Goal: Task Accomplishment & Management: Manage account settings

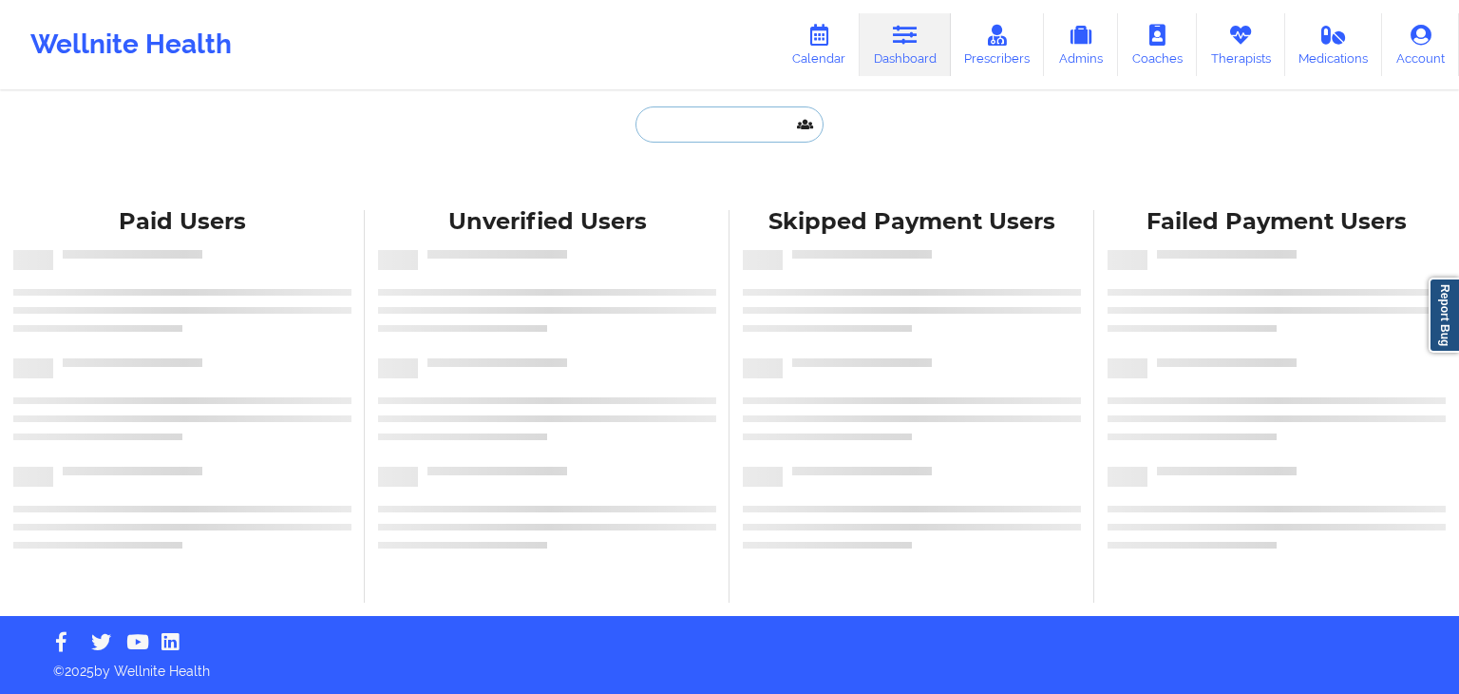
click at [762, 129] on input "text" at bounding box center [730, 124] width 188 height 36
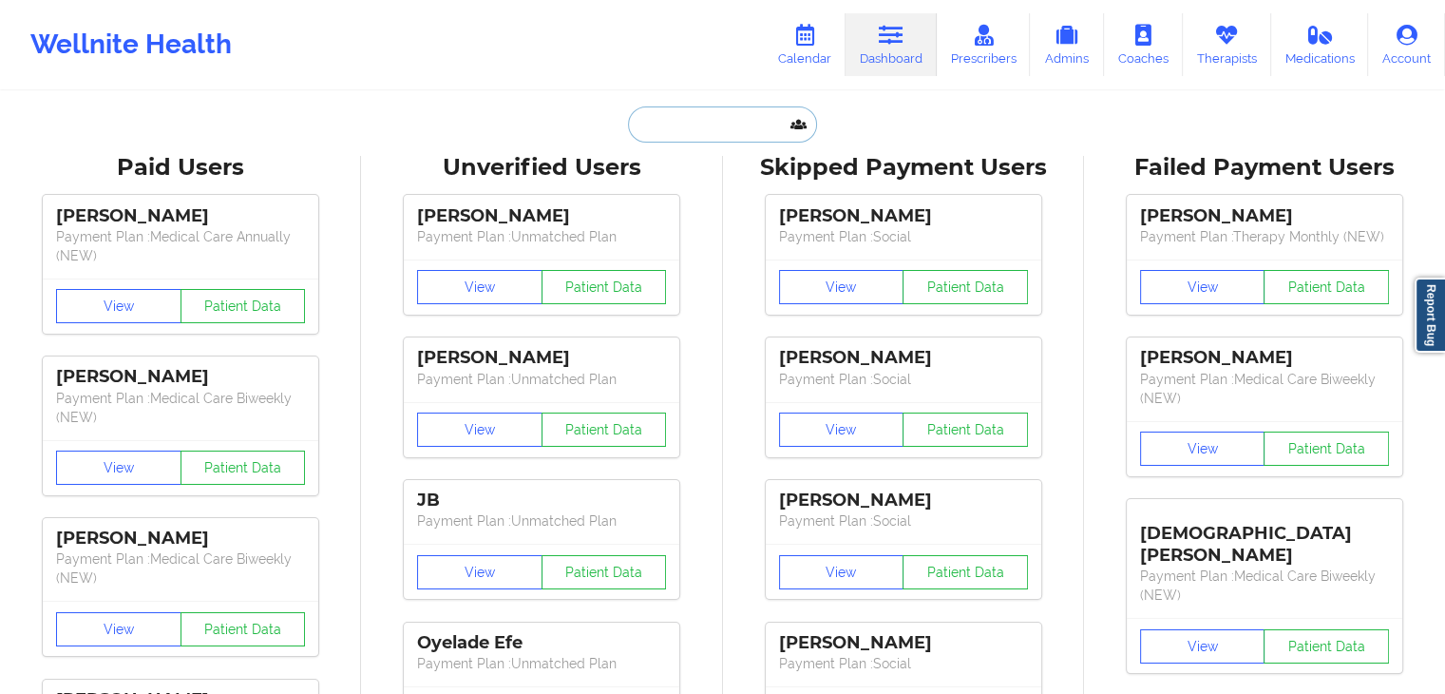
paste input "[PERSON_NAME][EMAIL_ADDRESS][DOMAIN_NAME]"
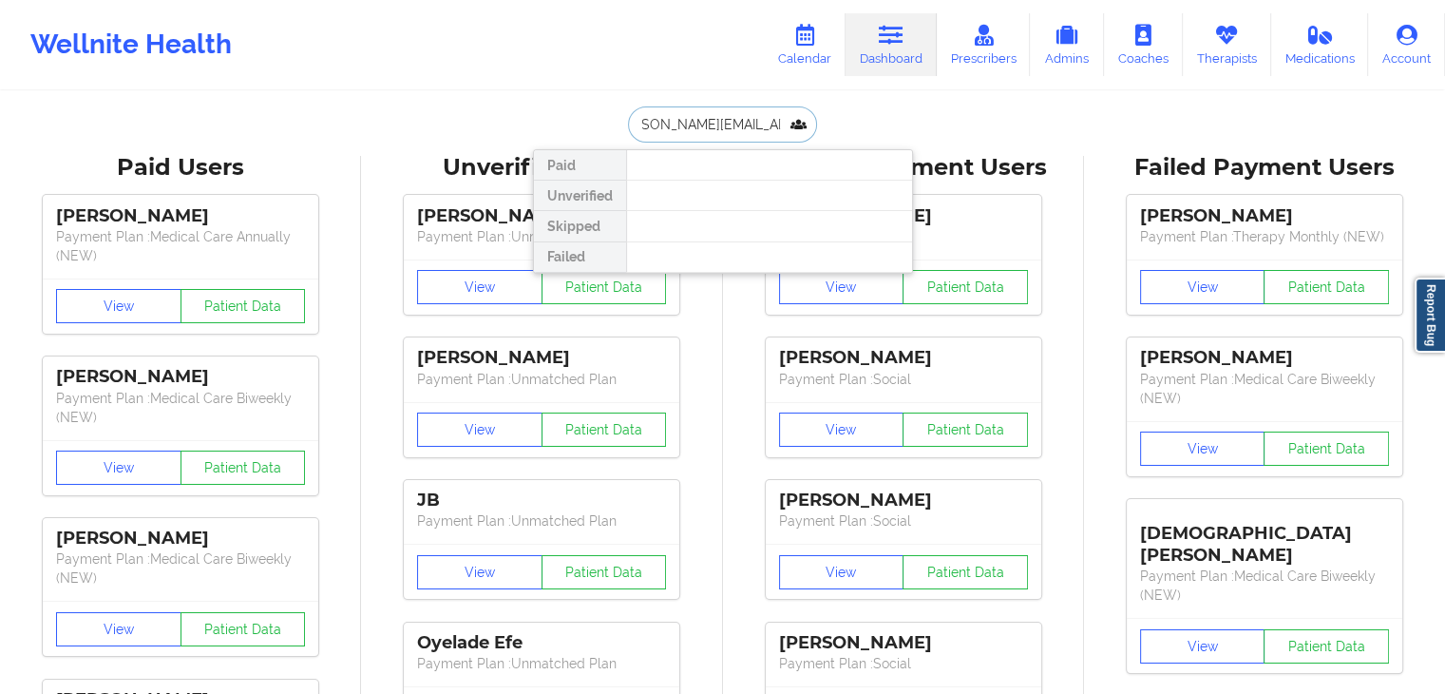
type input "[PERSON_NAME][EMAIL_ADDRESS][DOMAIN_NAME]"
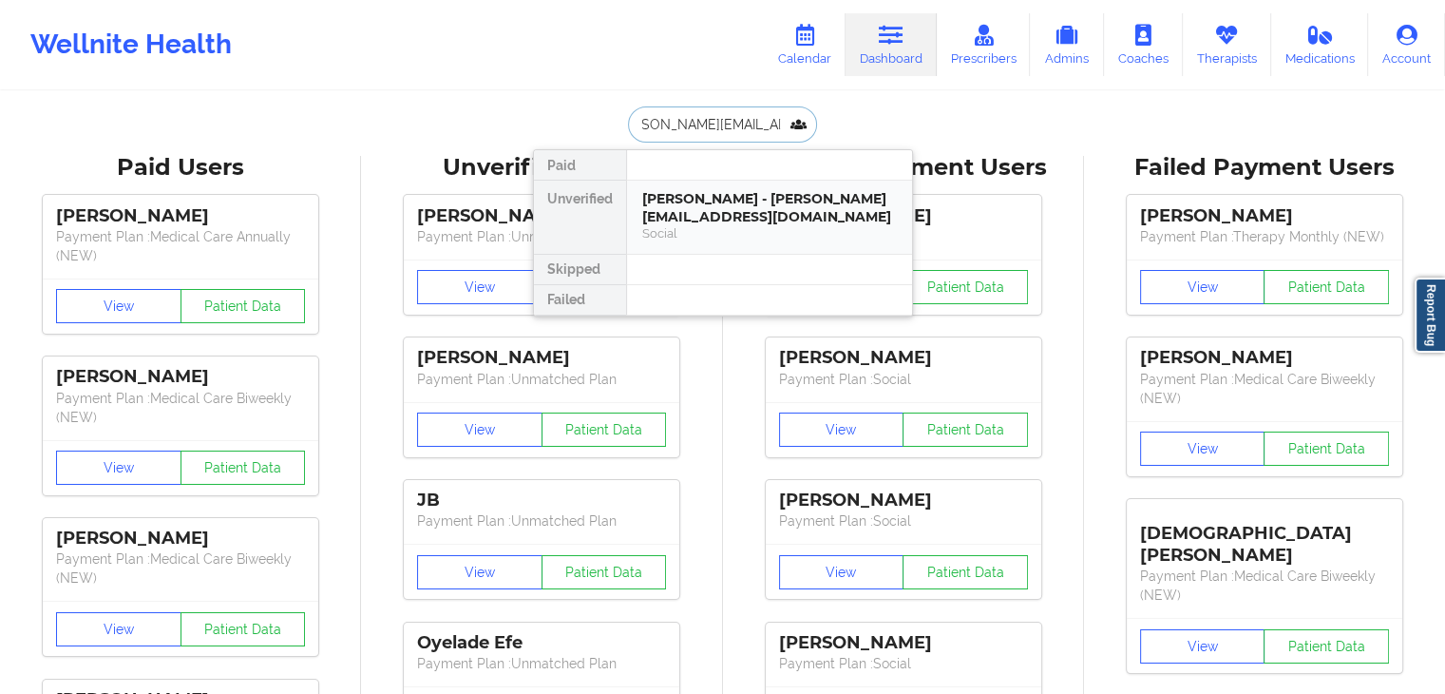
click at [766, 233] on div "Social" at bounding box center [769, 233] width 255 height 16
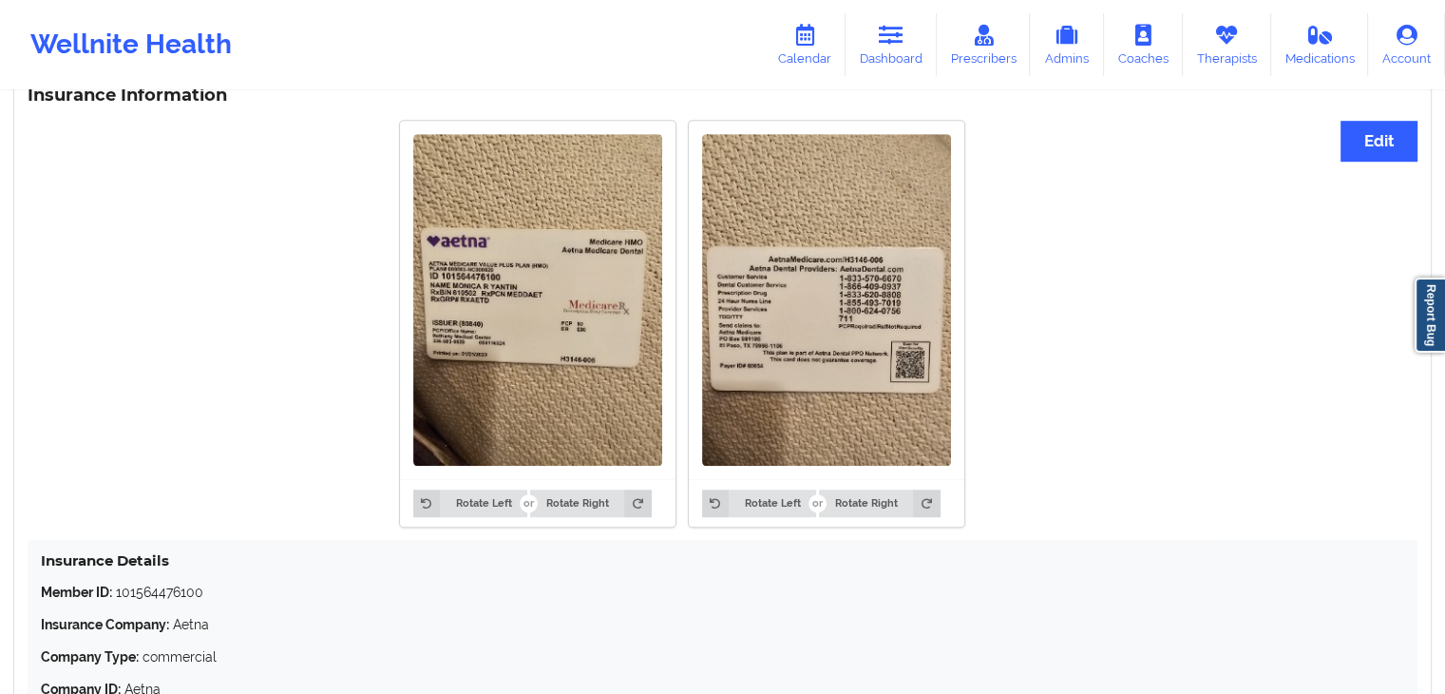
scroll to position [1315, 0]
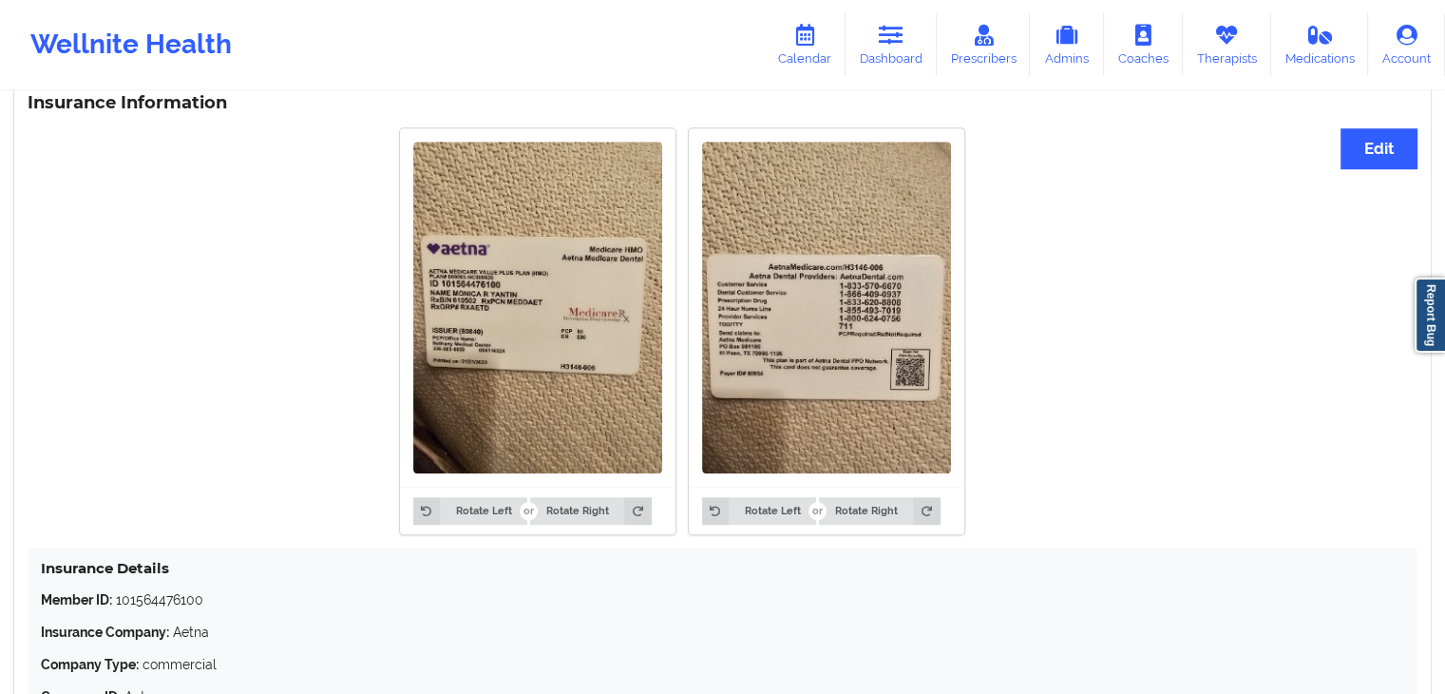
click at [551, 373] on img at bounding box center [537, 308] width 249 height 332
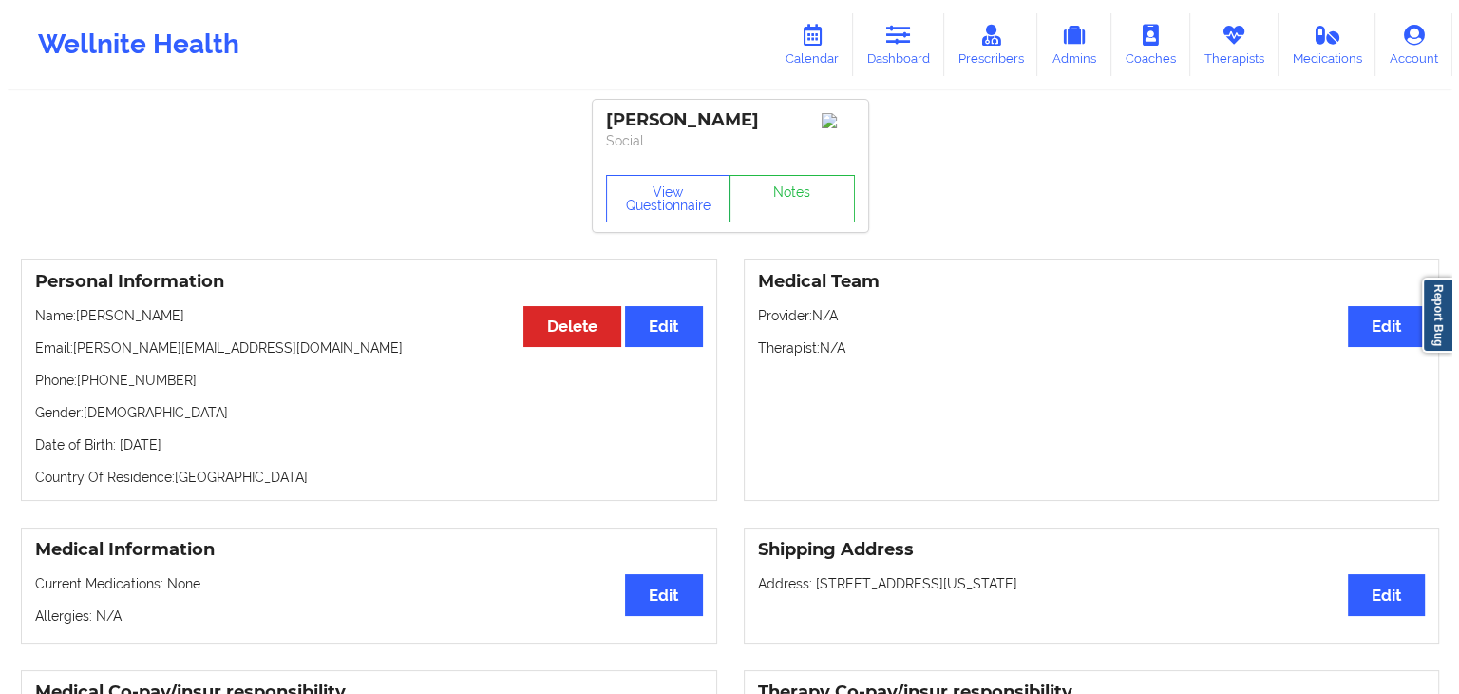
scroll to position [0, 0]
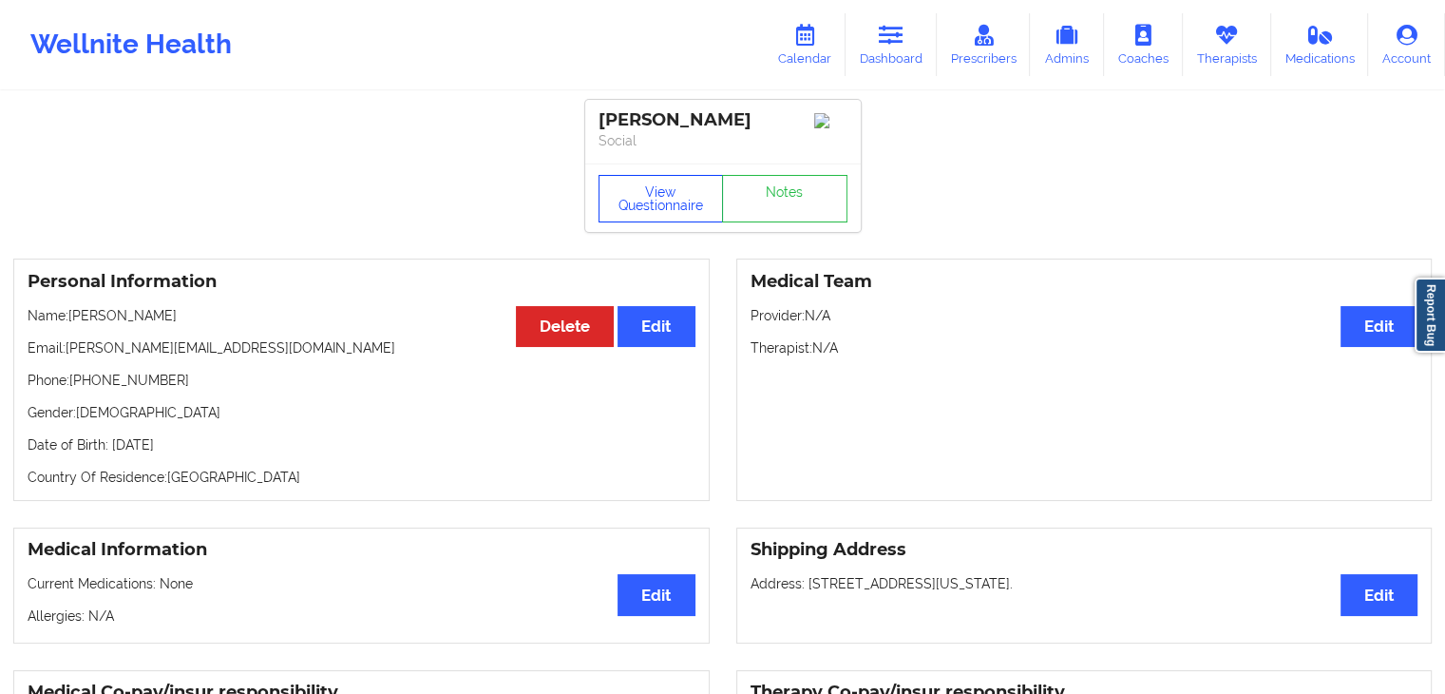
click at [656, 191] on button "View Questionnaire" at bounding box center [661, 199] width 125 height 48
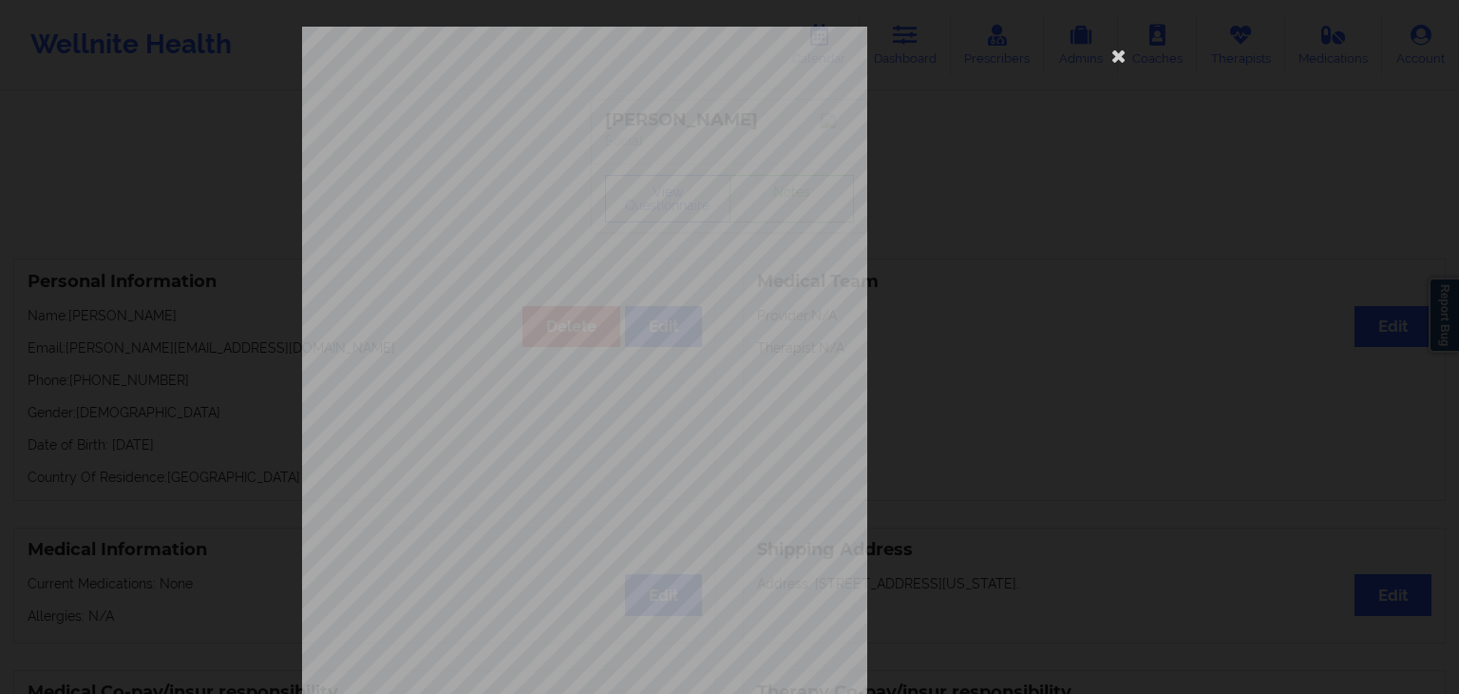
click at [574, 373] on span "Please list all of your drug allergies." at bounding box center [576, 378] width 157 height 10
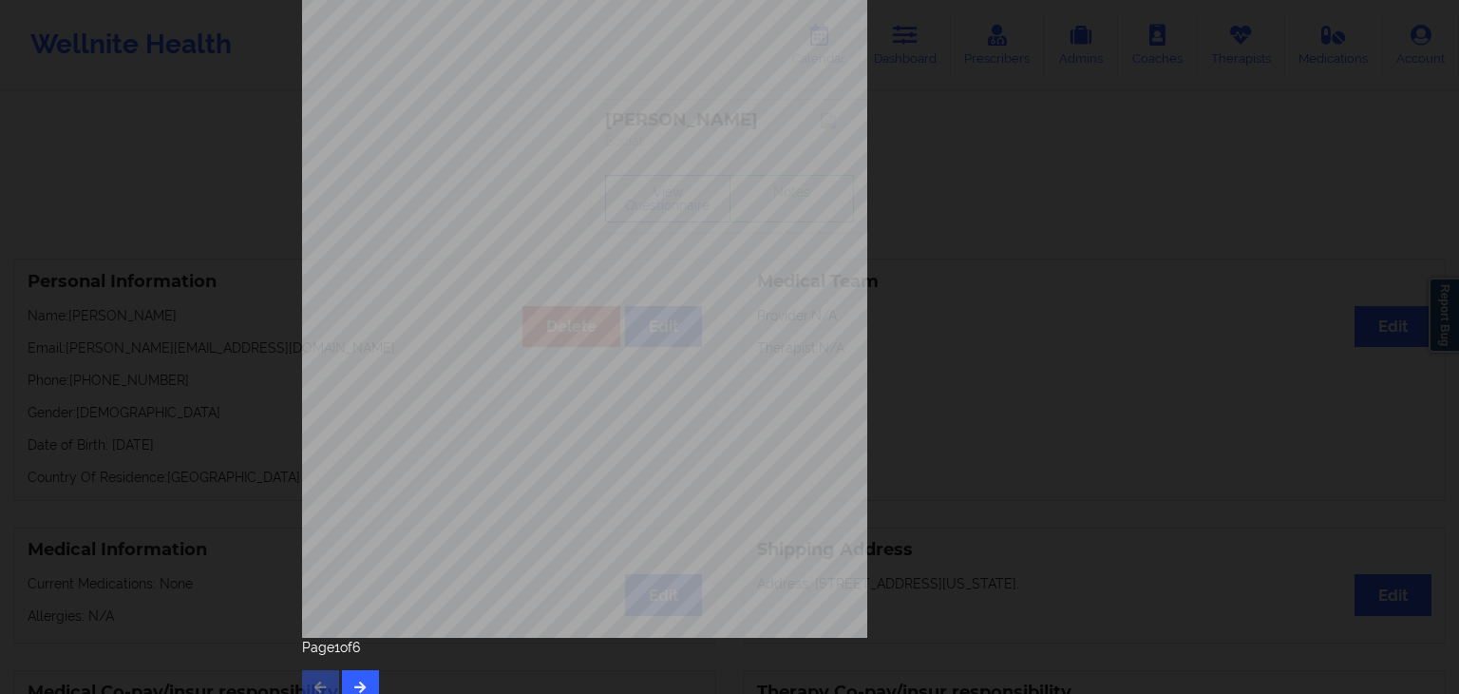
scroll to position [213, 0]
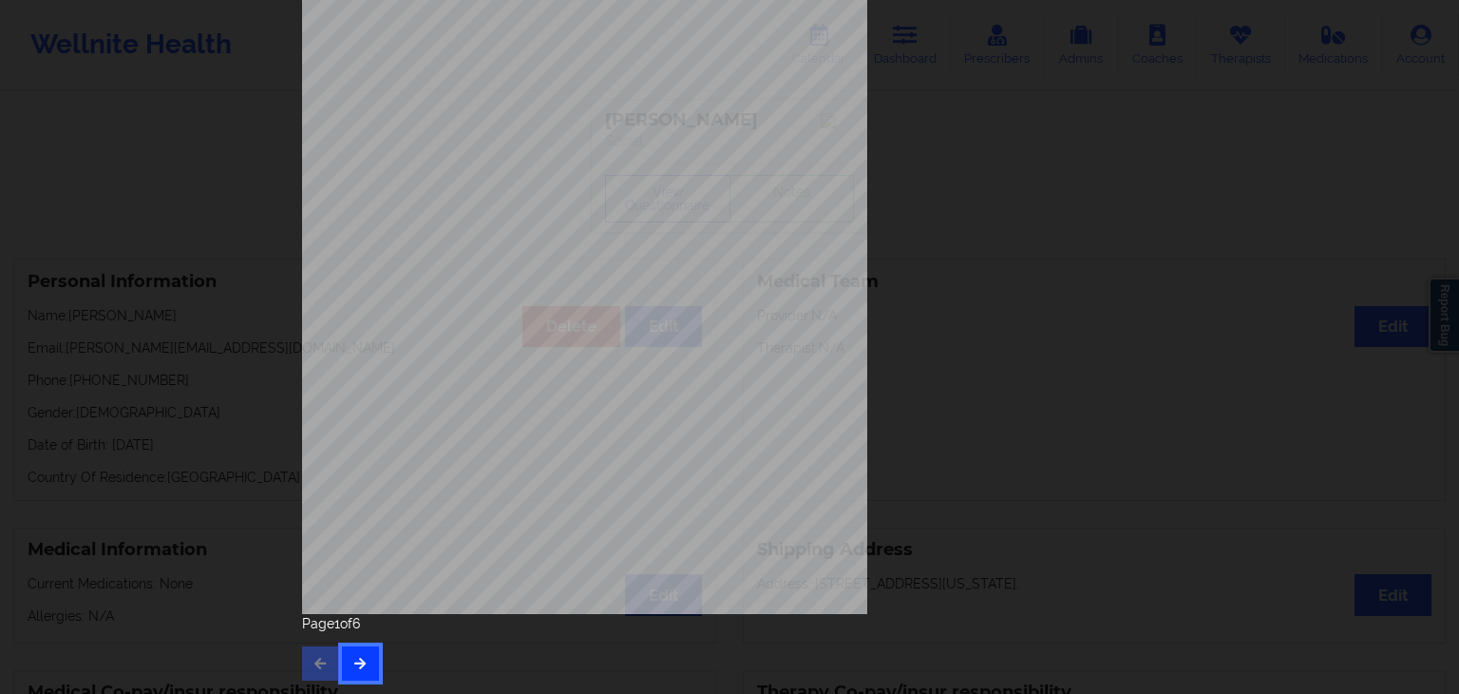
click at [371, 674] on button "button" at bounding box center [360, 663] width 37 height 34
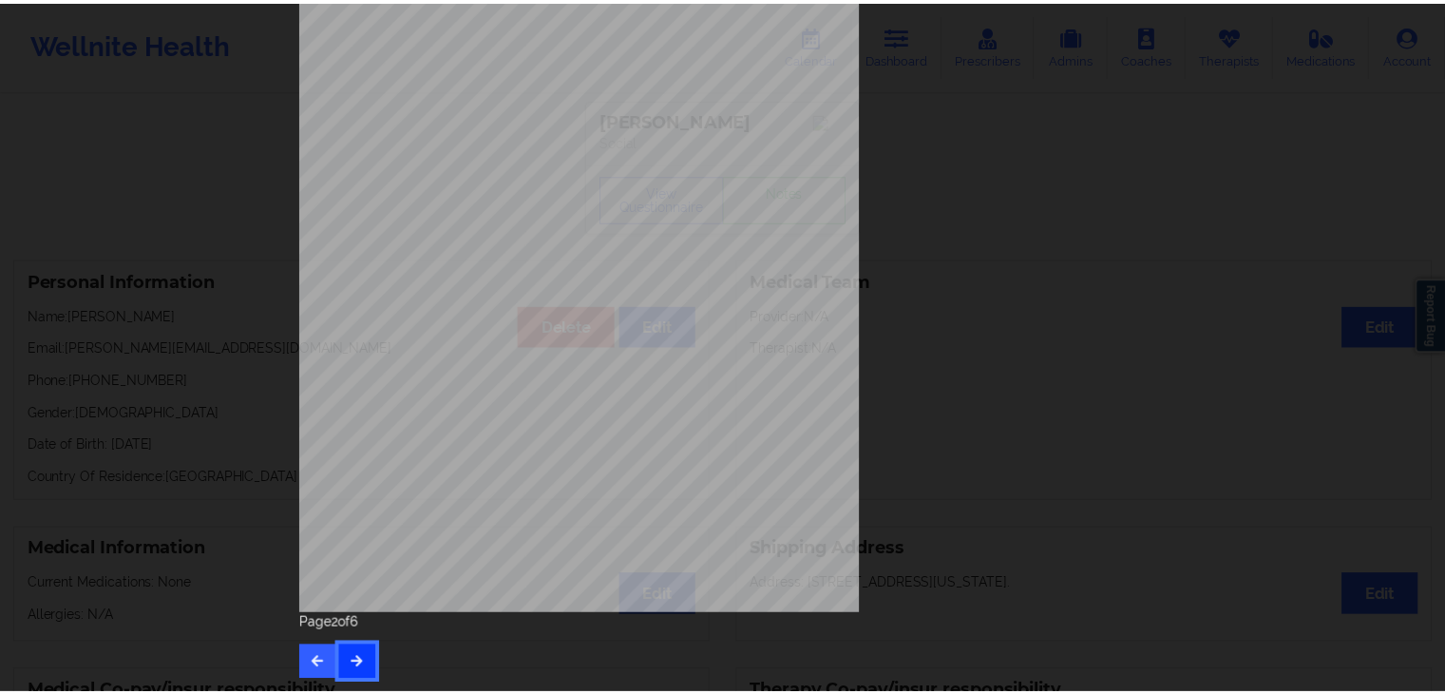
scroll to position [0, 0]
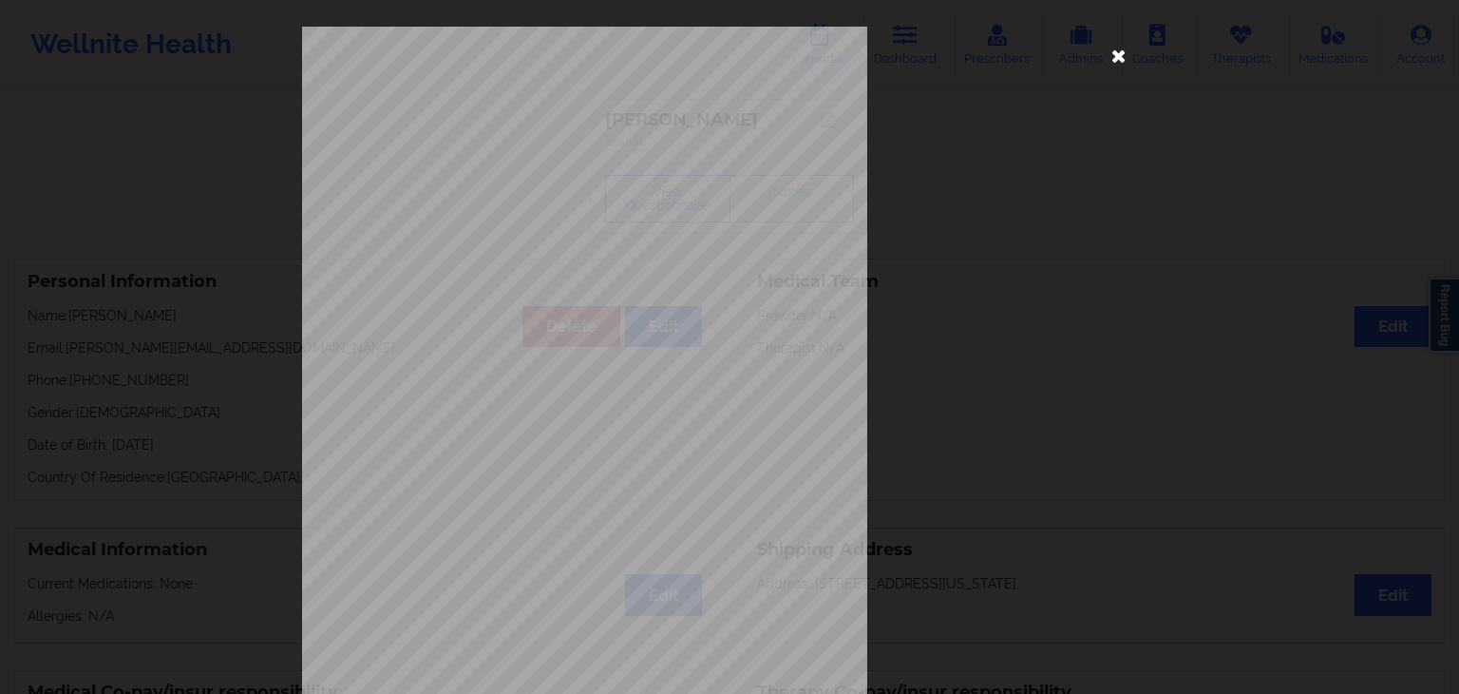
click at [1110, 49] on icon at bounding box center [1119, 55] width 30 height 30
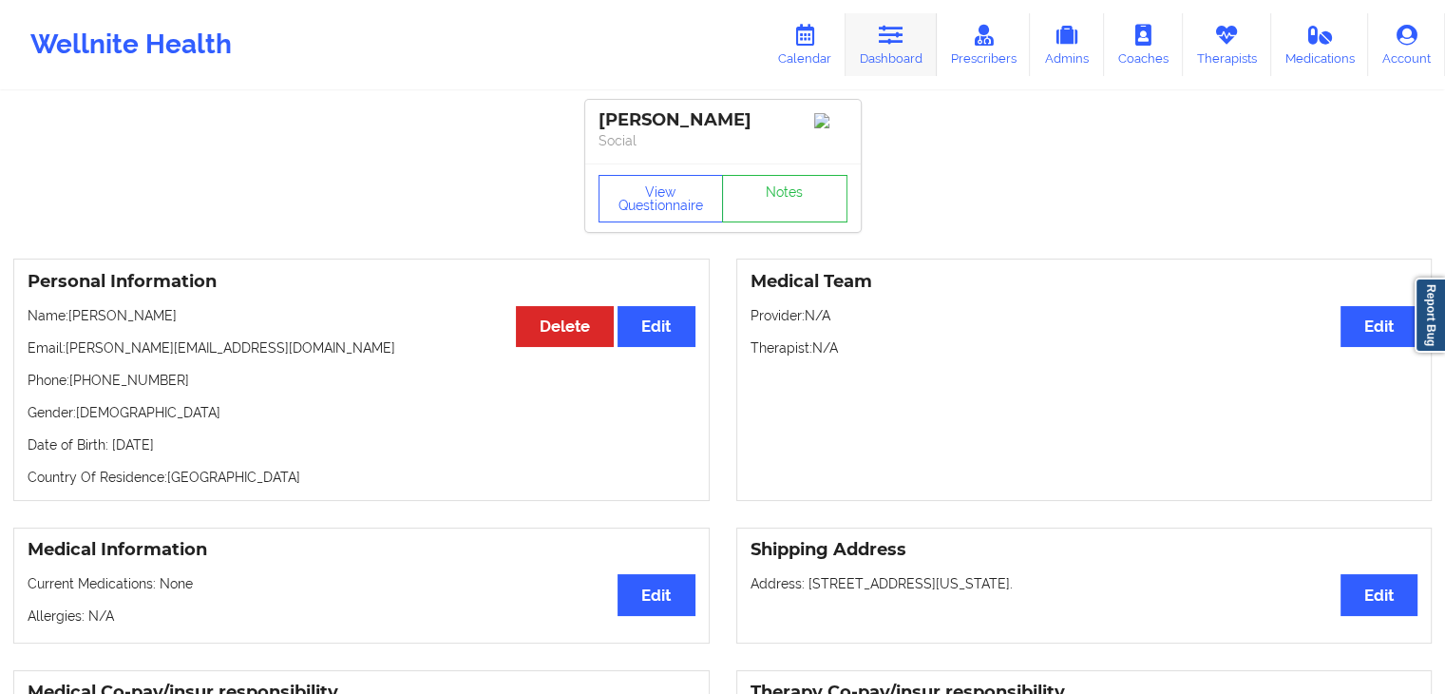
click at [866, 69] on link "Dashboard" at bounding box center [891, 44] width 91 height 63
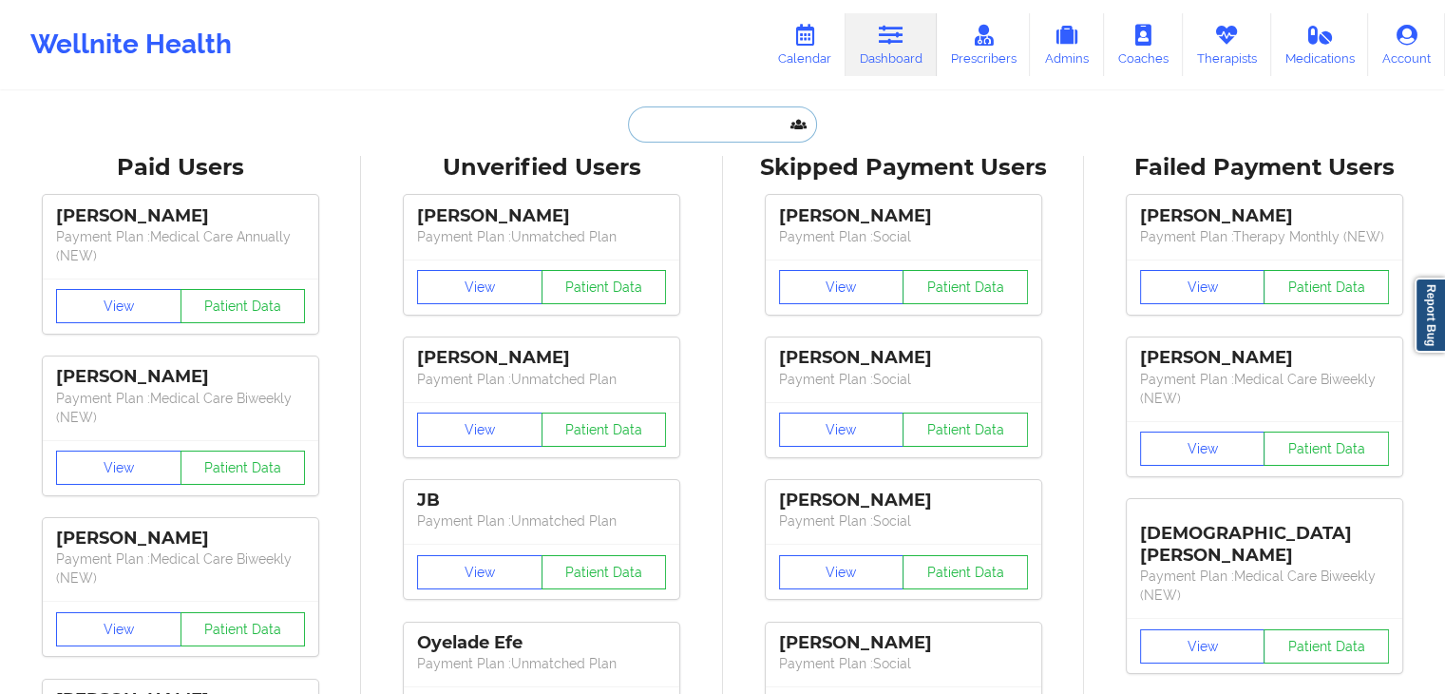
click at [636, 127] on input "text" at bounding box center [722, 124] width 188 height 36
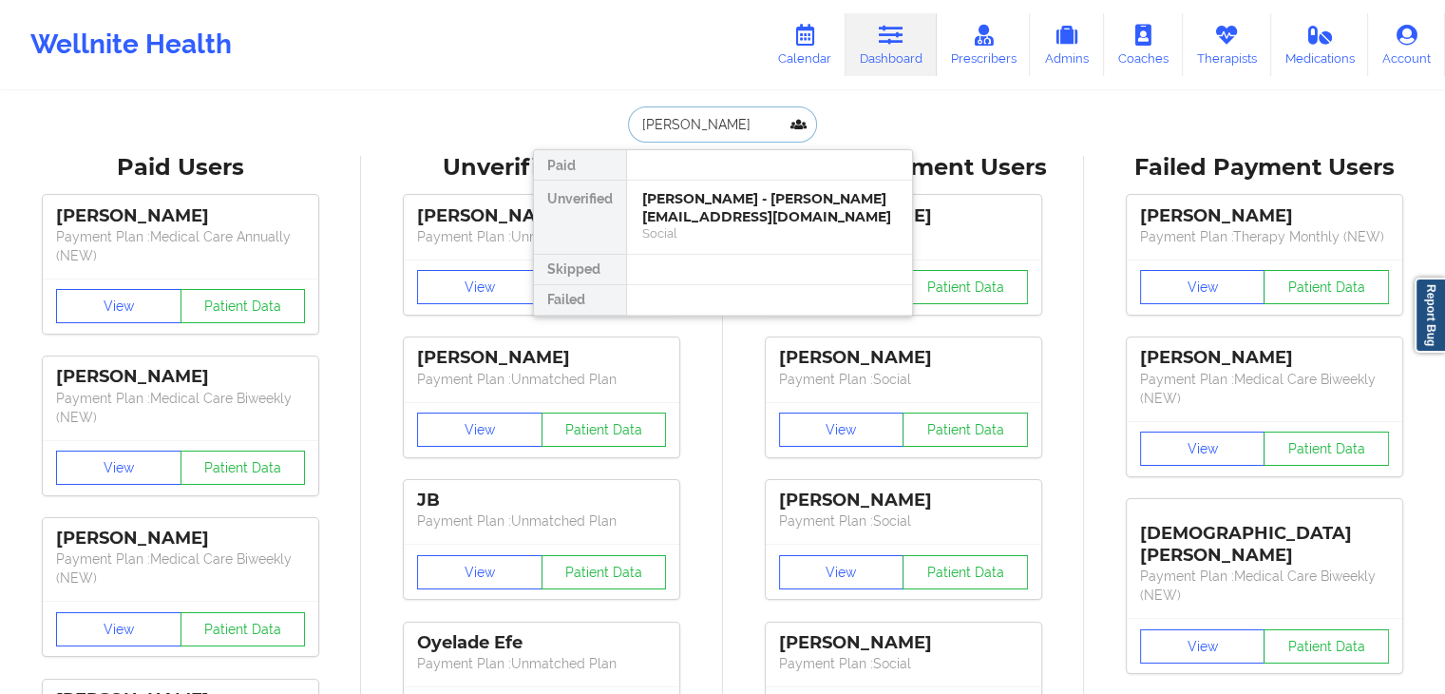
type input "[PERSON_NAME]"
click at [712, 201] on div "[PERSON_NAME] - [PERSON_NAME][EMAIL_ADDRESS][DOMAIN_NAME]" at bounding box center [769, 207] width 255 height 35
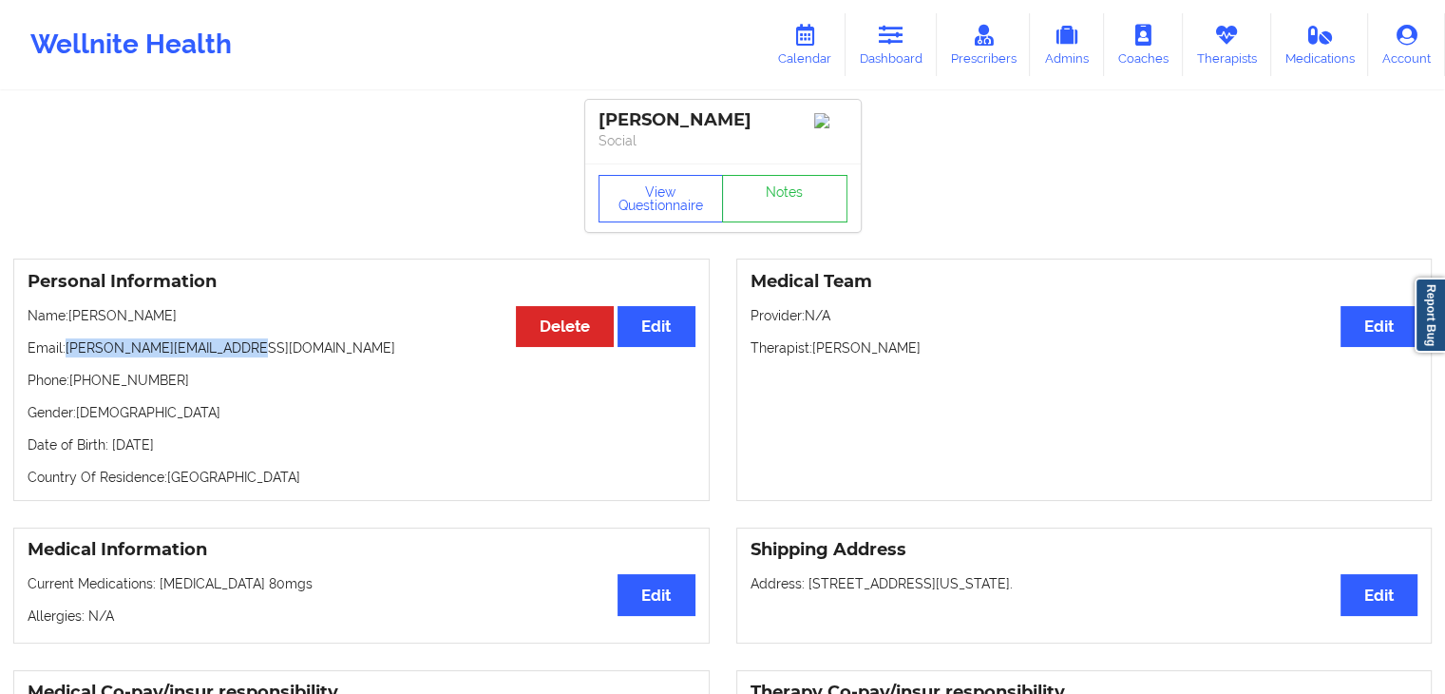
drag, startPoint x: 236, startPoint y: 352, endPoint x: 67, endPoint y: 350, distance: 168.2
click at [67, 350] on p "Email: [PERSON_NAME][EMAIL_ADDRESS][DOMAIN_NAME]" at bounding box center [362, 347] width 668 height 19
copy p "[PERSON_NAME][EMAIL_ADDRESS][DOMAIN_NAME]"
click at [809, 40] on icon at bounding box center [804, 35] width 25 height 21
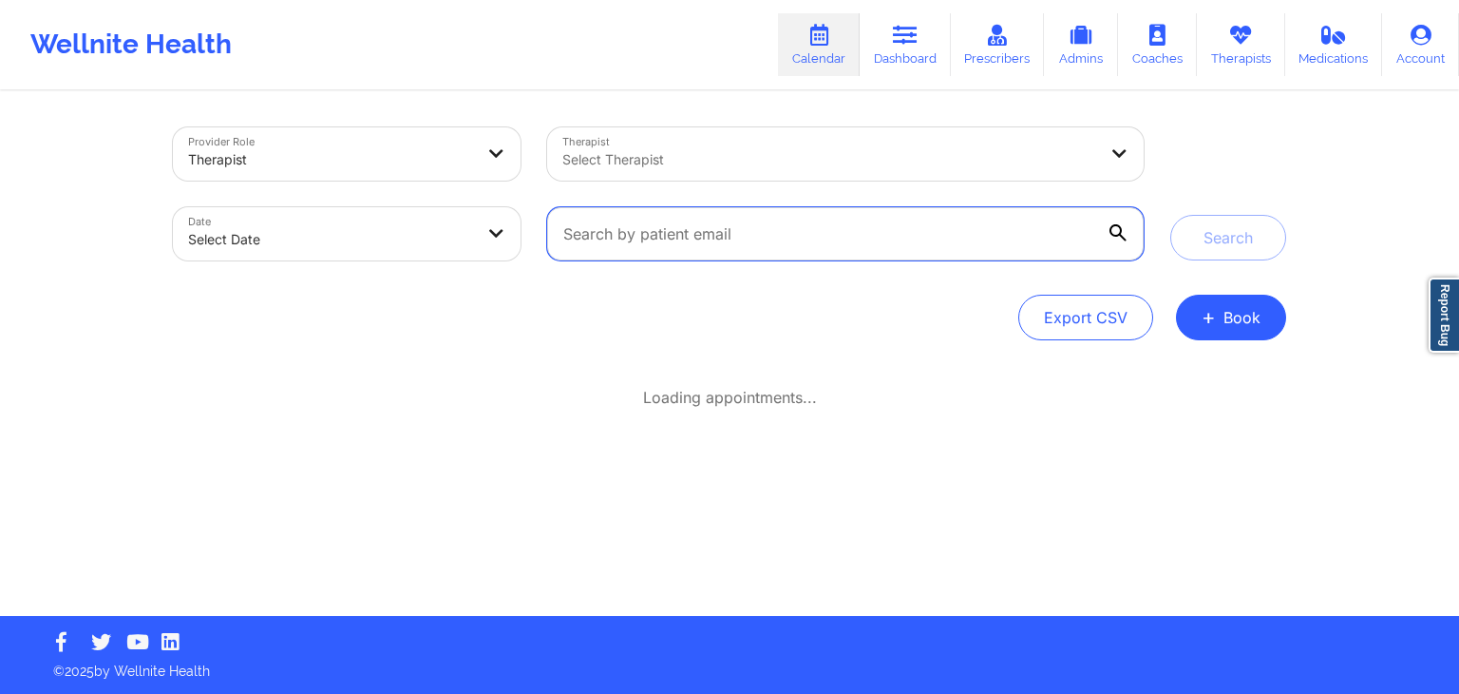
click at [734, 237] on input "text" at bounding box center [845, 233] width 597 height 53
paste input "[PERSON_NAME][EMAIL_ADDRESS][DOMAIN_NAME]"
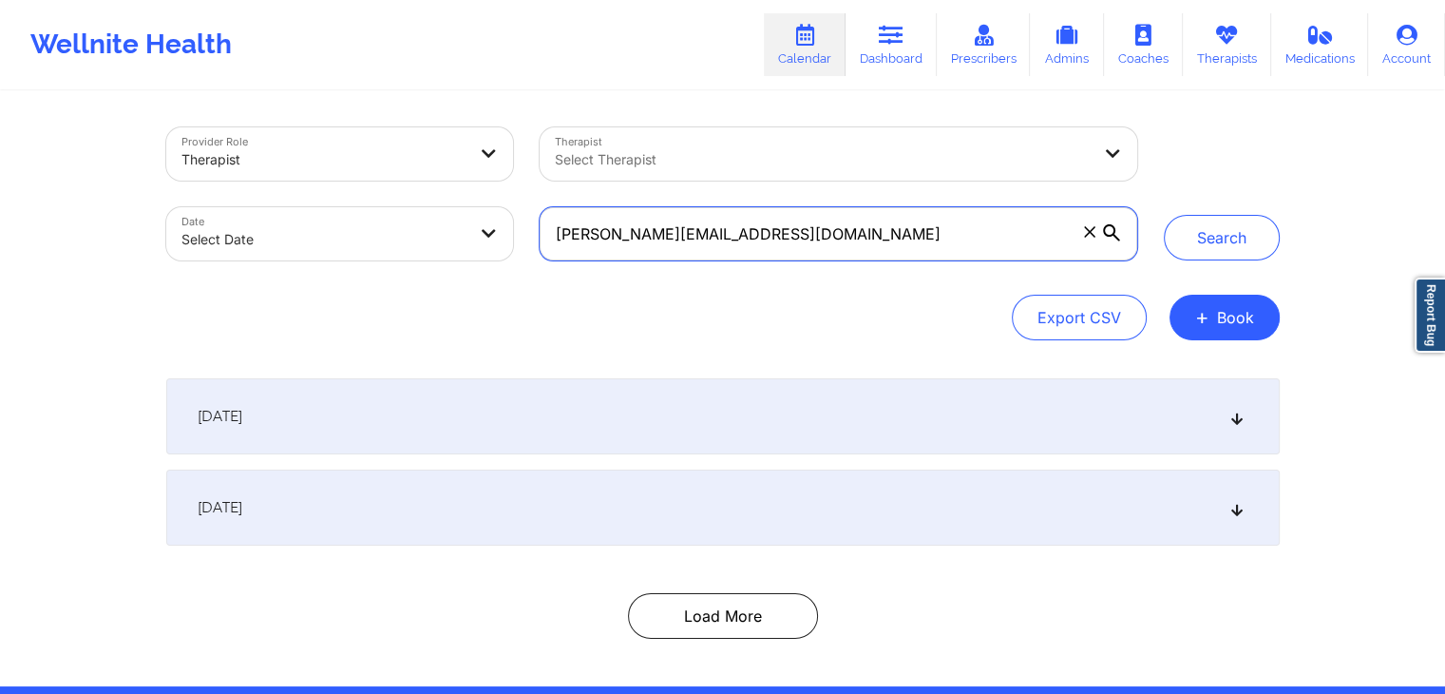
click at [1164, 215] on button "Search" at bounding box center [1222, 238] width 116 height 46
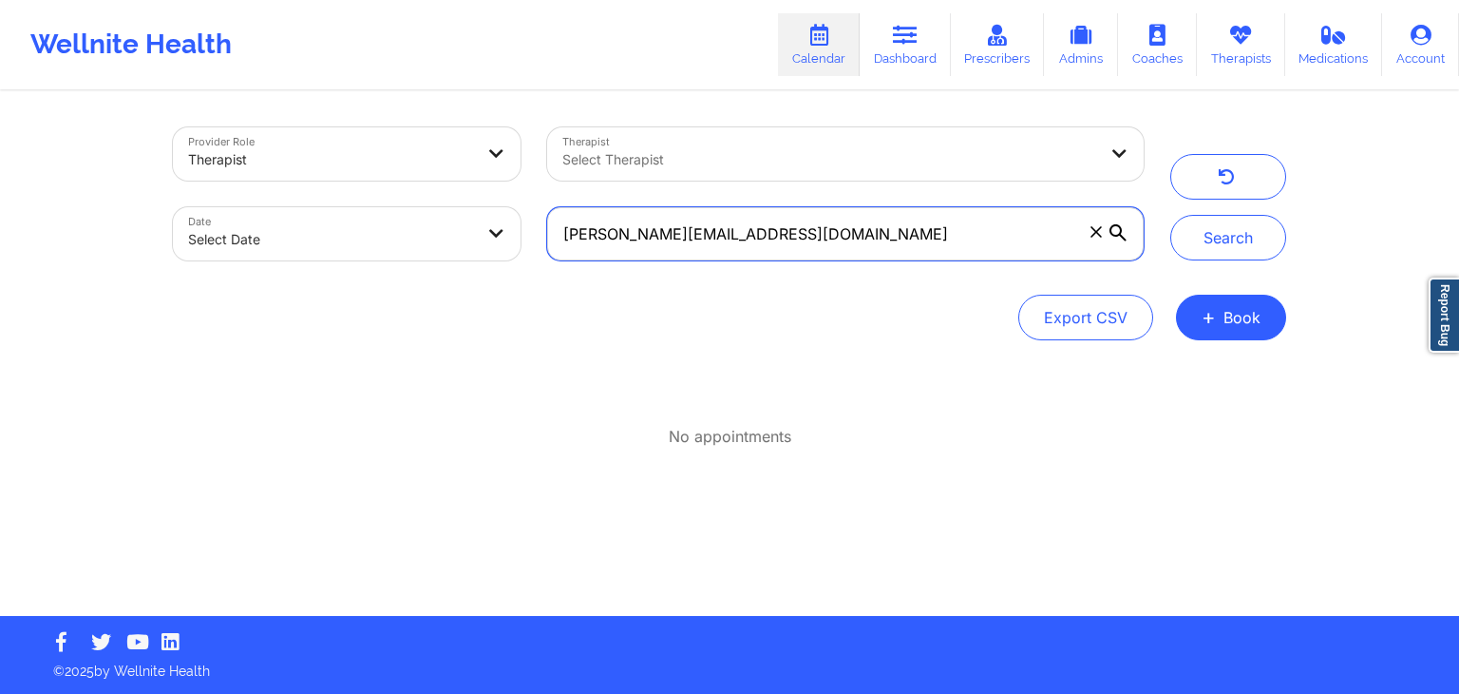
drag, startPoint x: 790, startPoint y: 242, endPoint x: 559, endPoint y: 230, distance: 232.1
click at [559, 230] on input "[PERSON_NAME][EMAIL_ADDRESS][DOMAIN_NAME]" at bounding box center [845, 233] width 597 height 53
paste input "ryantosullivan6"
type input "[EMAIL_ADDRESS][DOMAIN_NAME]"
click at [1170, 215] on button "Search" at bounding box center [1228, 238] width 116 height 46
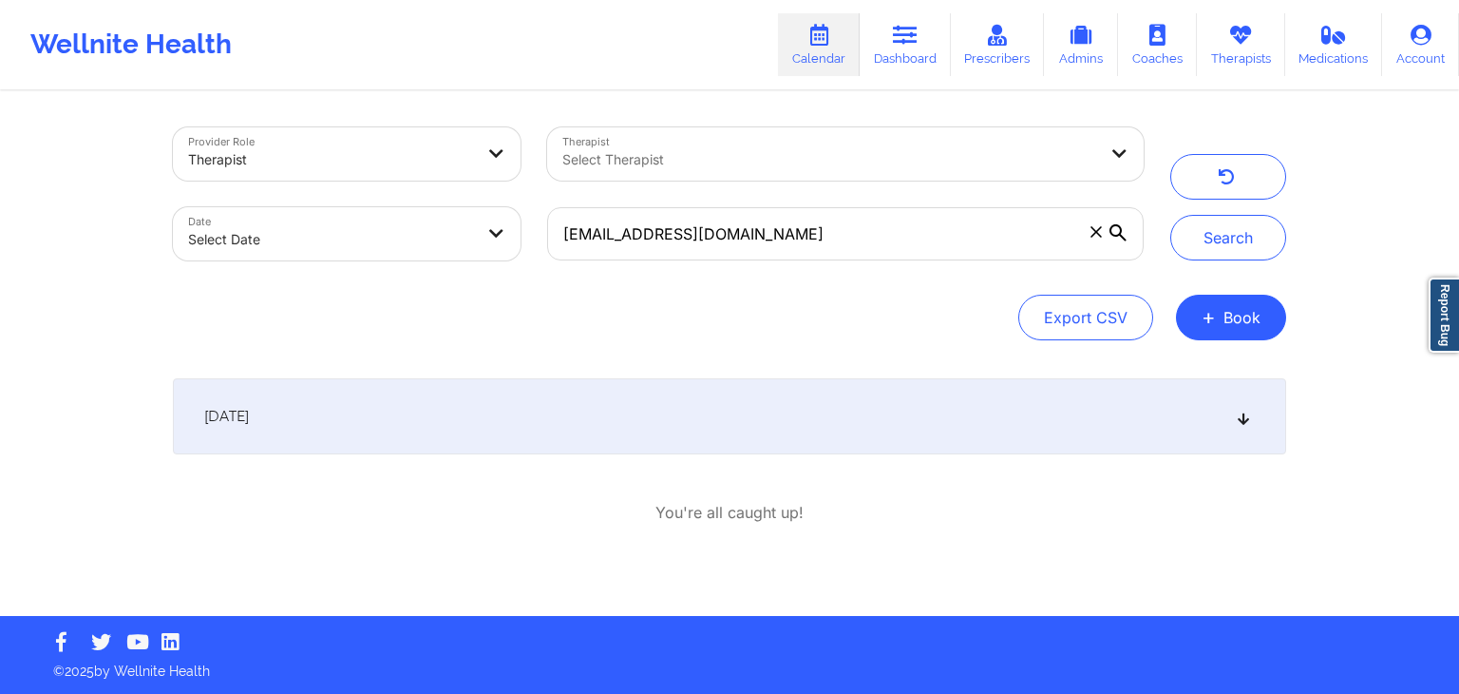
click at [404, 397] on div "[DATE]" at bounding box center [729, 416] width 1113 height 76
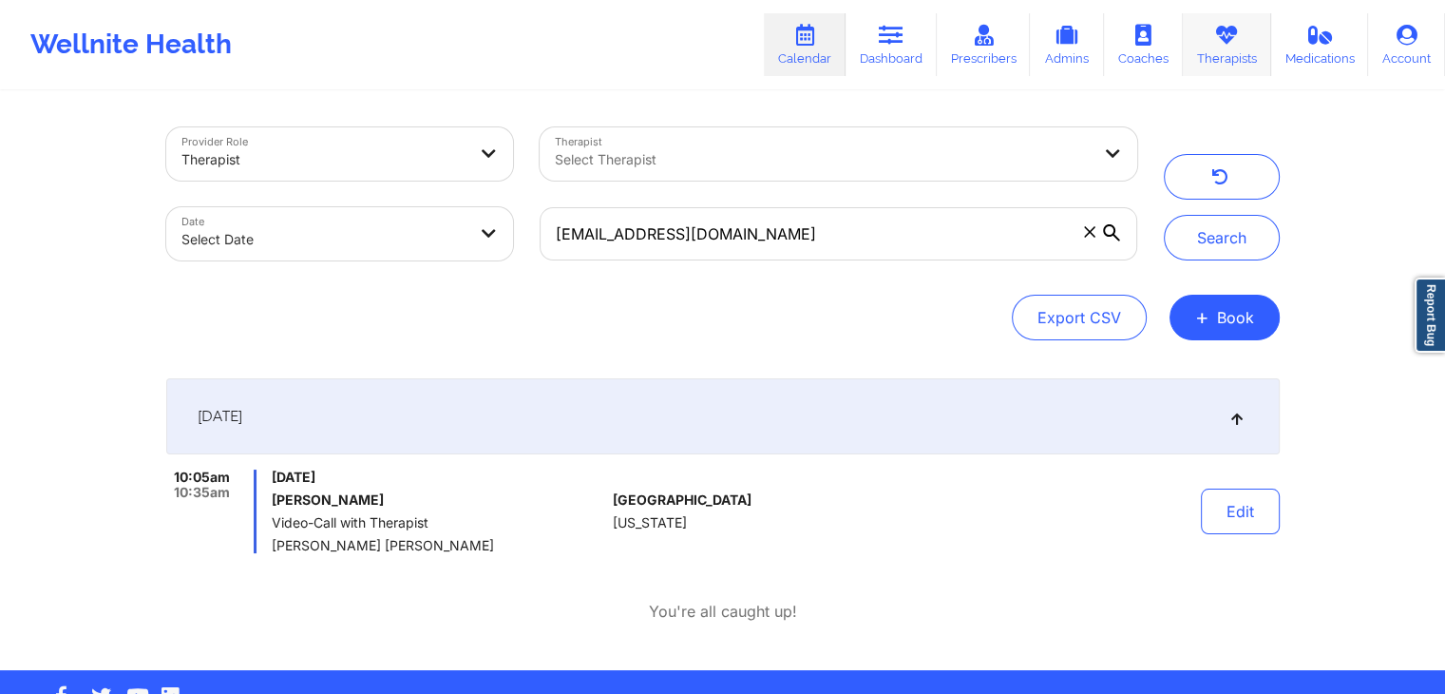
click at [1214, 59] on link "Therapists" at bounding box center [1227, 44] width 88 height 63
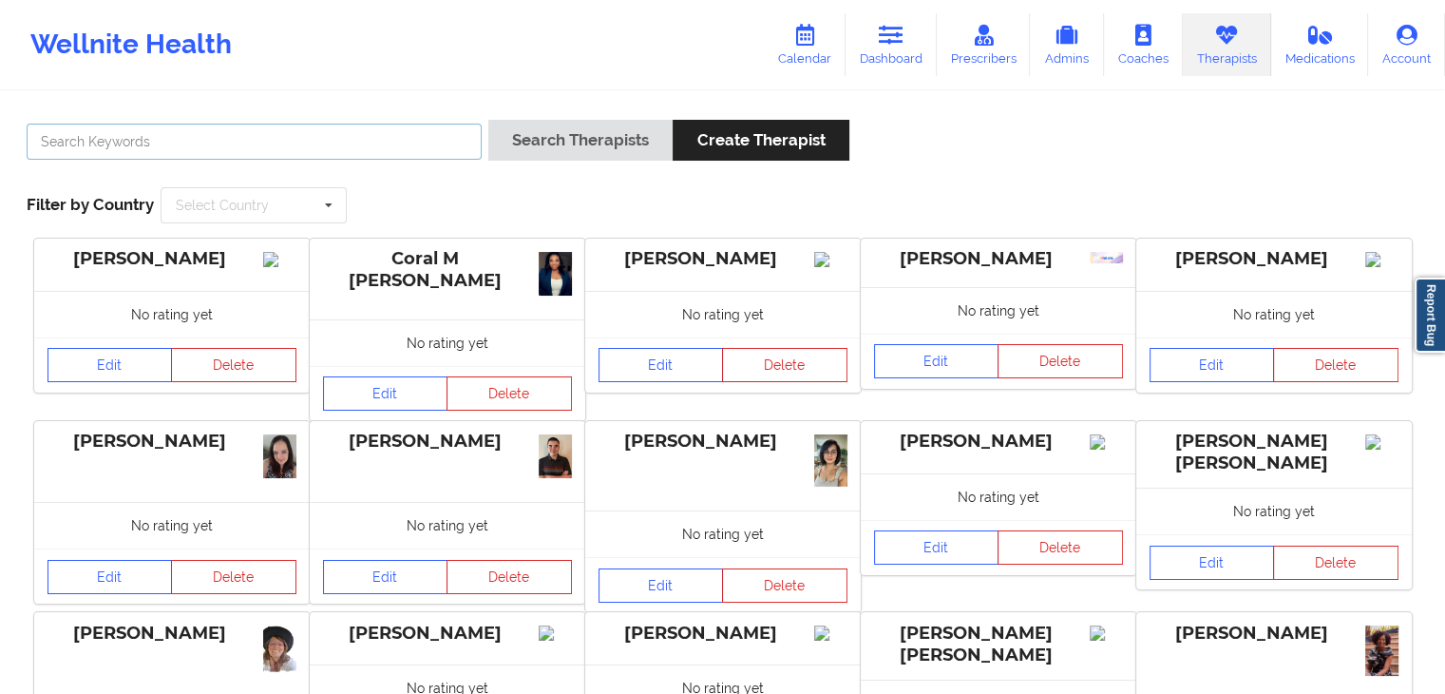
click at [400, 129] on input "text" at bounding box center [254, 142] width 455 height 36
click at [359, 145] on input "text" at bounding box center [254, 142] width 455 height 36
click at [488, 120] on button "Search Therapists" at bounding box center [580, 140] width 184 height 41
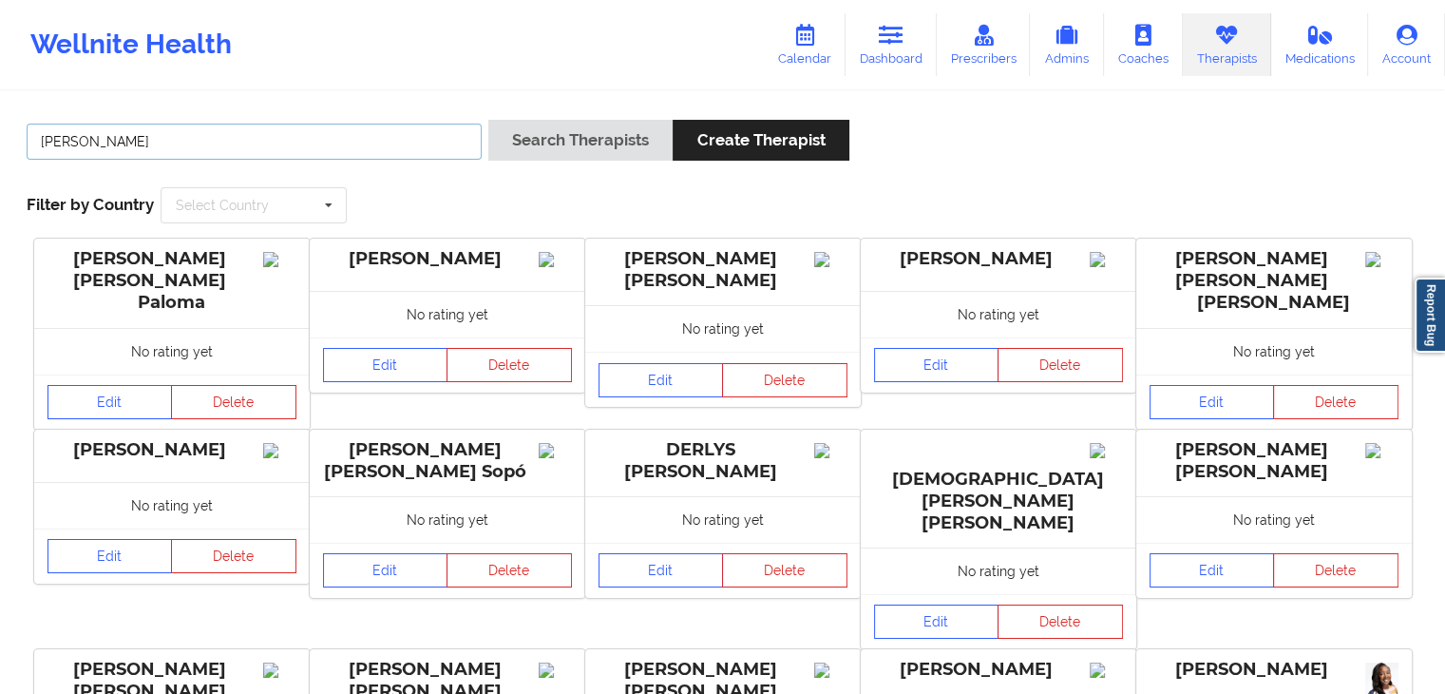
click at [488, 120] on button "Search Therapists" at bounding box center [580, 140] width 184 height 41
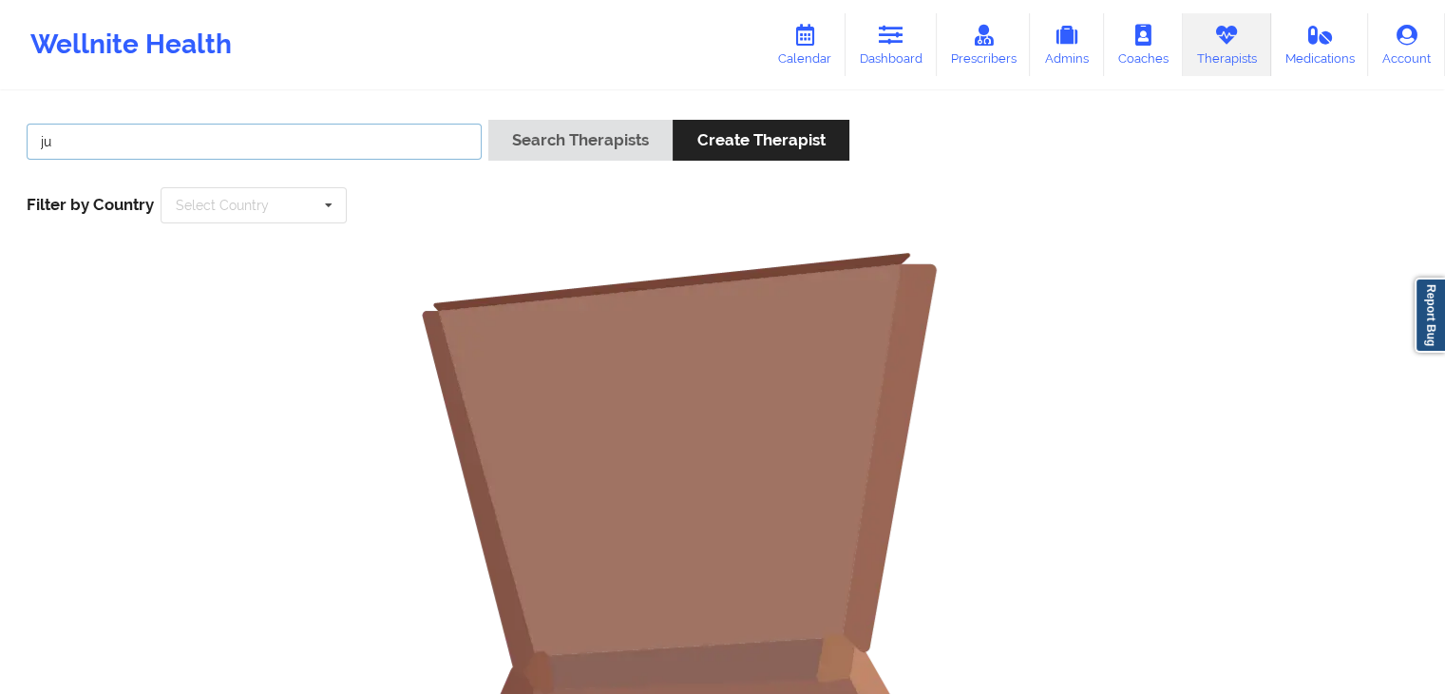
type input "j"
type input "[PERSON_NAME]"
click at [488, 120] on button "Search Therapists" at bounding box center [580, 140] width 184 height 41
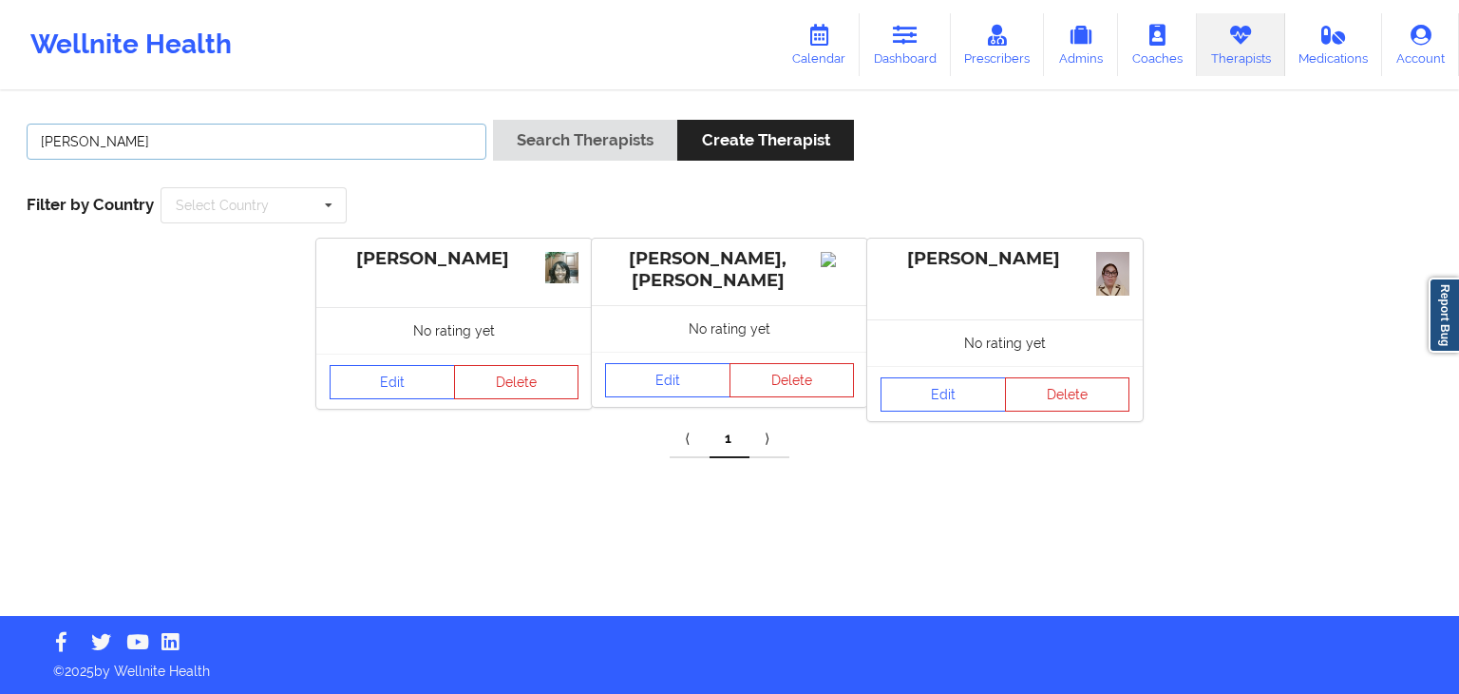
drag, startPoint x: 105, startPoint y: 134, endPoint x: 40, endPoint y: 136, distance: 64.6
click at [40, 136] on input "[PERSON_NAME]" at bounding box center [257, 142] width 460 height 36
click at [1003, 59] on link "Prescribers" at bounding box center [998, 44] width 94 height 63
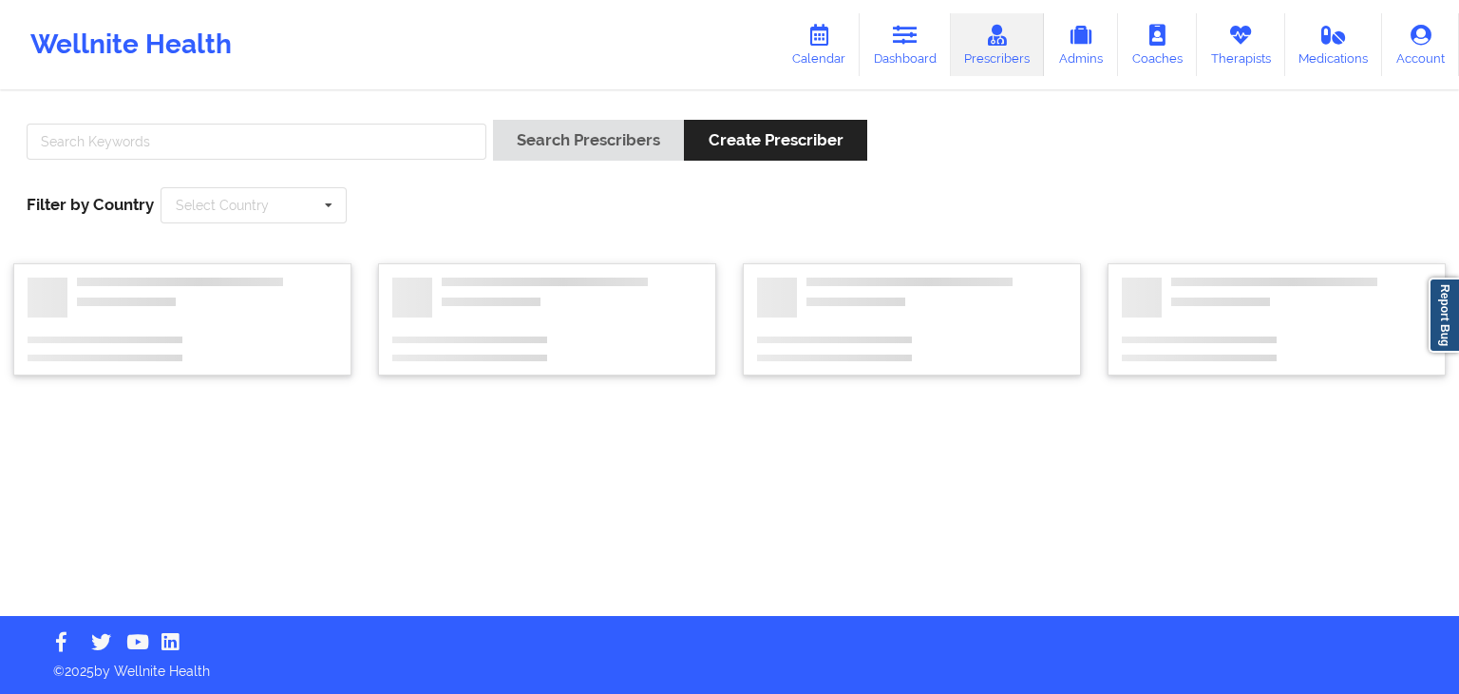
click at [332, 157] on div at bounding box center [256, 147] width 473 height 54
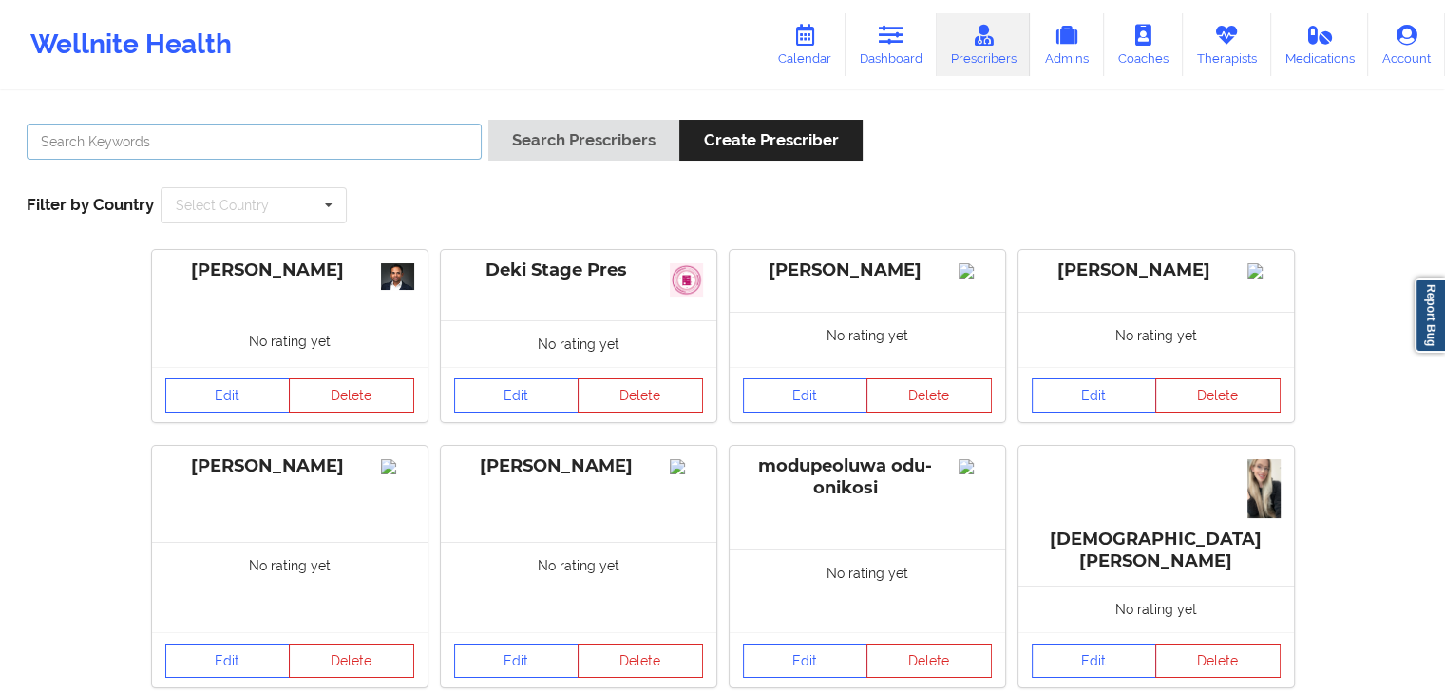
click at [332, 157] on input "text" at bounding box center [254, 142] width 455 height 36
type input "j"
type input "[PERSON_NAME]"
click at [488, 120] on button "Search Prescribers" at bounding box center [583, 140] width 191 height 41
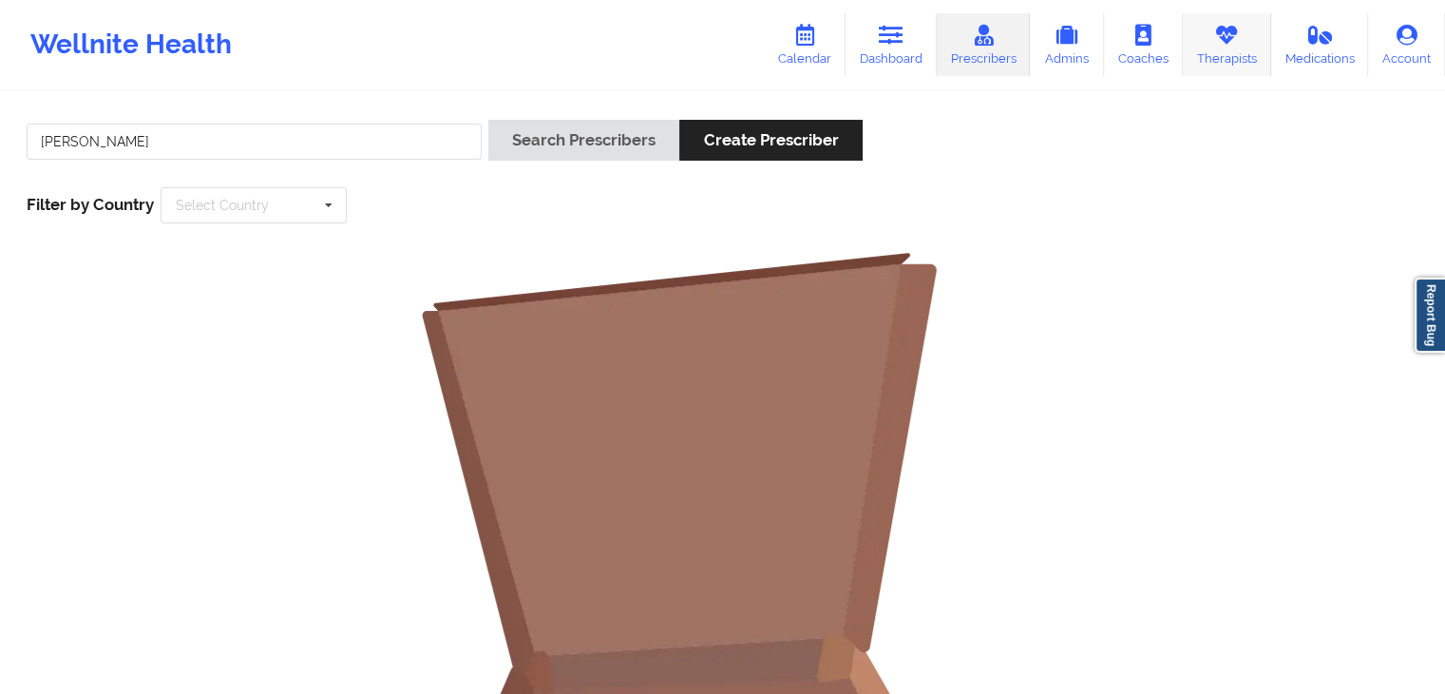
click at [1220, 47] on link "Therapists" at bounding box center [1227, 44] width 88 height 63
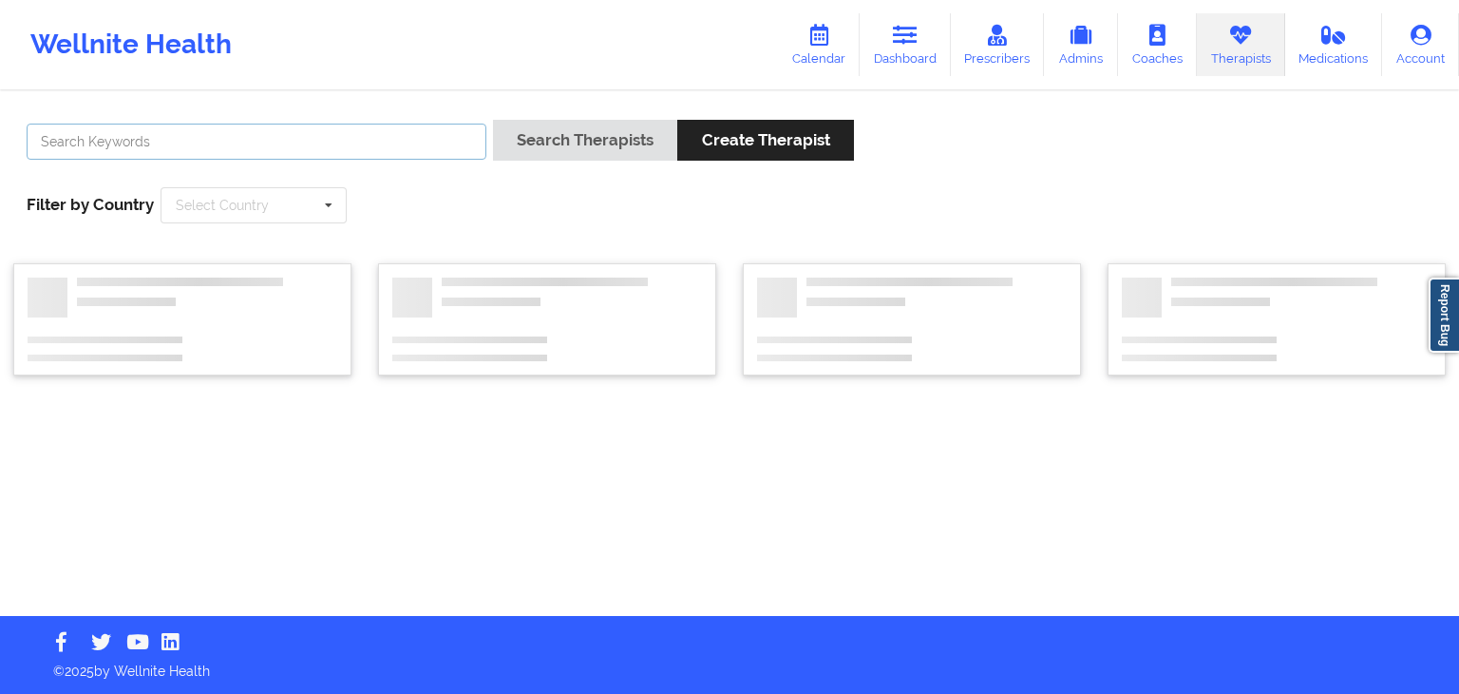
click at [193, 134] on input "text" at bounding box center [257, 142] width 460 height 36
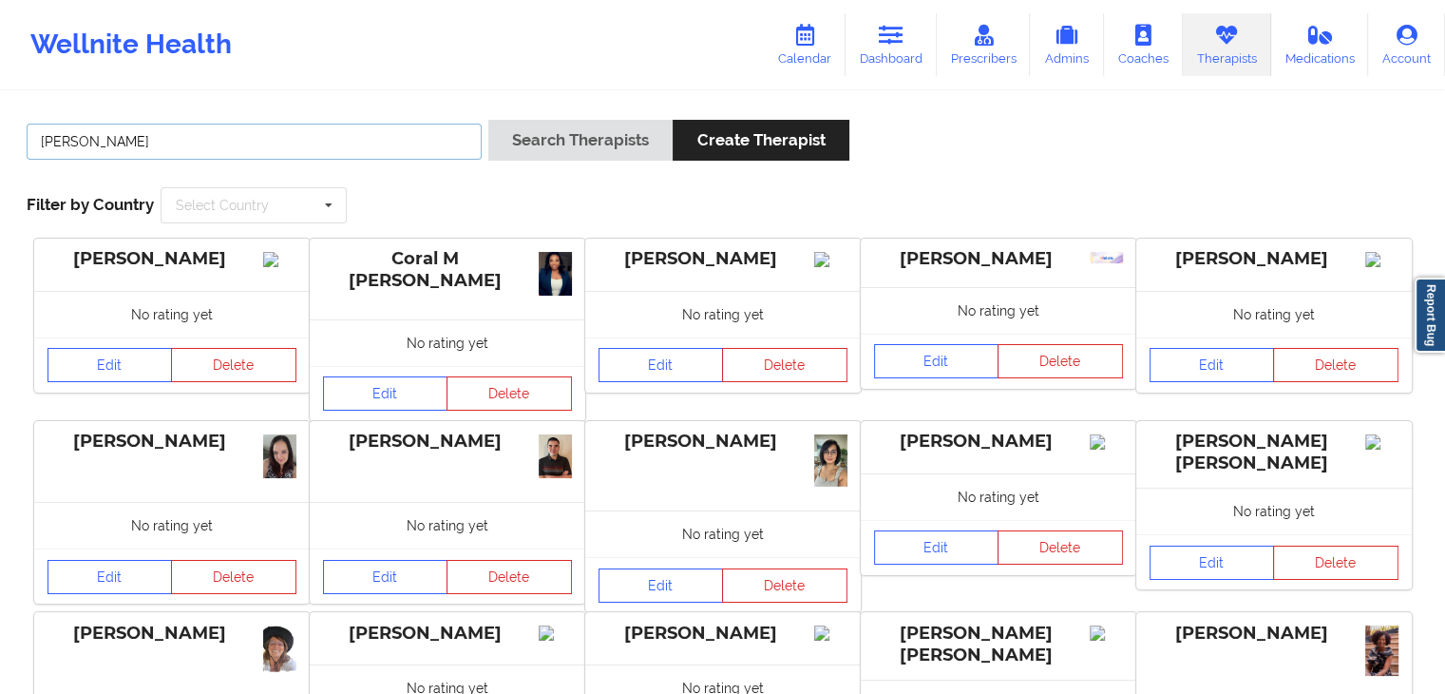
click at [488, 120] on button "Search Therapists" at bounding box center [580, 140] width 184 height 41
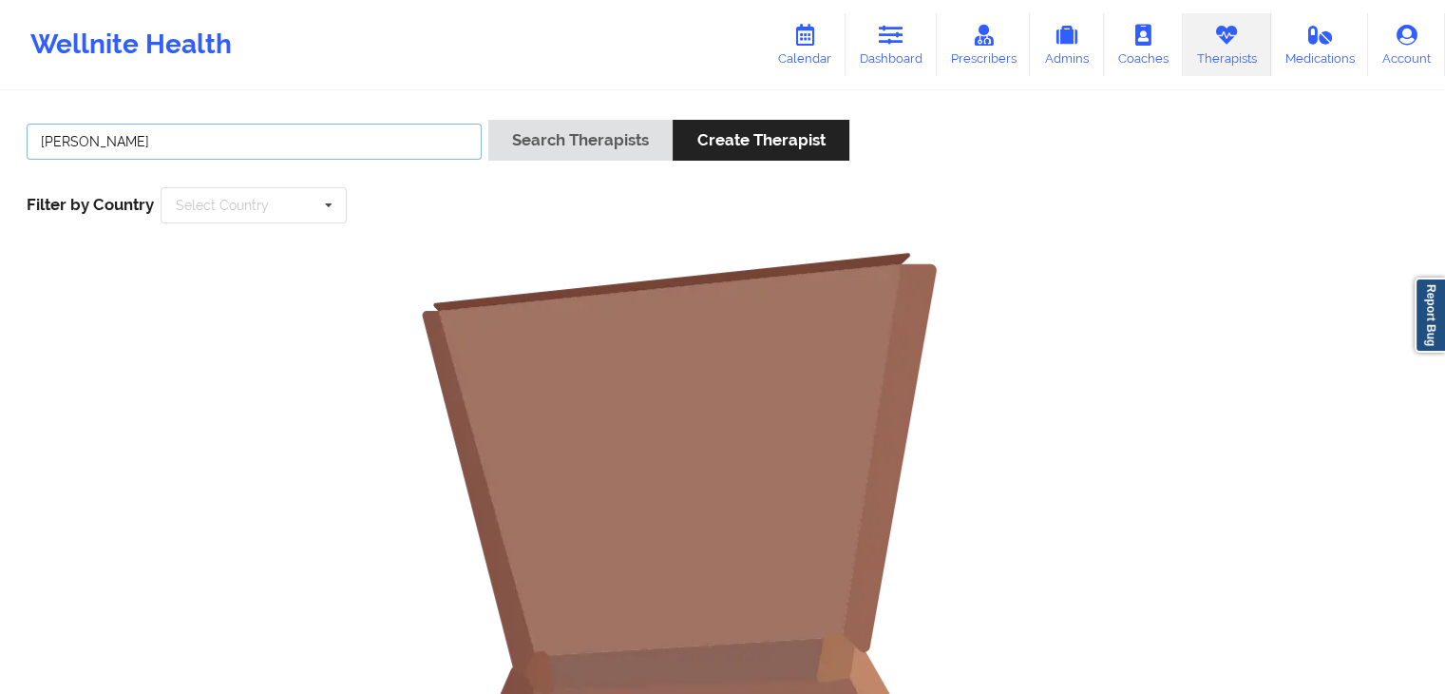
drag, startPoint x: 99, startPoint y: 139, endPoint x: 57, endPoint y: 134, distance: 42.1
click at [57, 134] on input "[PERSON_NAME]" at bounding box center [254, 142] width 455 height 36
drag, startPoint x: 125, startPoint y: 139, endPoint x: 39, endPoint y: 139, distance: 86.5
click at [39, 139] on input "[PERSON_NAME]" at bounding box center [254, 142] width 455 height 36
click at [488, 120] on button "Search Therapists" at bounding box center [580, 140] width 184 height 41
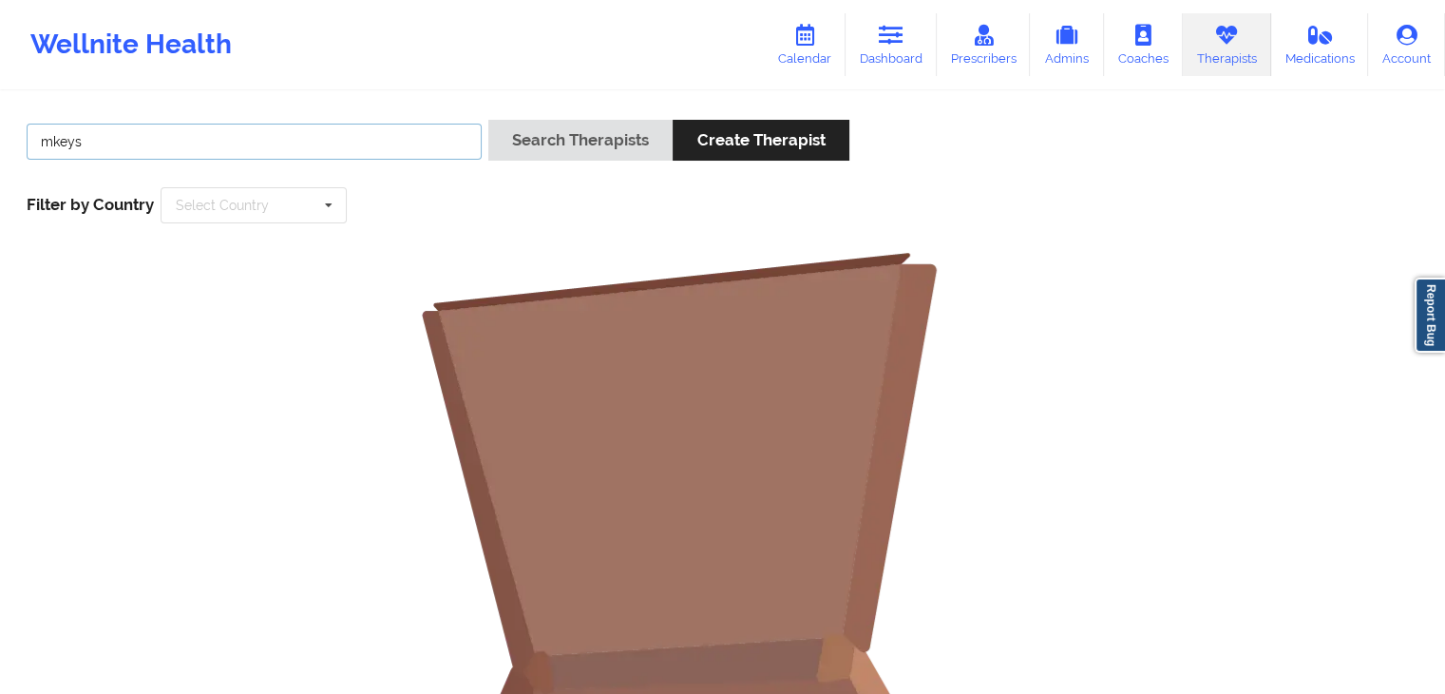
click at [82, 140] on input "mkeys" at bounding box center [254, 142] width 455 height 36
type input "m"
click at [488, 120] on button "Search Therapists" at bounding box center [580, 140] width 184 height 41
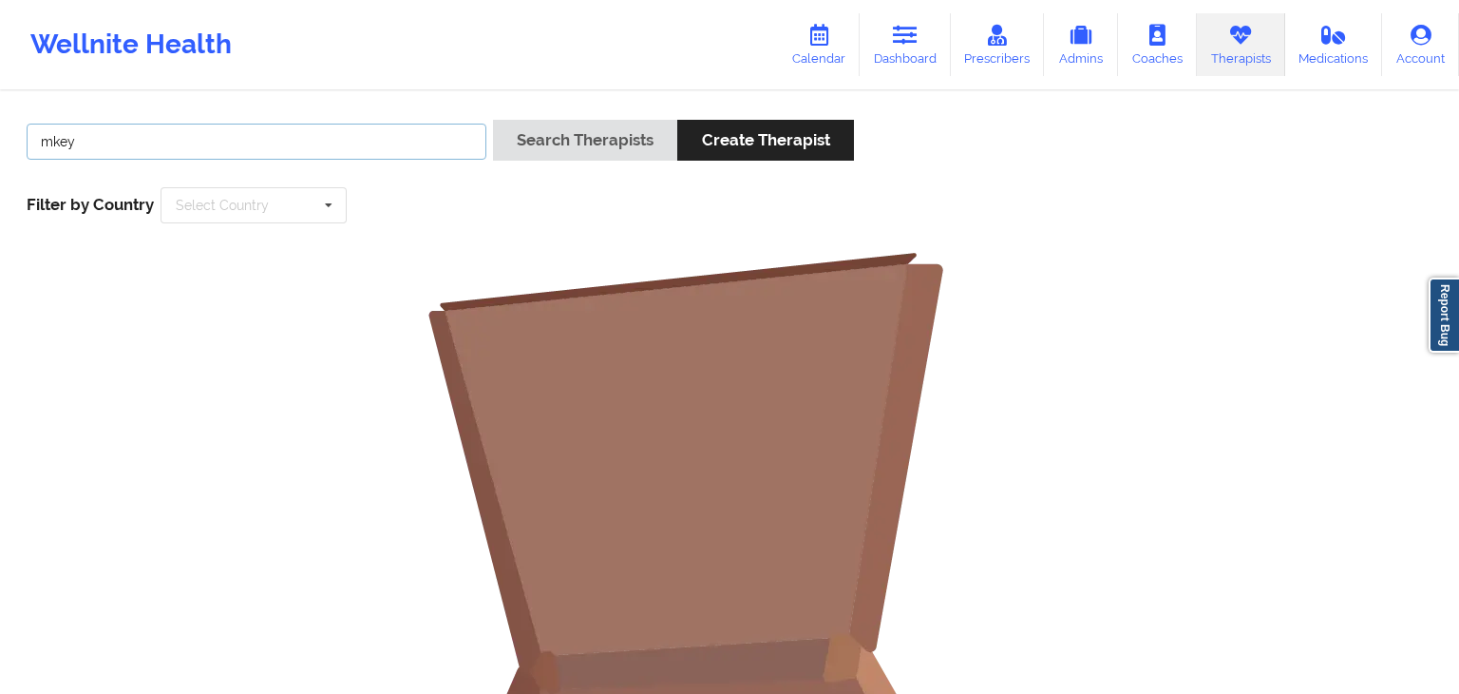
click at [82, 140] on input "mkey" at bounding box center [257, 142] width 460 height 36
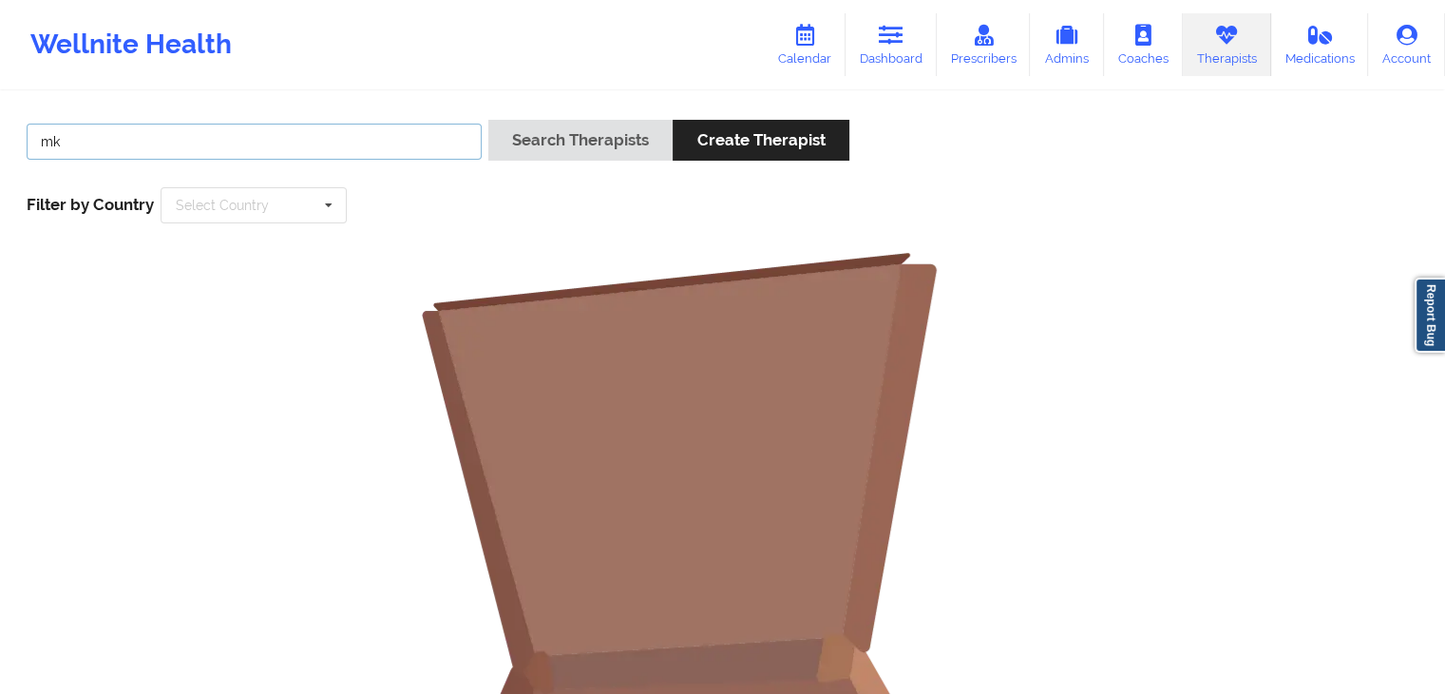
type input "m"
type input "[PERSON_NAME]"
click at [488, 120] on button "Search Therapists" at bounding box center [580, 140] width 184 height 41
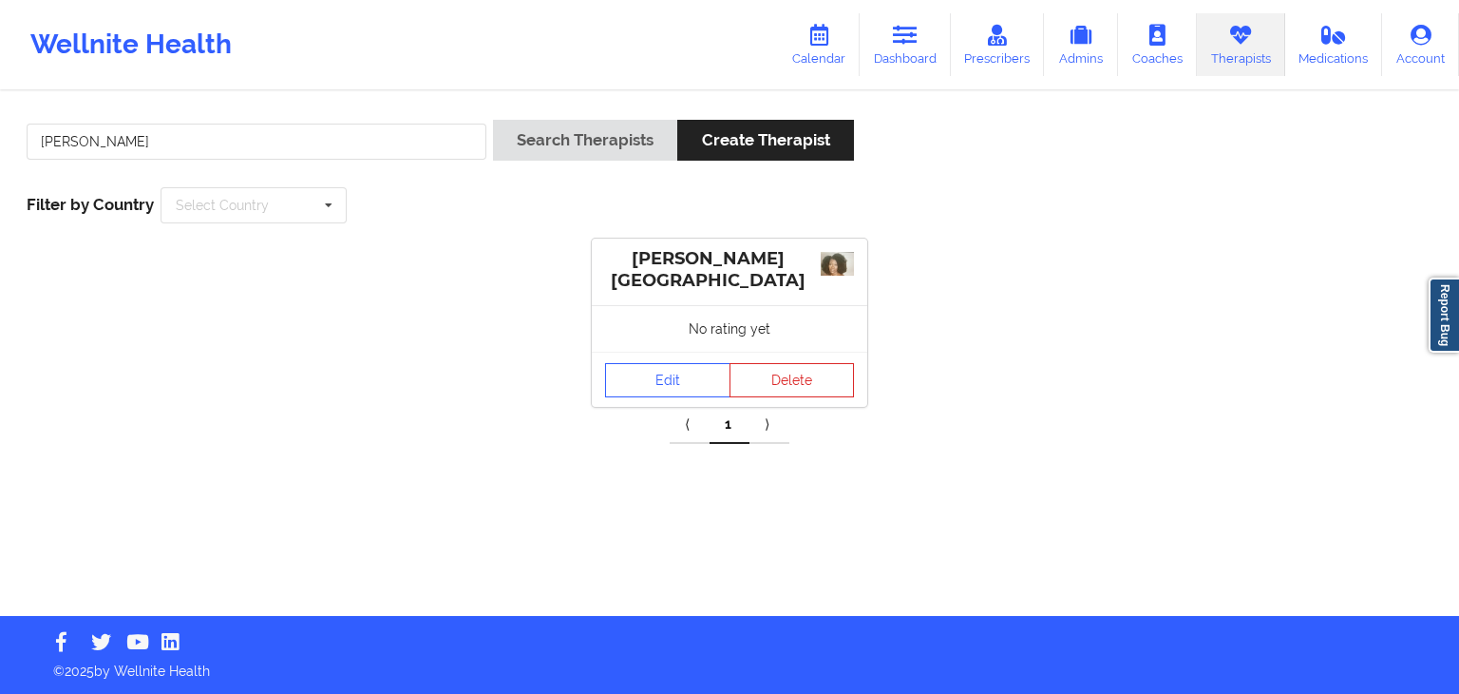
click at [631, 396] on div "Edit Delete" at bounding box center [730, 379] width 276 height 55
click at [656, 390] on link "Edit" at bounding box center [667, 380] width 125 height 34
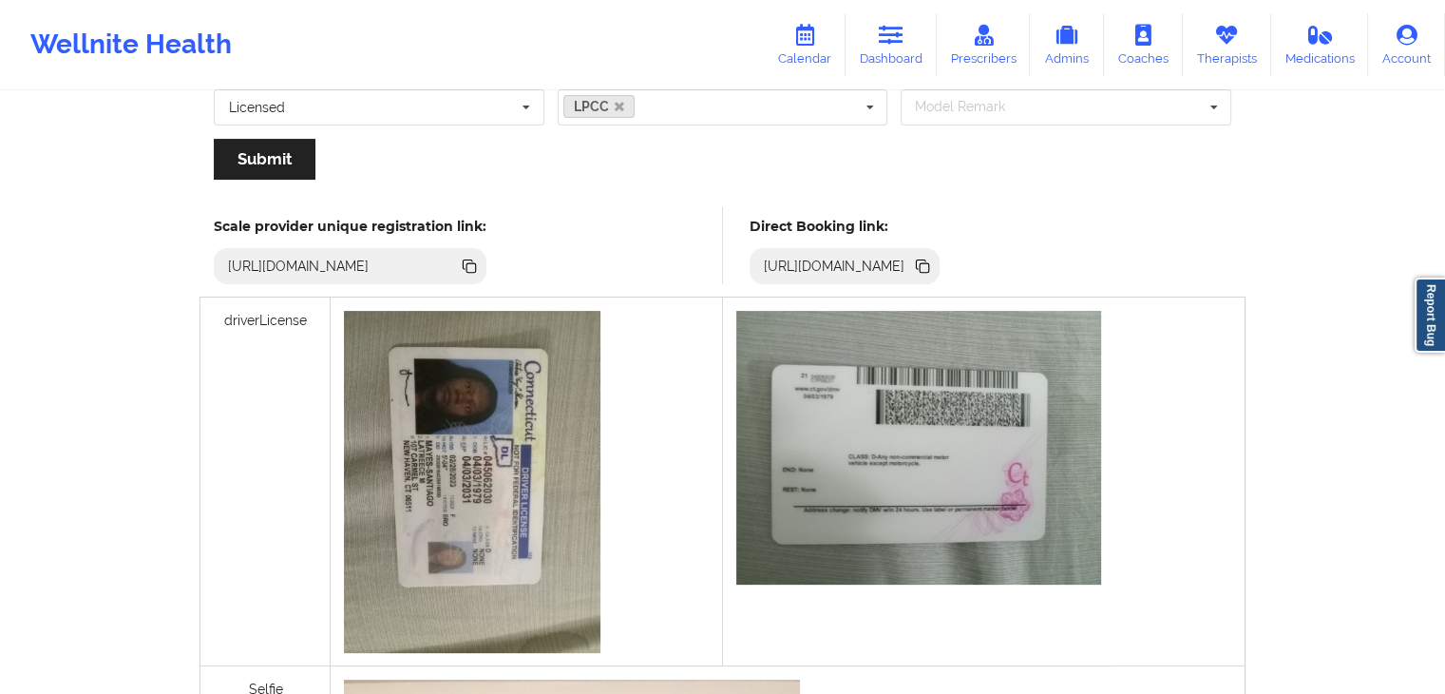
scroll to position [415, 0]
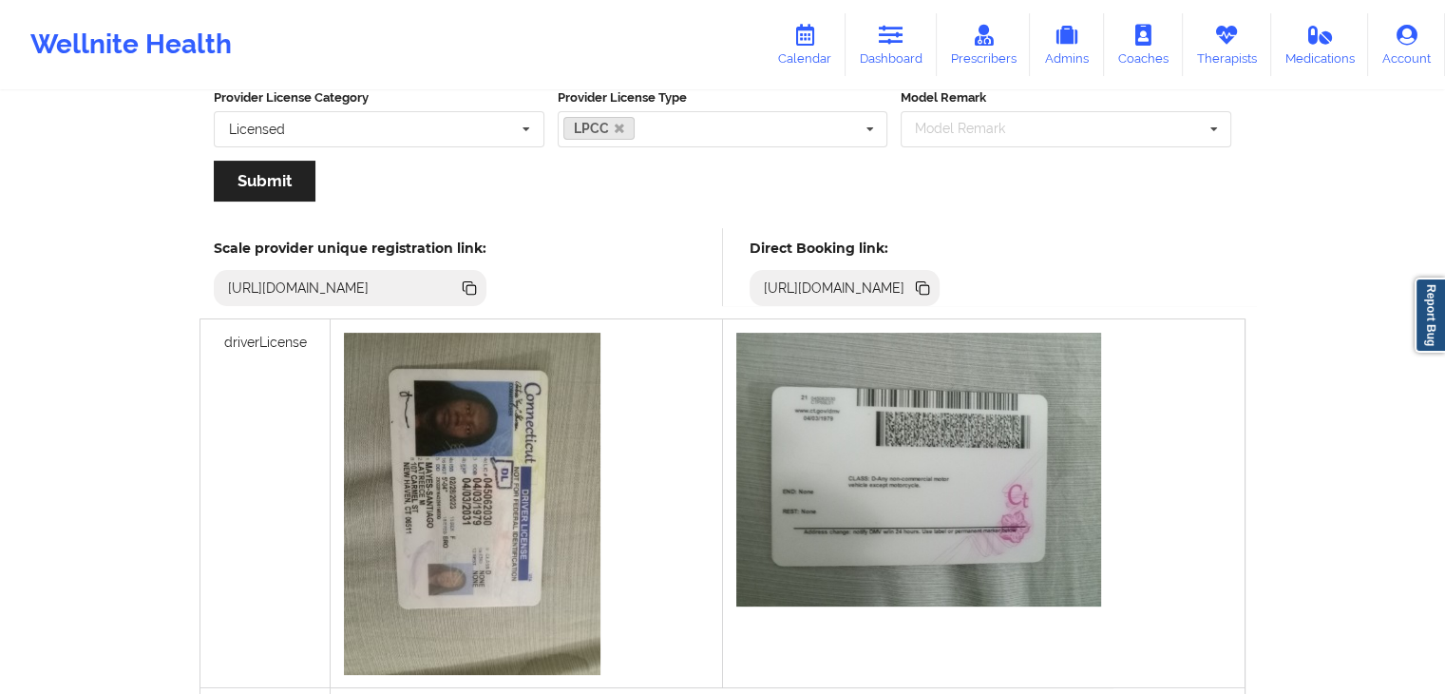
click at [926, 281] on icon at bounding box center [922, 286] width 10 height 10
click at [899, 43] on icon at bounding box center [891, 35] width 25 height 21
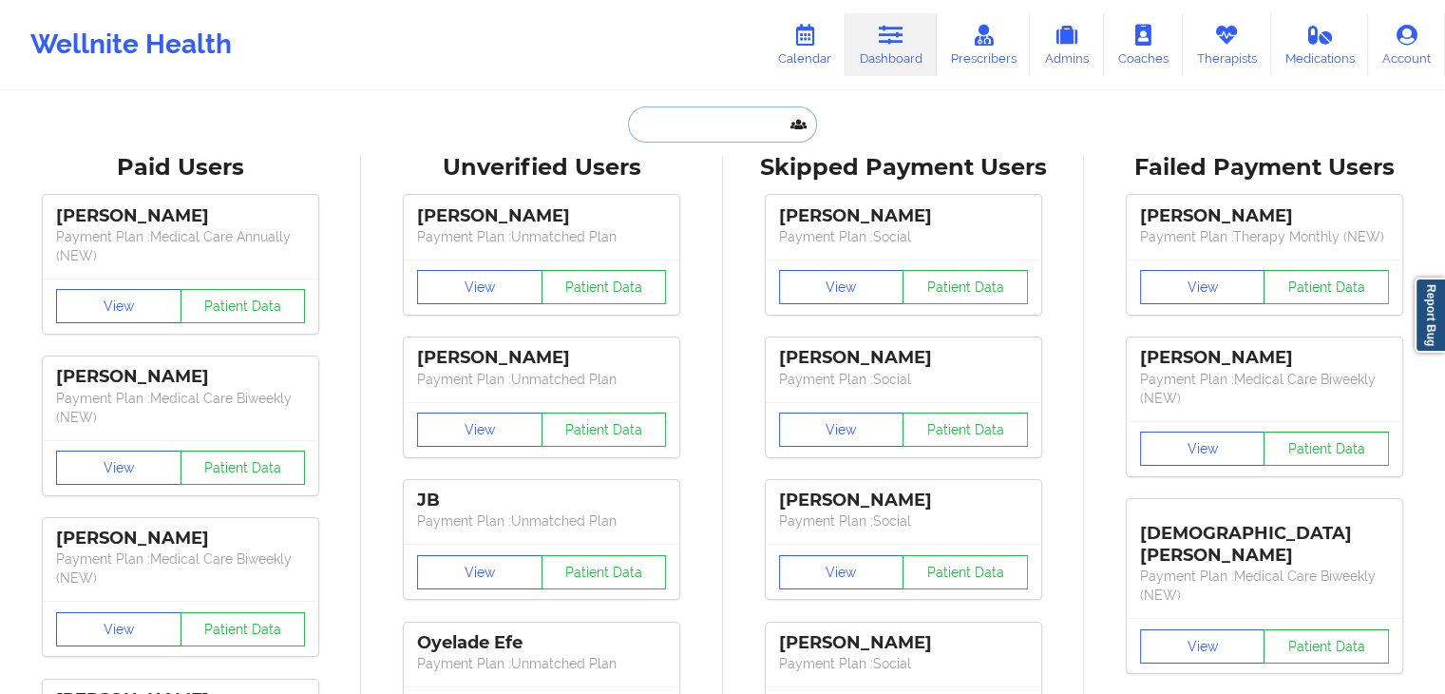
click at [723, 117] on input "text" at bounding box center [722, 124] width 188 height 36
paste input "[EMAIL_ADDRESS][DOMAIN_NAME]"
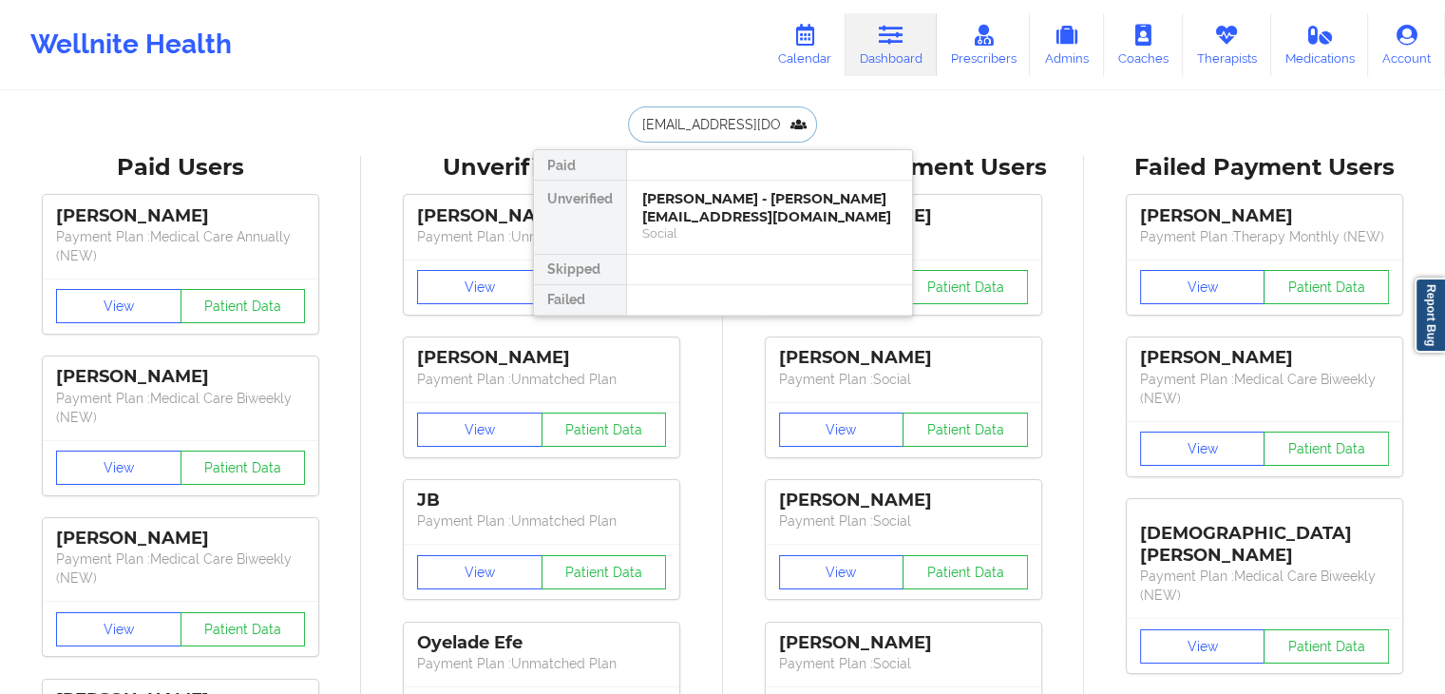
type input "[EMAIL_ADDRESS][DOMAIN_NAME]"
click at [723, 187] on div "[PERSON_NAME] - [EMAIL_ADDRESS][DOMAIN_NAME] Social" at bounding box center [769, 217] width 285 height 73
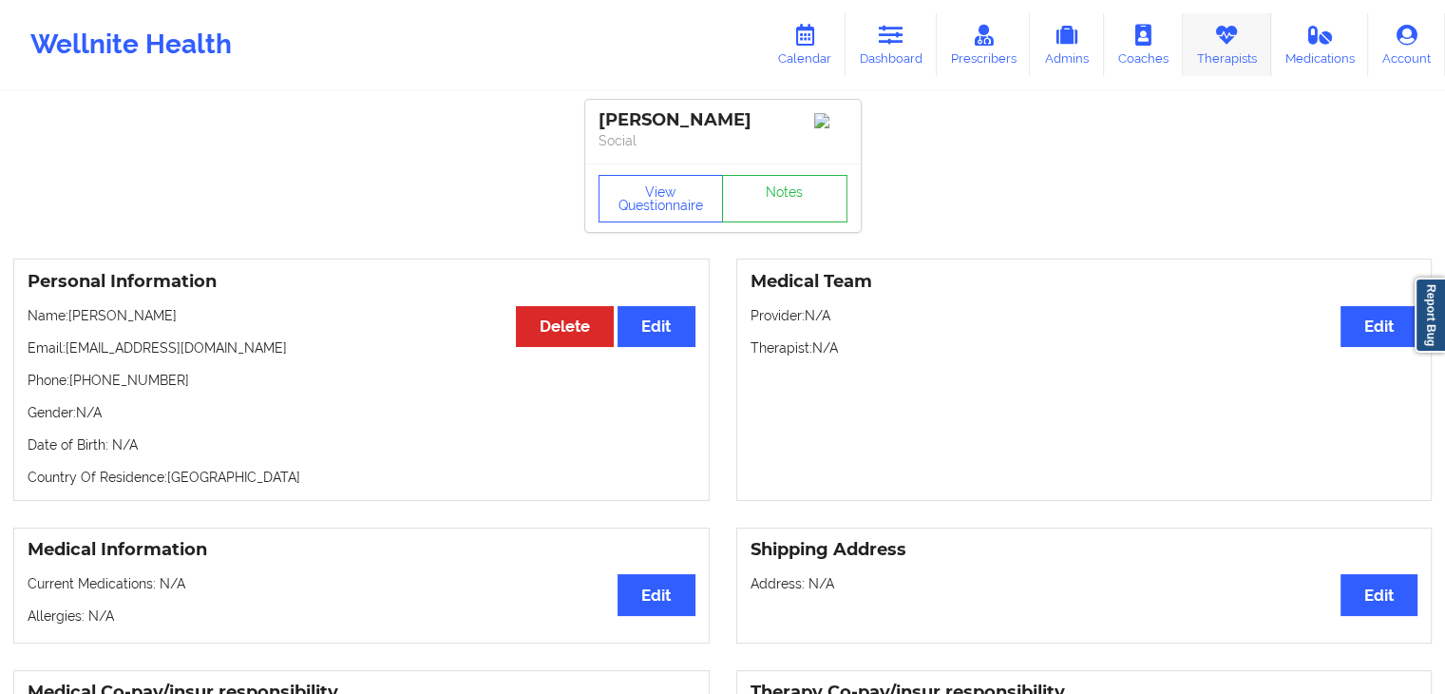
click at [1233, 64] on link "Therapists" at bounding box center [1227, 44] width 88 height 63
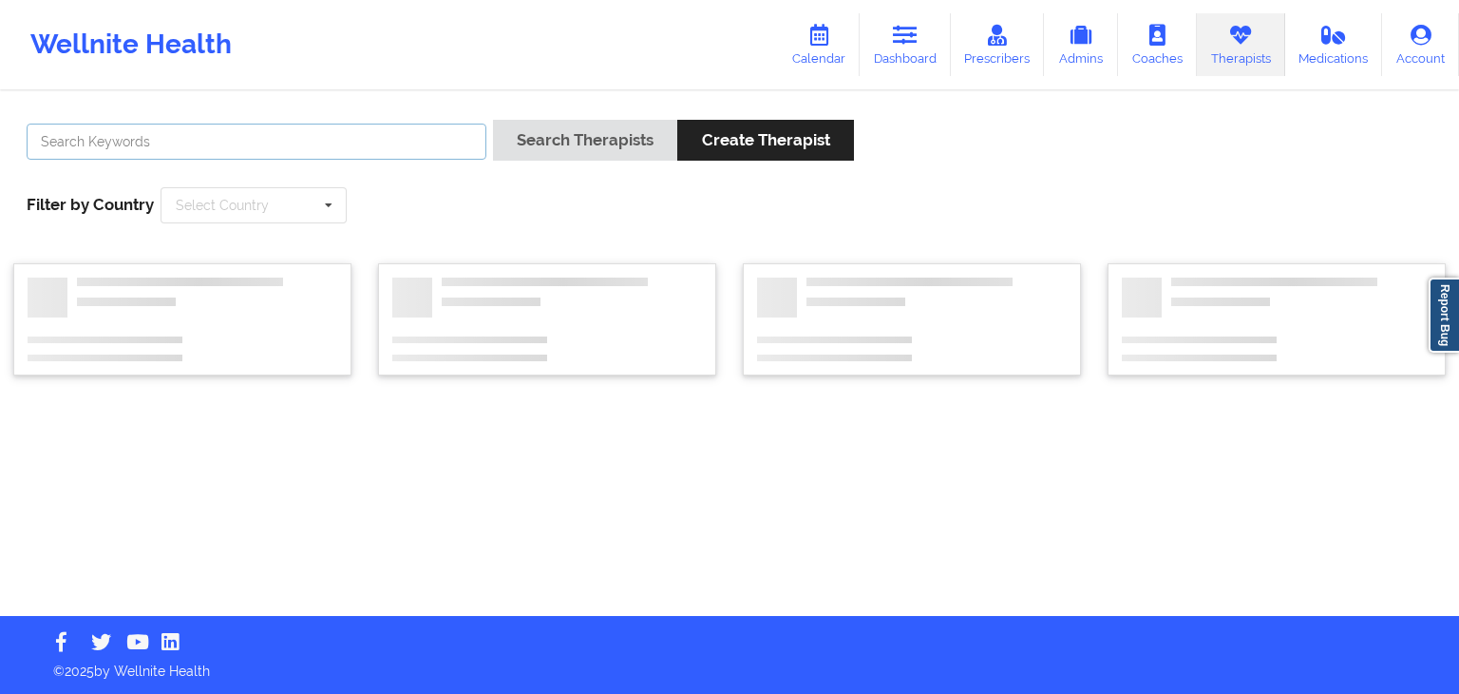
click at [167, 150] on input "text" at bounding box center [257, 142] width 460 height 36
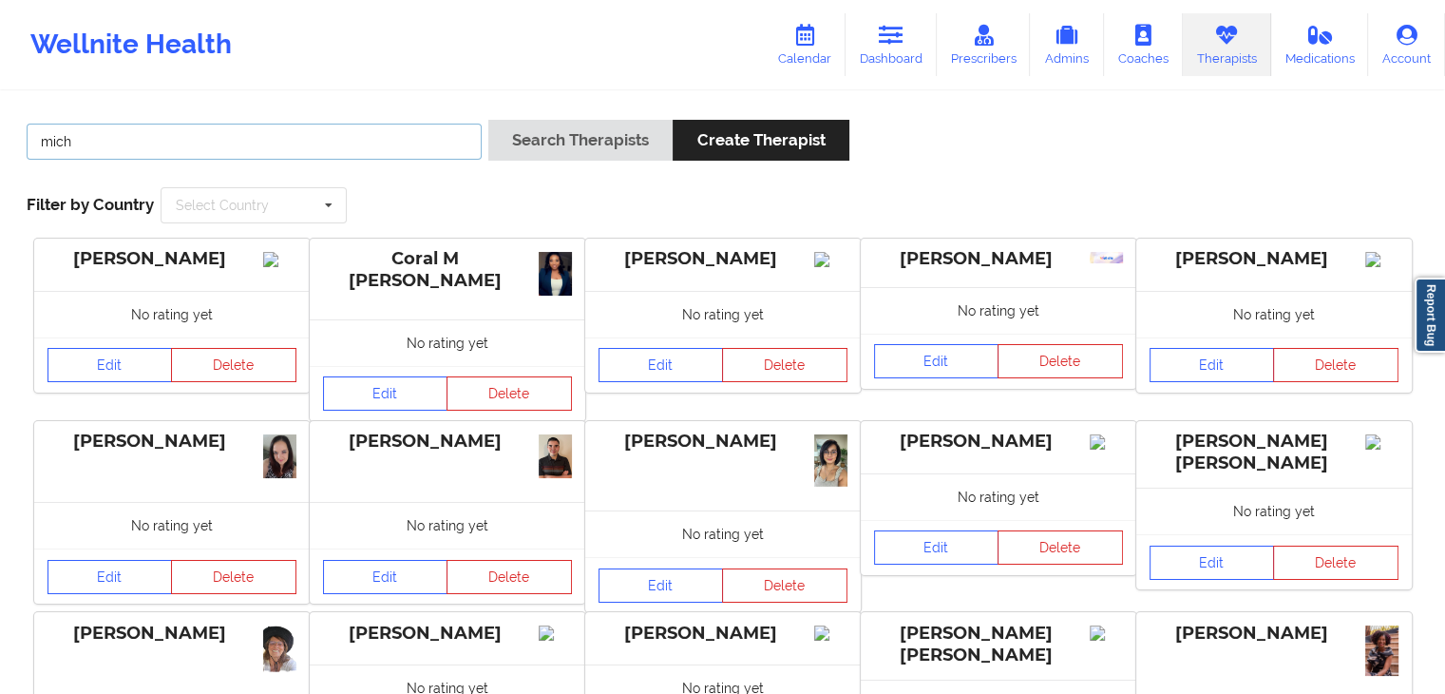
type input "[PERSON_NAME] c"
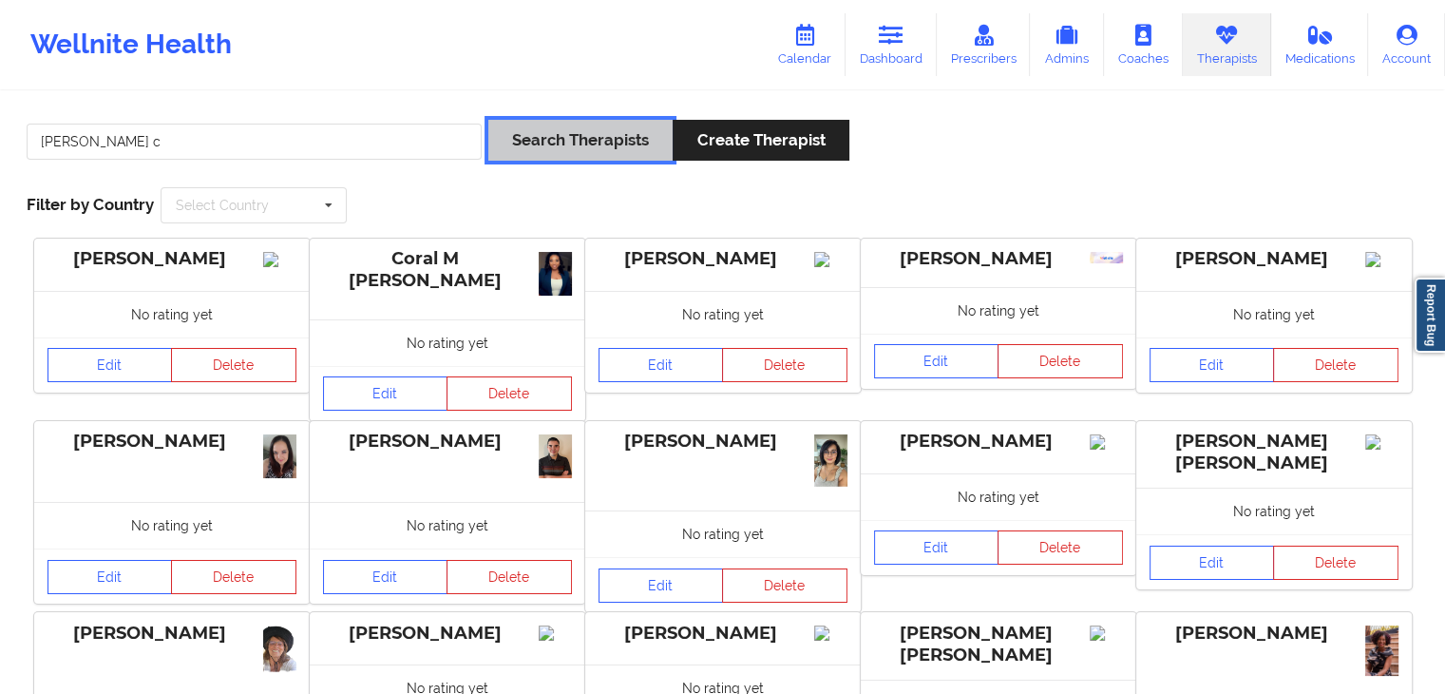
click at [566, 140] on button "Search Therapists" at bounding box center [580, 140] width 184 height 41
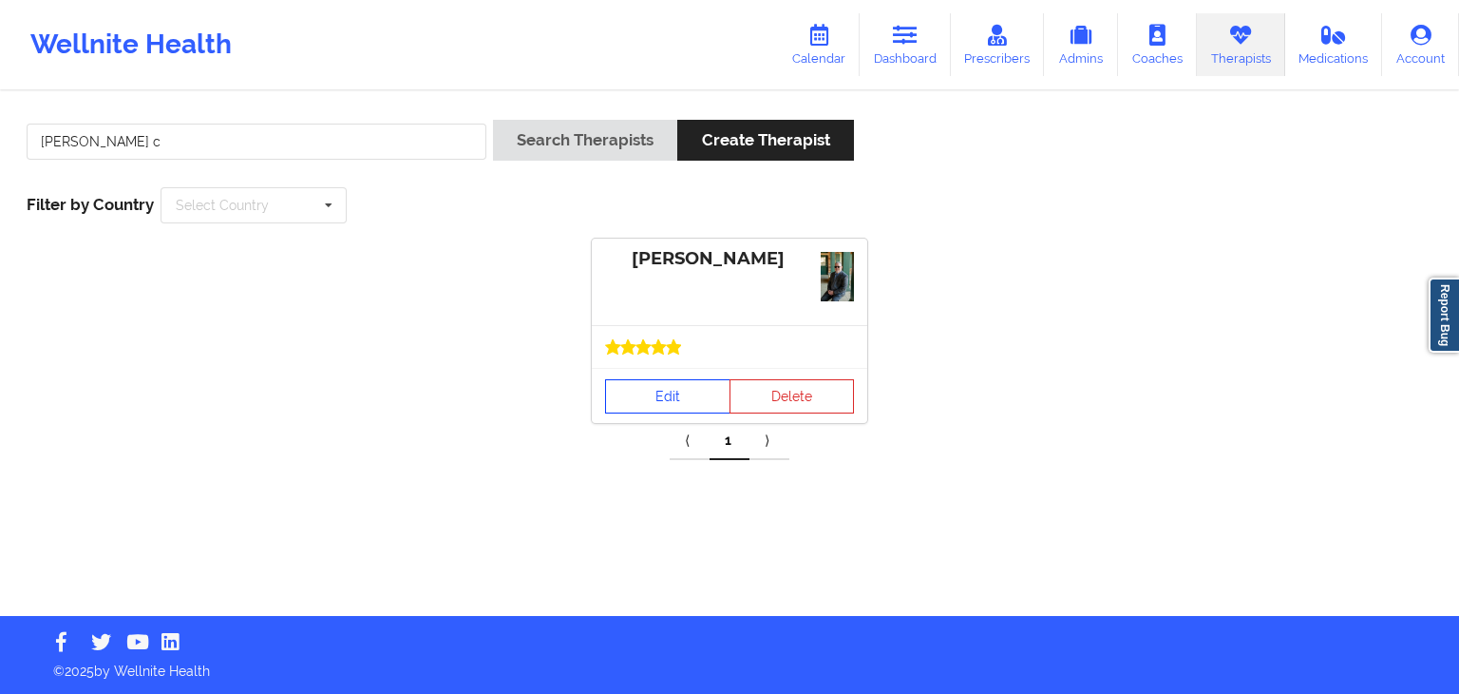
click at [653, 400] on link "Edit" at bounding box center [667, 396] width 125 height 34
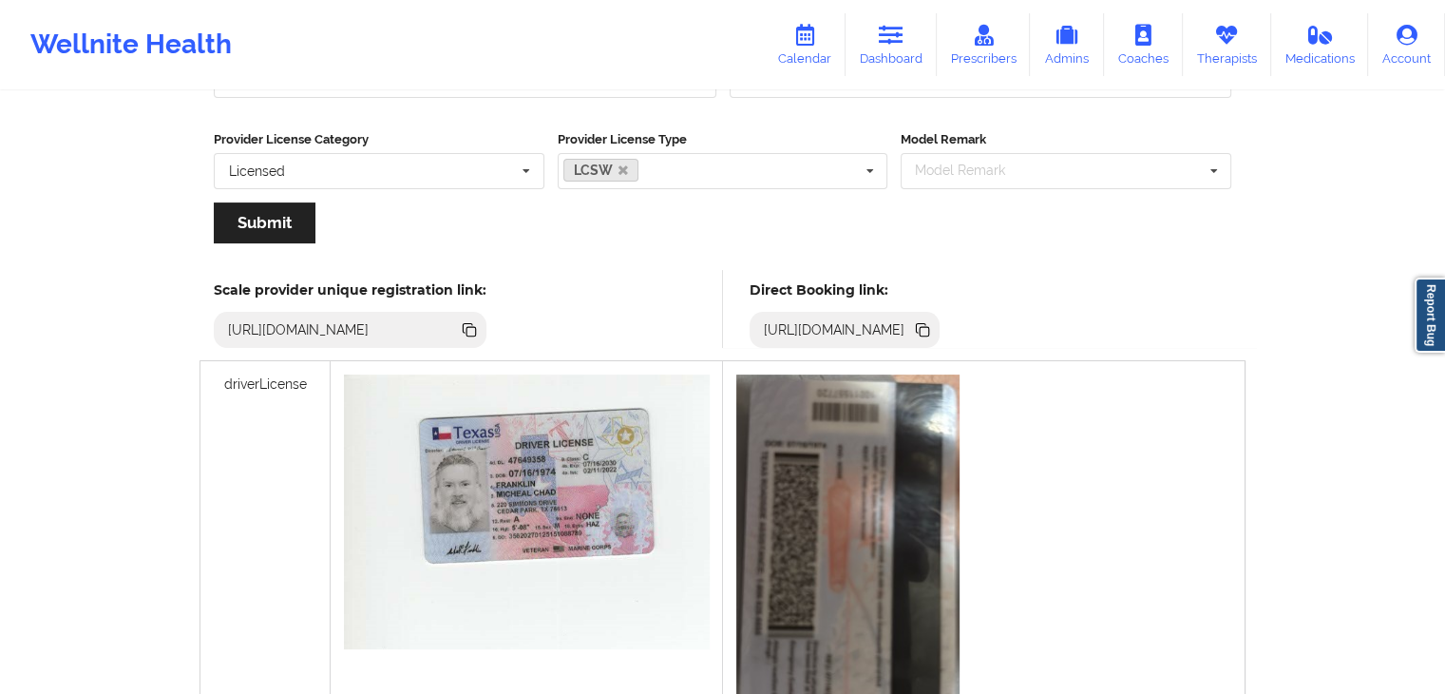
scroll to position [447, 0]
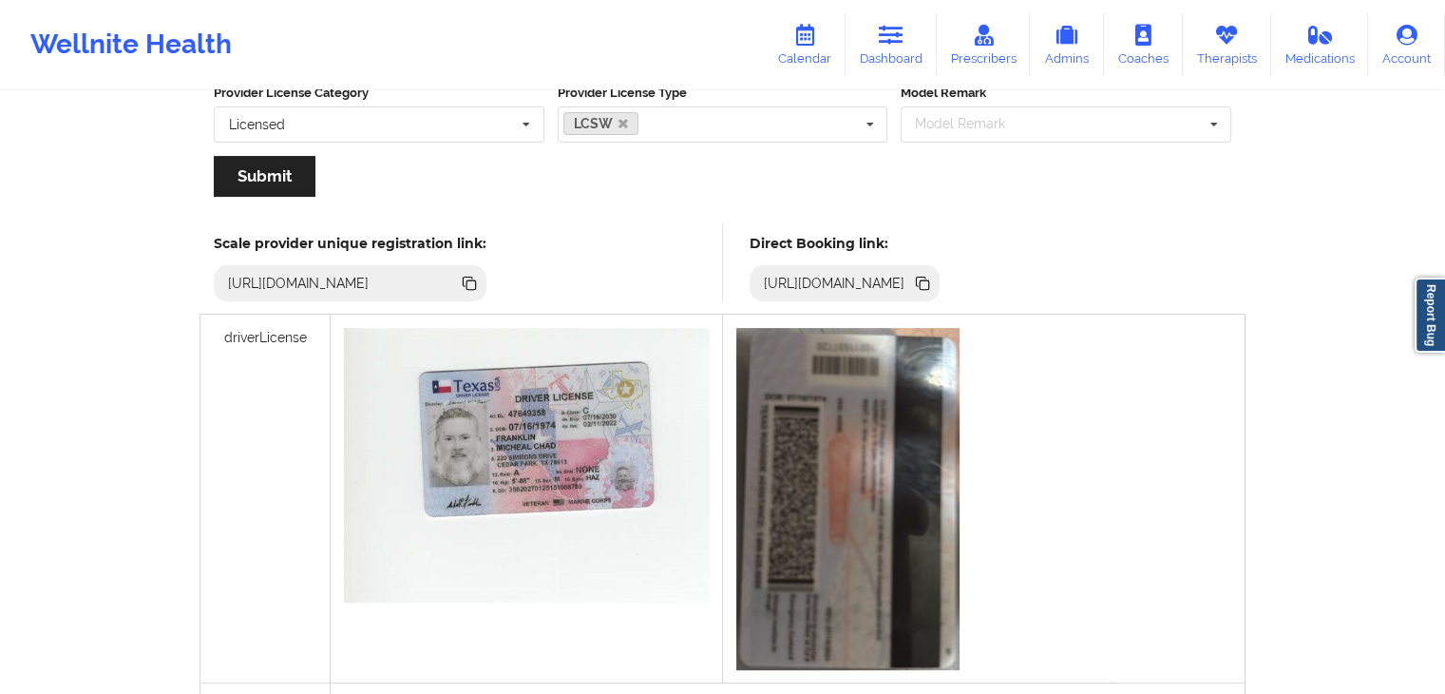
click at [926, 282] on icon at bounding box center [922, 281] width 10 height 10
click at [1233, 35] on icon at bounding box center [1226, 35] width 25 height 21
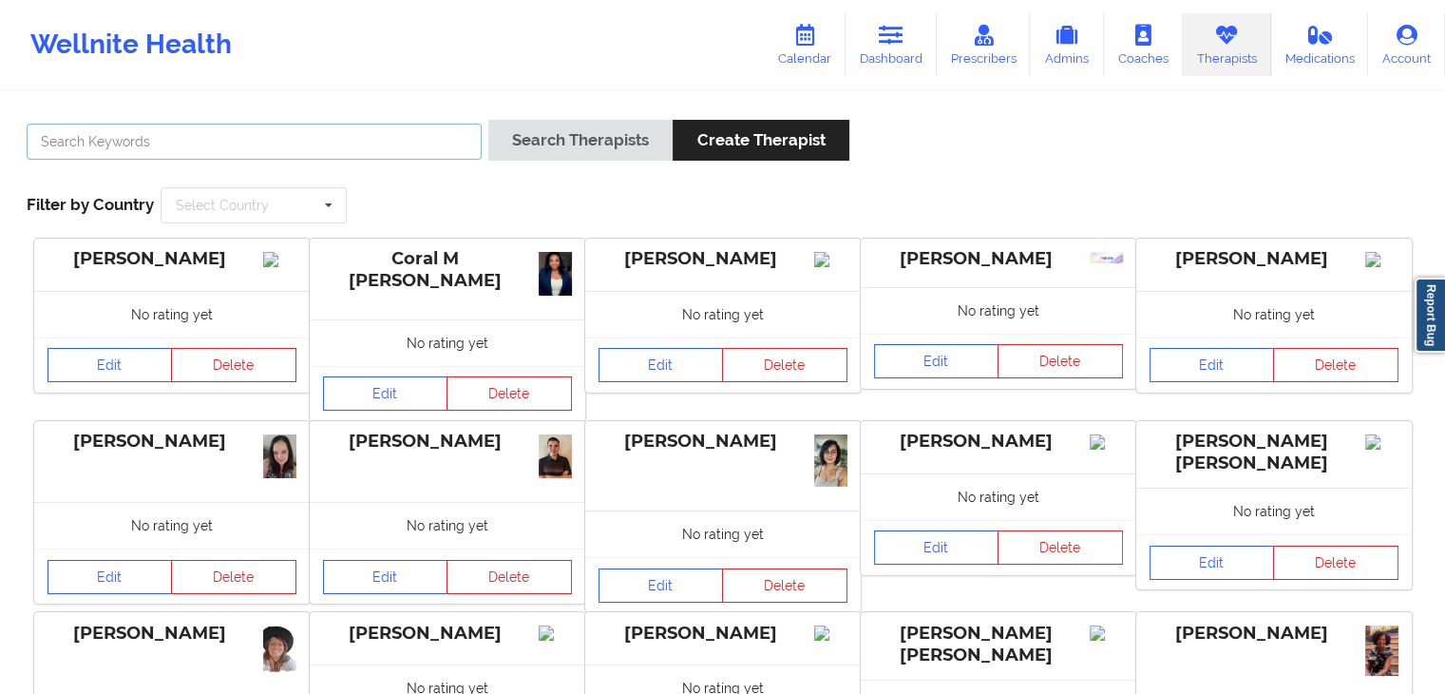
click at [361, 140] on input "text" at bounding box center [254, 142] width 455 height 36
type input "wilcer"
click at [488, 120] on button "Search Therapists" at bounding box center [580, 140] width 184 height 41
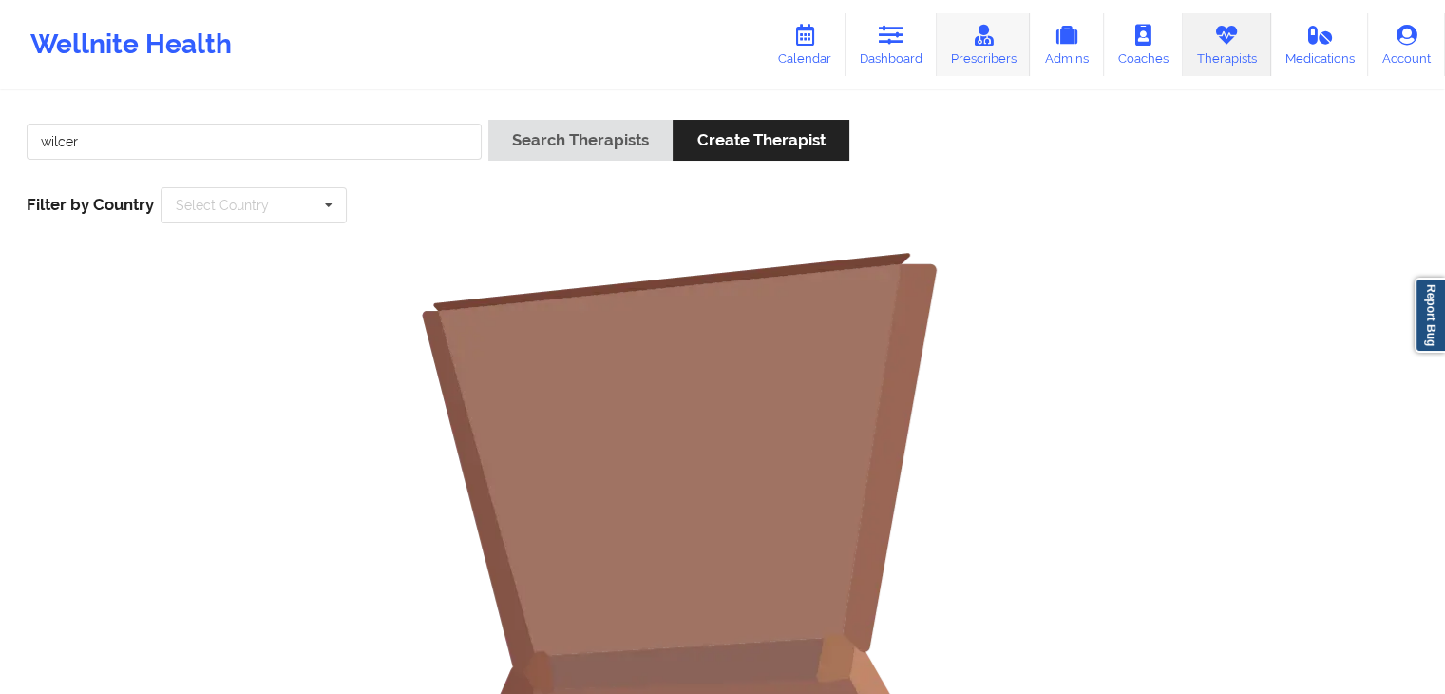
click at [992, 59] on link "Prescribers" at bounding box center [984, 44] width 94 height 63
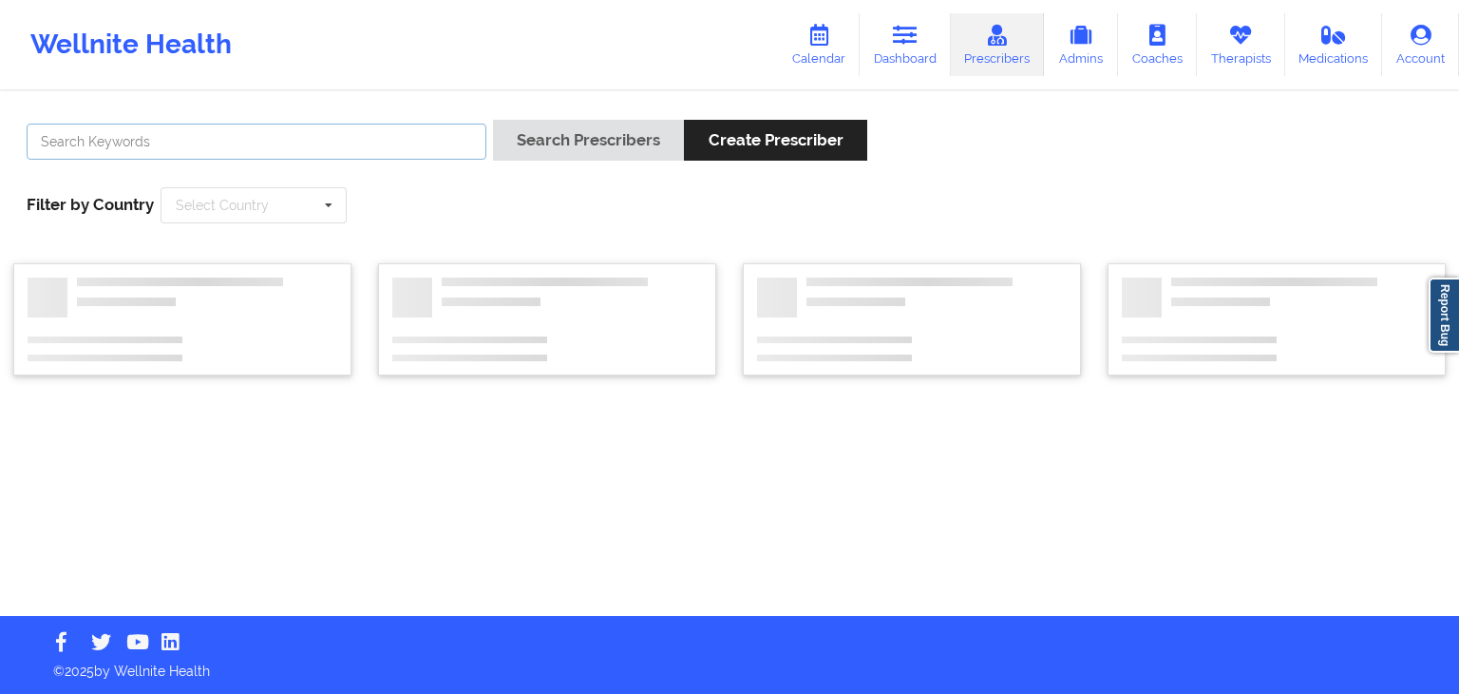
click at [218, 145] on input "text" at bounding box center [257, 142] width 460 height 36
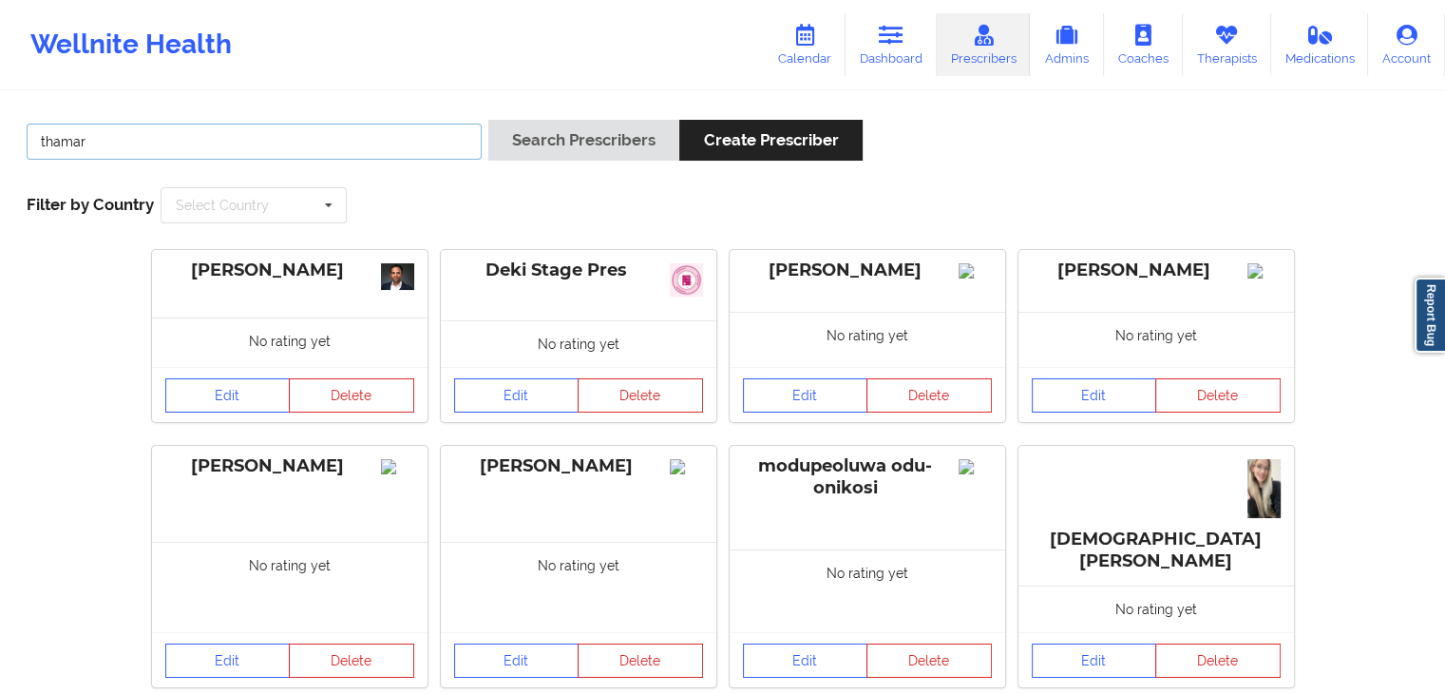
type input "thamar"
click at [488, 120] on button "Search Prescribers" at bounding box center [583, 140] width 191 height 41
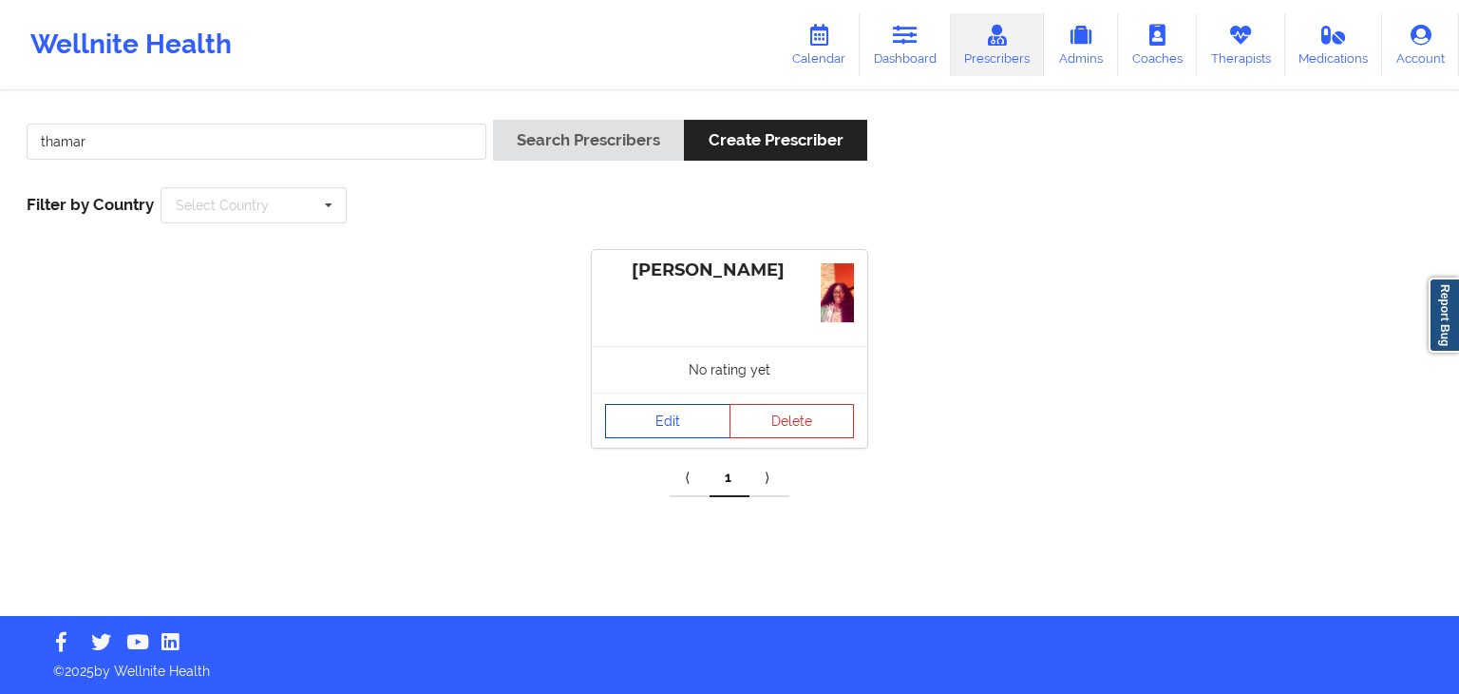
click at [649, 421] on link "Edit" at bounding box center [667, 421] width 125 height 34
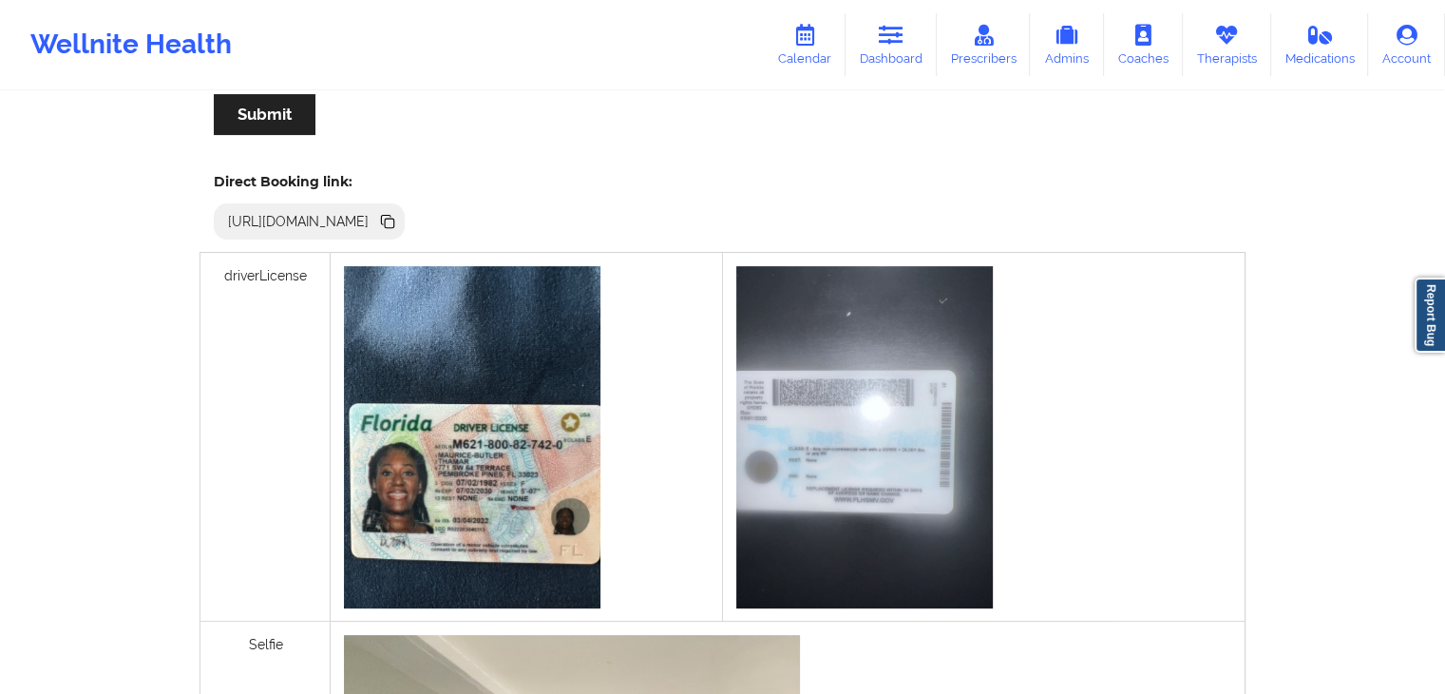
scroll to position [496, 0]
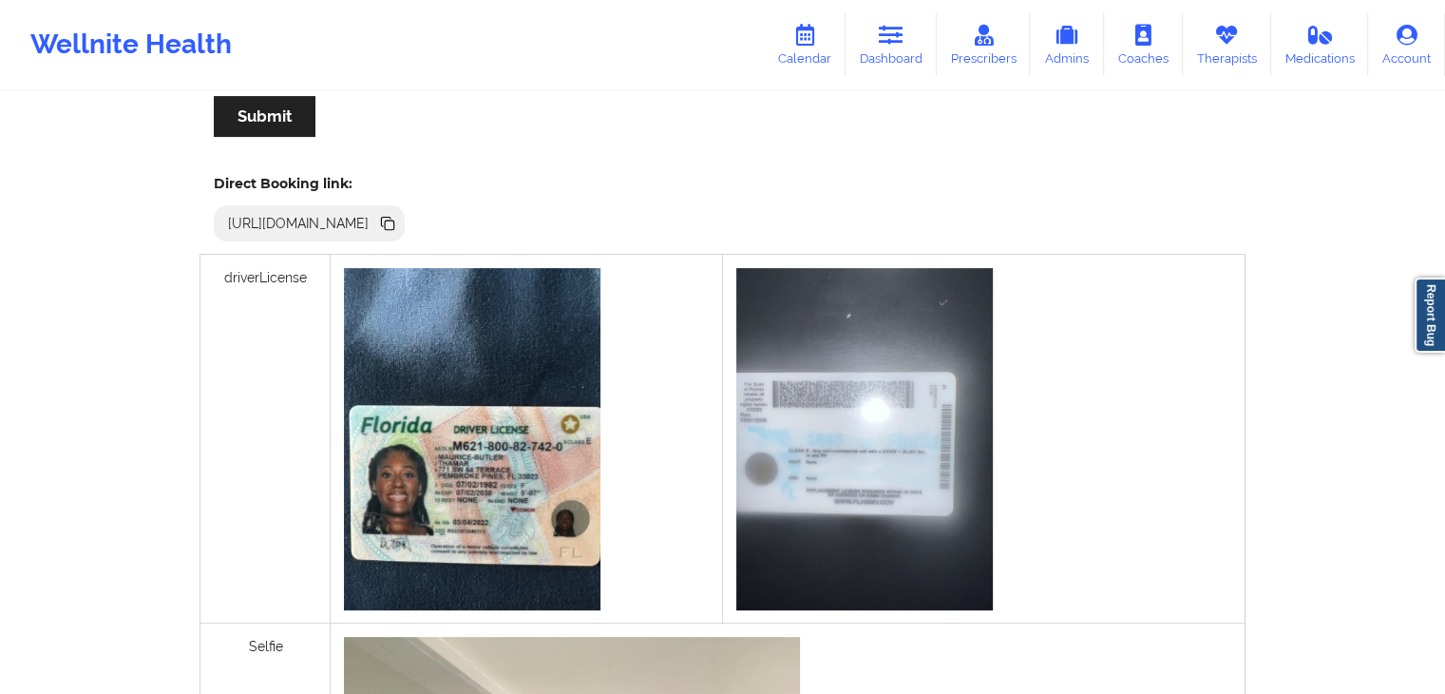
click at [398, 214] on icon at bounding box center [387, 223] width 21 height 21
click at [987, 49] on link "Prescribers" at bounding box center [984, 44] width 94 height 63
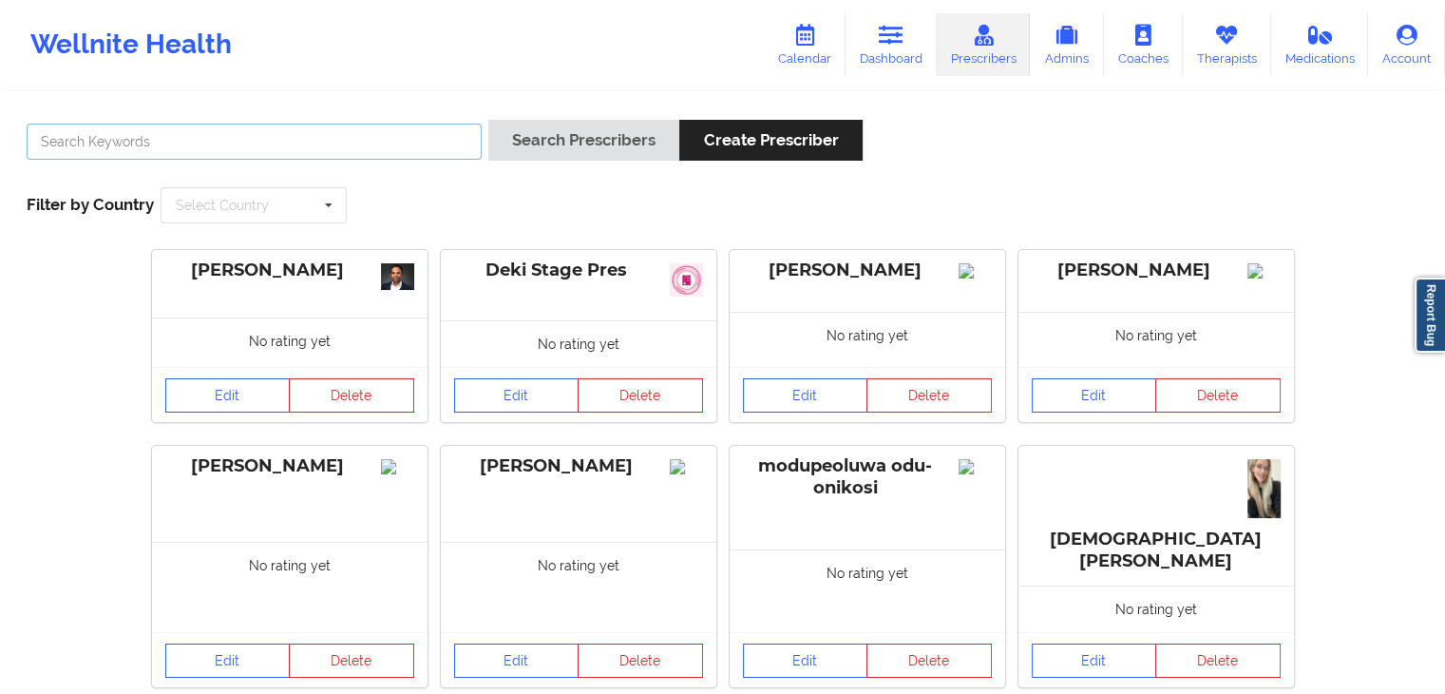
click at [353, 155] on input "text" at bounding box center [254, 142] width 455 height 36
type input "[PERSON_NAME]"
click at [488, 120] on button "Search Prescribers" at bounding box center [583, 140] width 191 height 41
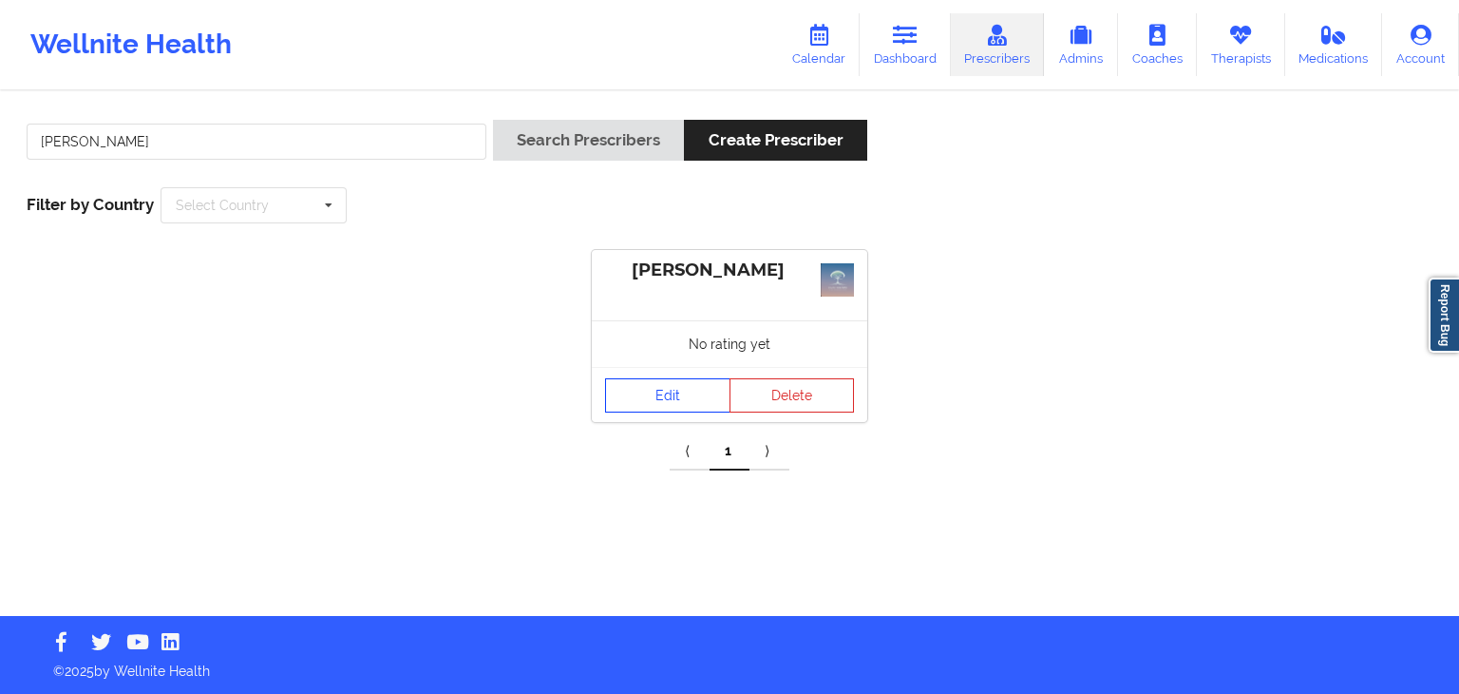
click at [678, 400] on link "Edit" at bounding box center [667, 395] width 125 height 34
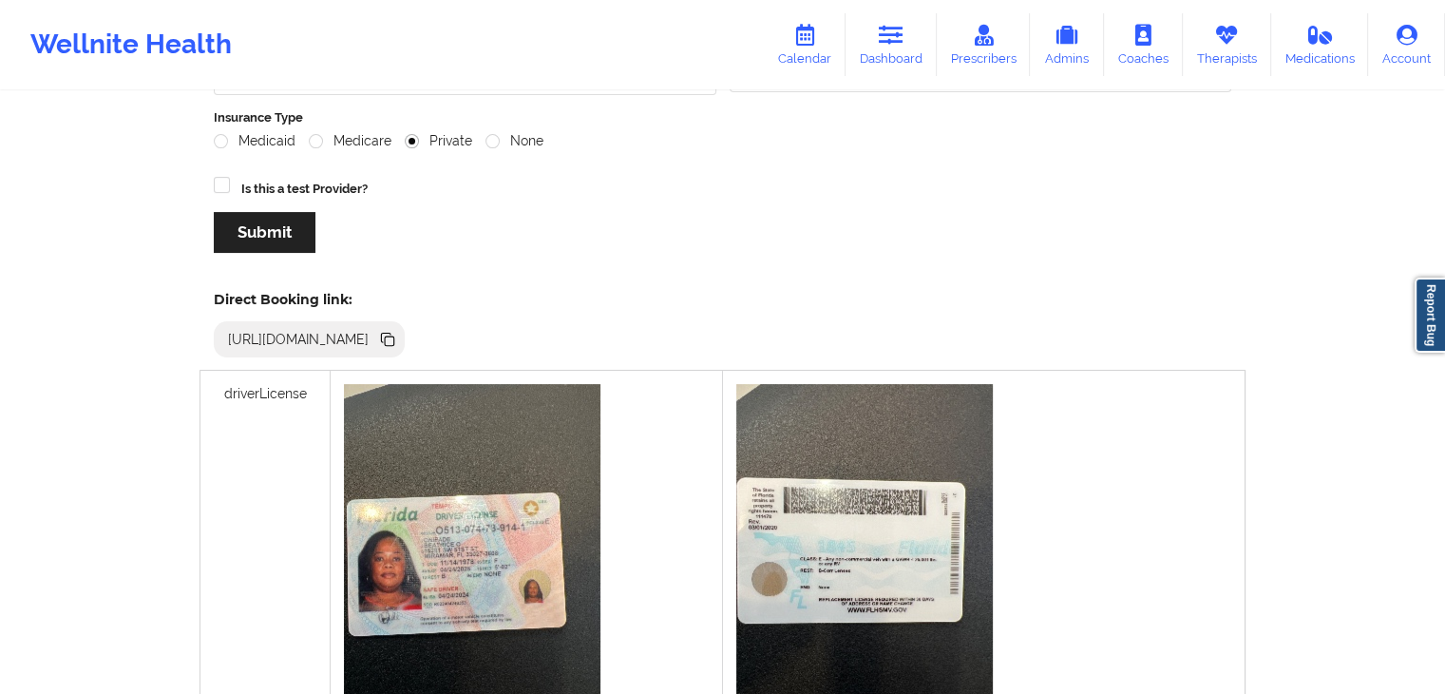
scroll to position [368, 0]
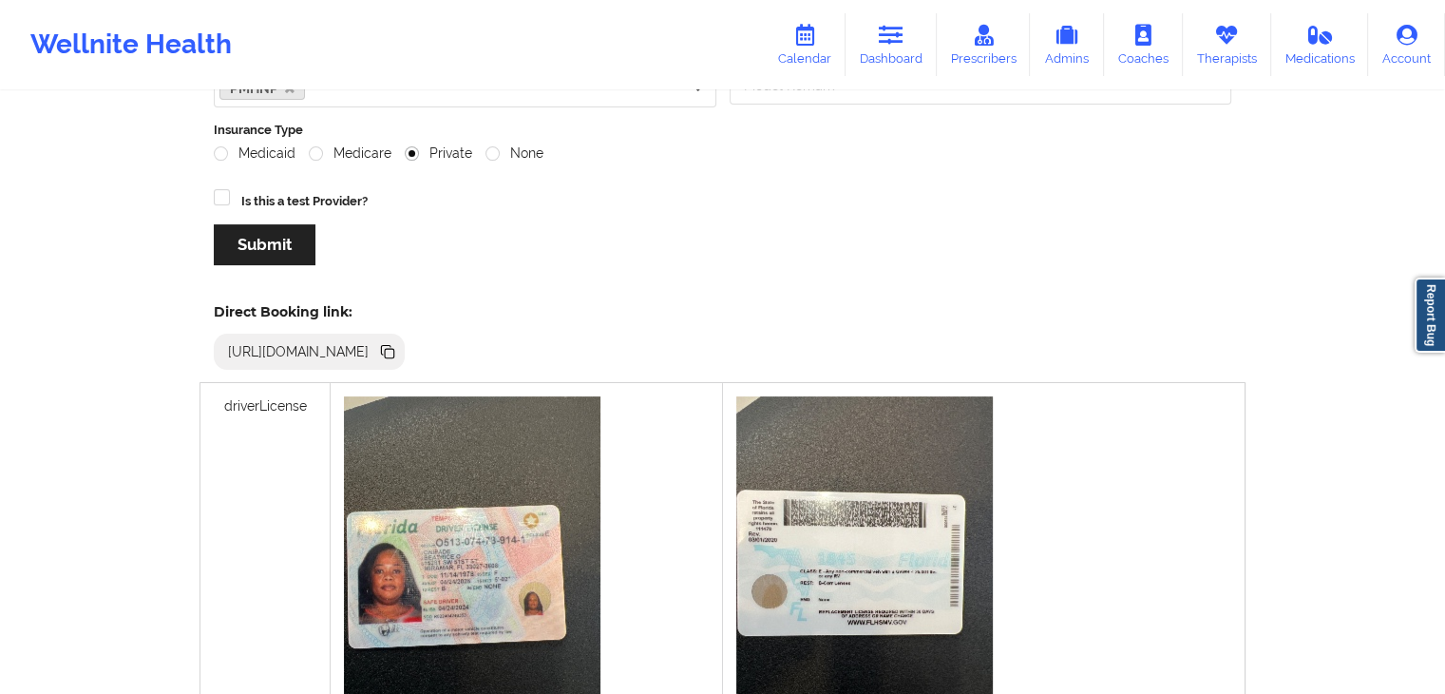
click at [398, 351] on icon at bounding box center [387, 351] width 21 height 21
click at [893, 47] on link "Dashboard" at bounding box center [891, 44] width 91 height 63
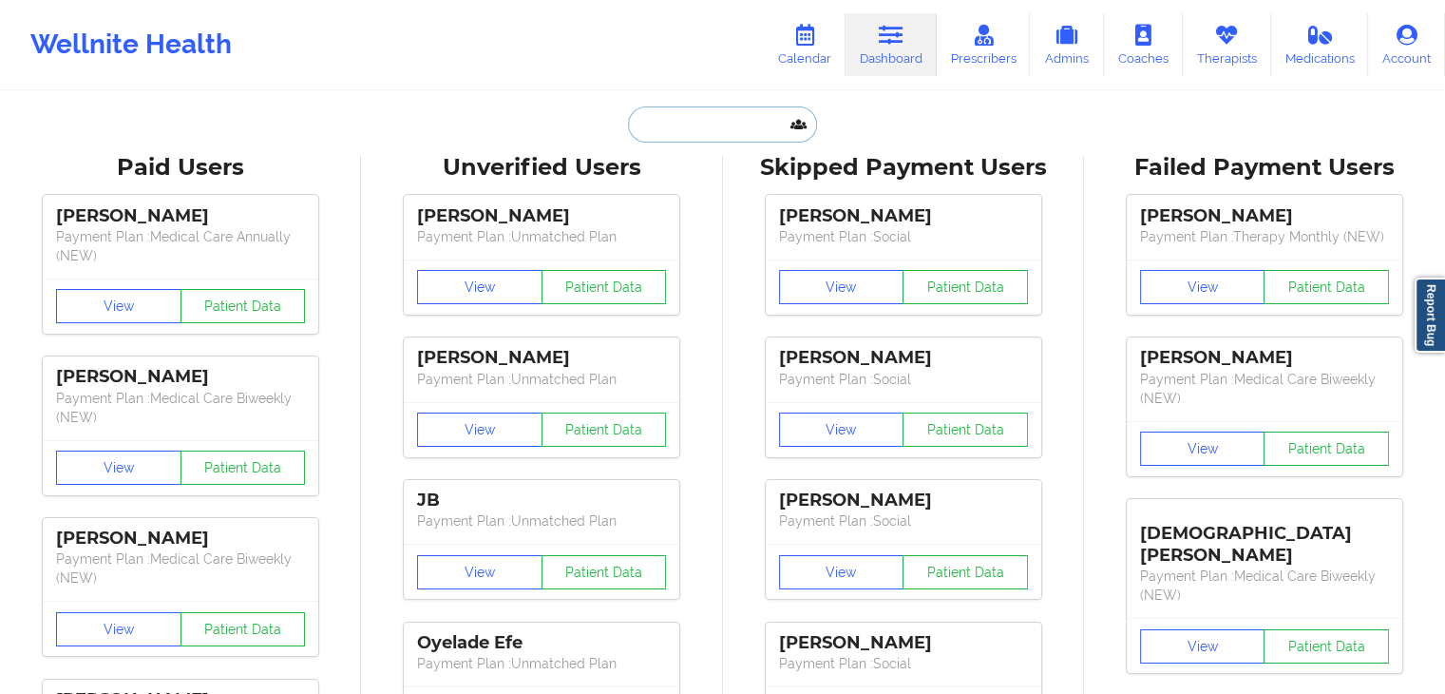
click at [675, 137] on input "text" at bounding box center [722, 124] width 188 height 36
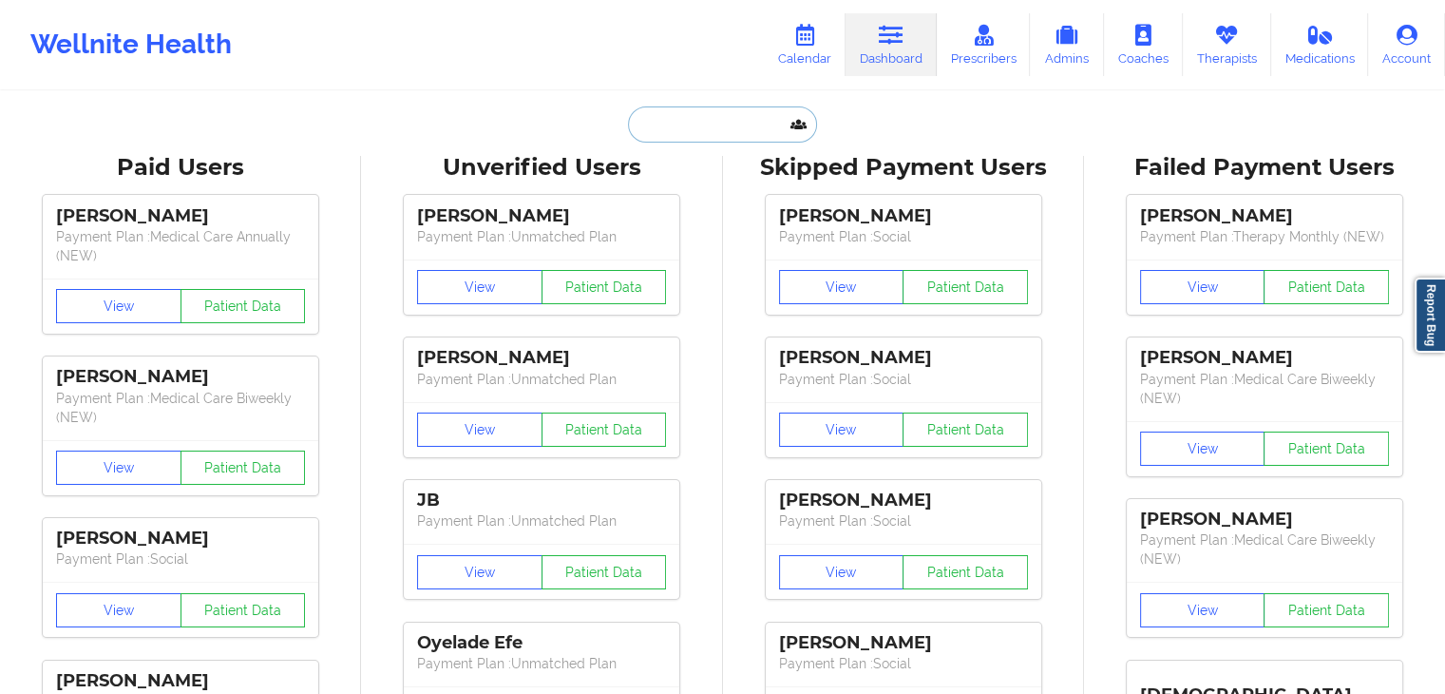
paste input "[EMAIL_ADDRESS][DOMAIN_NAME]"
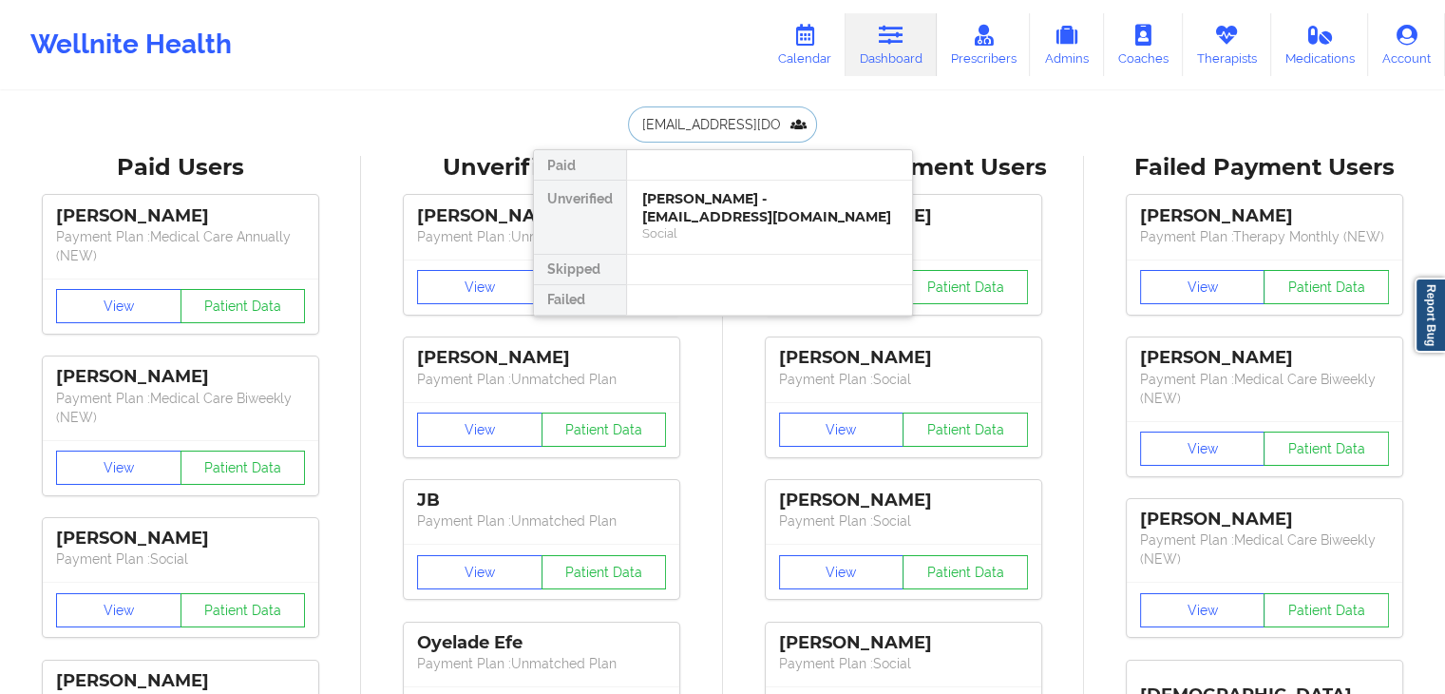
scroll to position [0, 22]
type input "[EMAIL_ADDRESS][DOMAIN_NAME]"
click at [728, 214] on div "[PERSON_NAME] - [EMAIL_ADDRESS][DOMAIN_NAME]" at bounding box center [769, 207] width 255 height 35
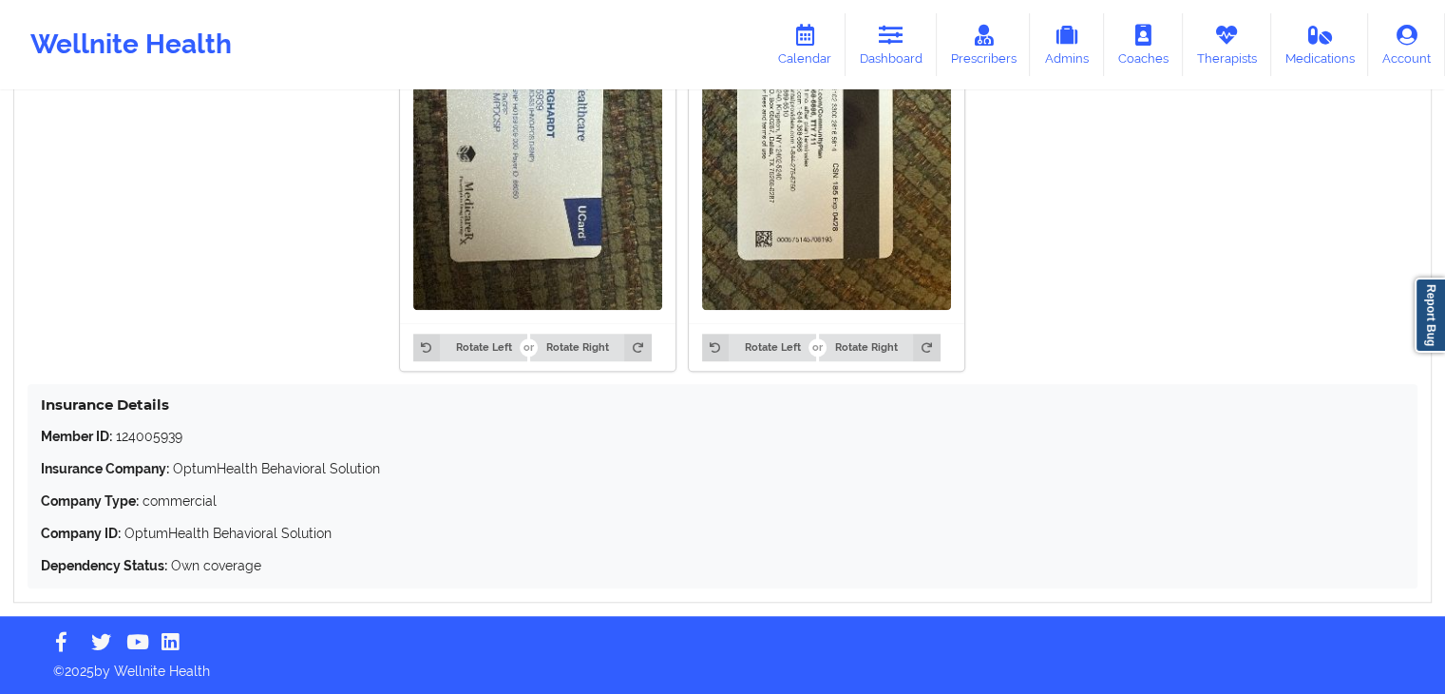
scroll to position [608, 0]
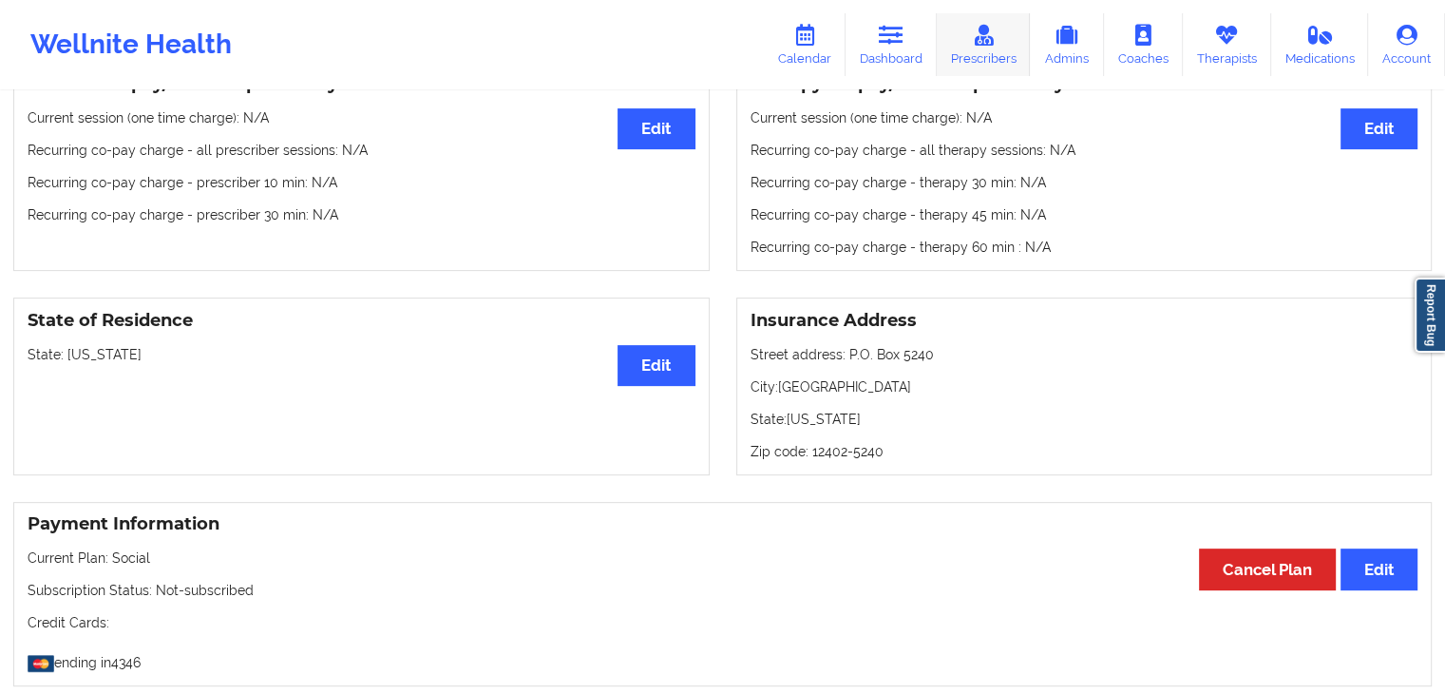
click at [959, 51] on link "Prescribers" at bounding box center [984, 44] width 94 height 63
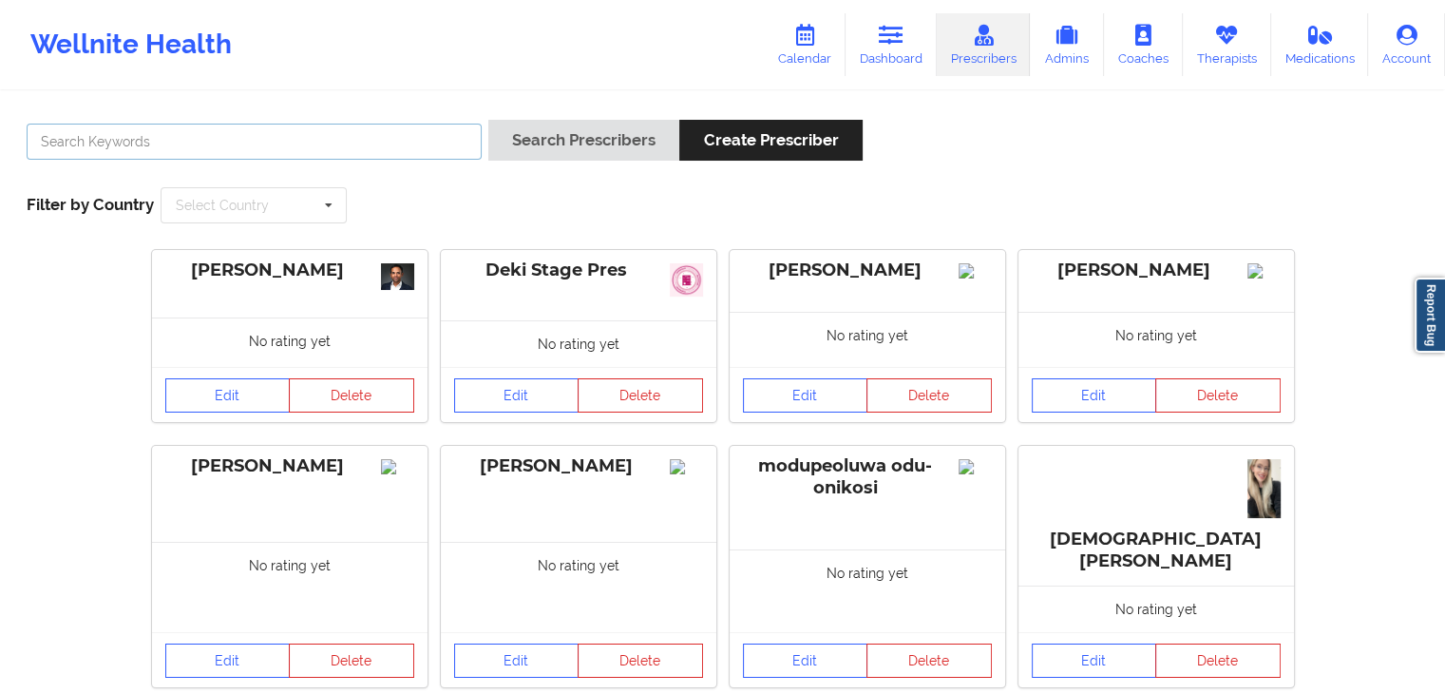
click at [289, 141] on input "text" at bounding box center [254, 142] width 455 height 36
type input "[PERSON_NAME] [PERSON_NAME]"
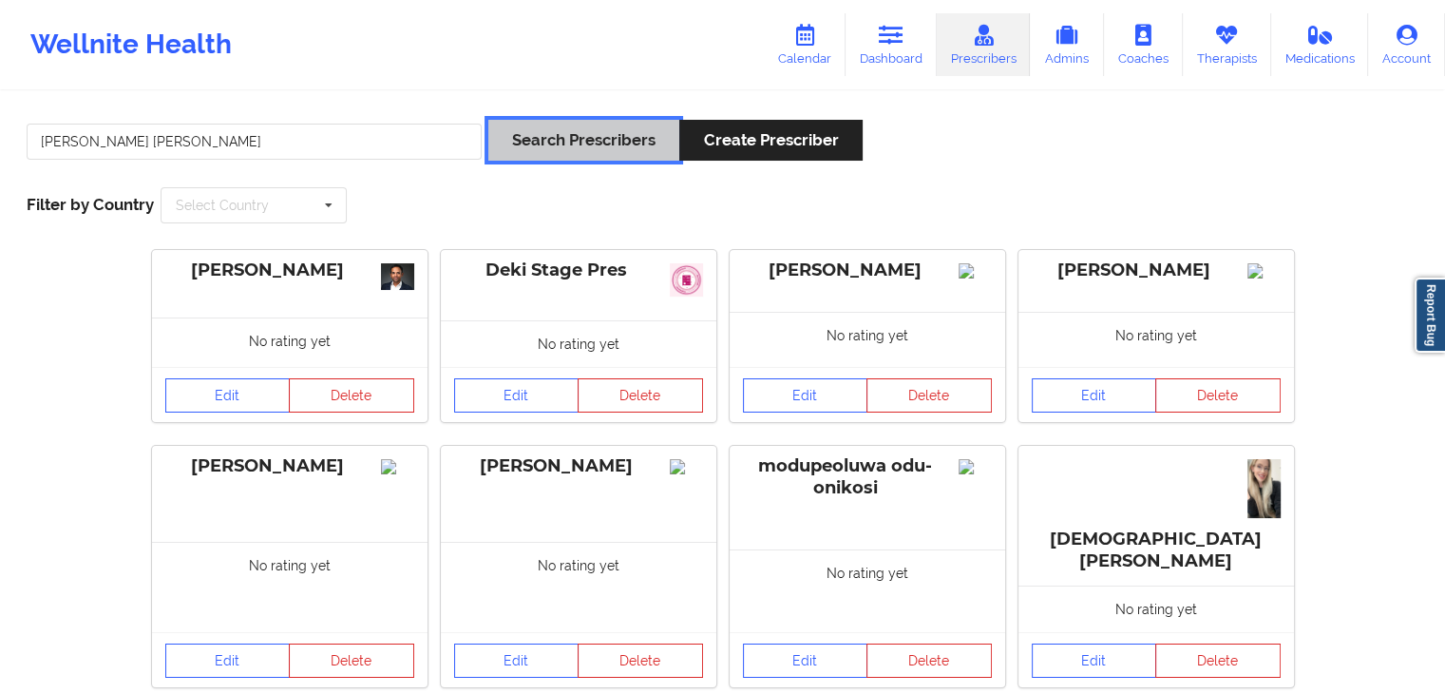
click at [593, 125] on button "Search Prescribers" at bounding box center [583, 140] width 191 height 41
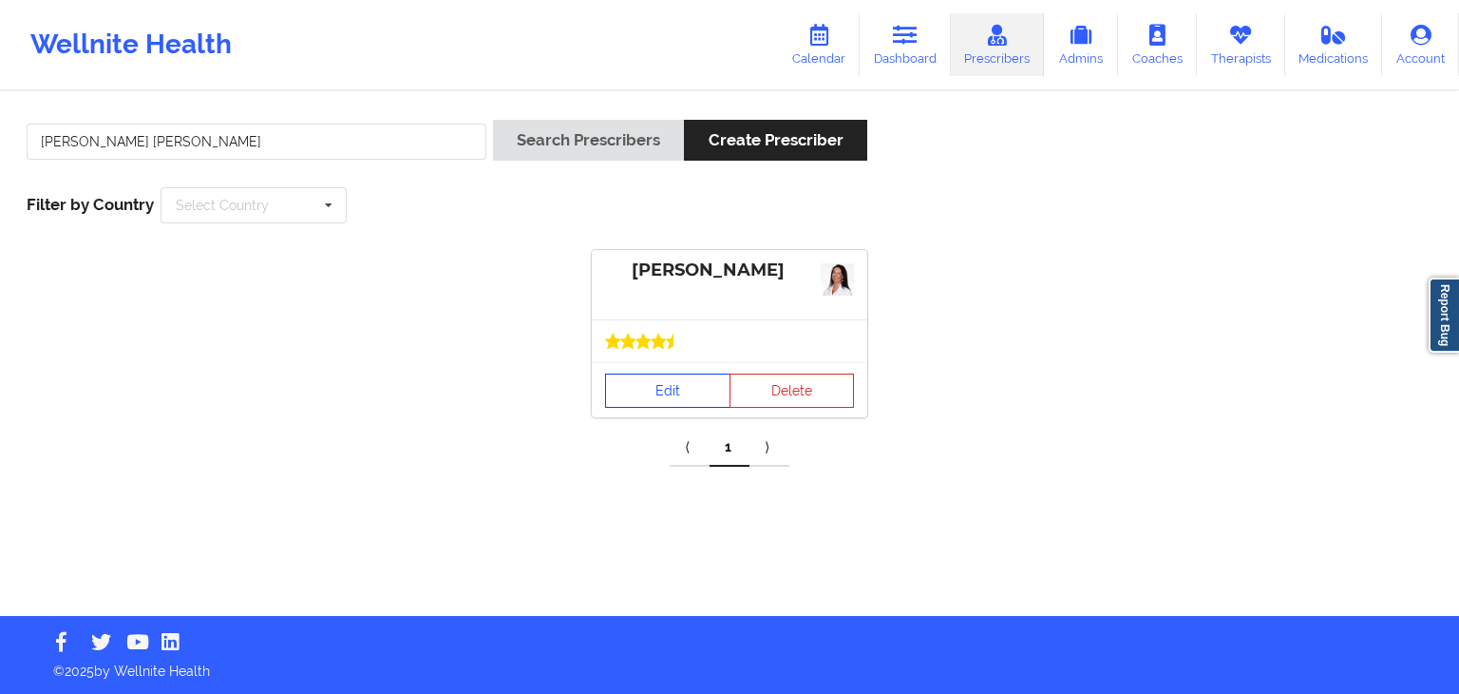
click at [624, 385] on link "Edit" at bounding box center [667, 390] width 125 height 34
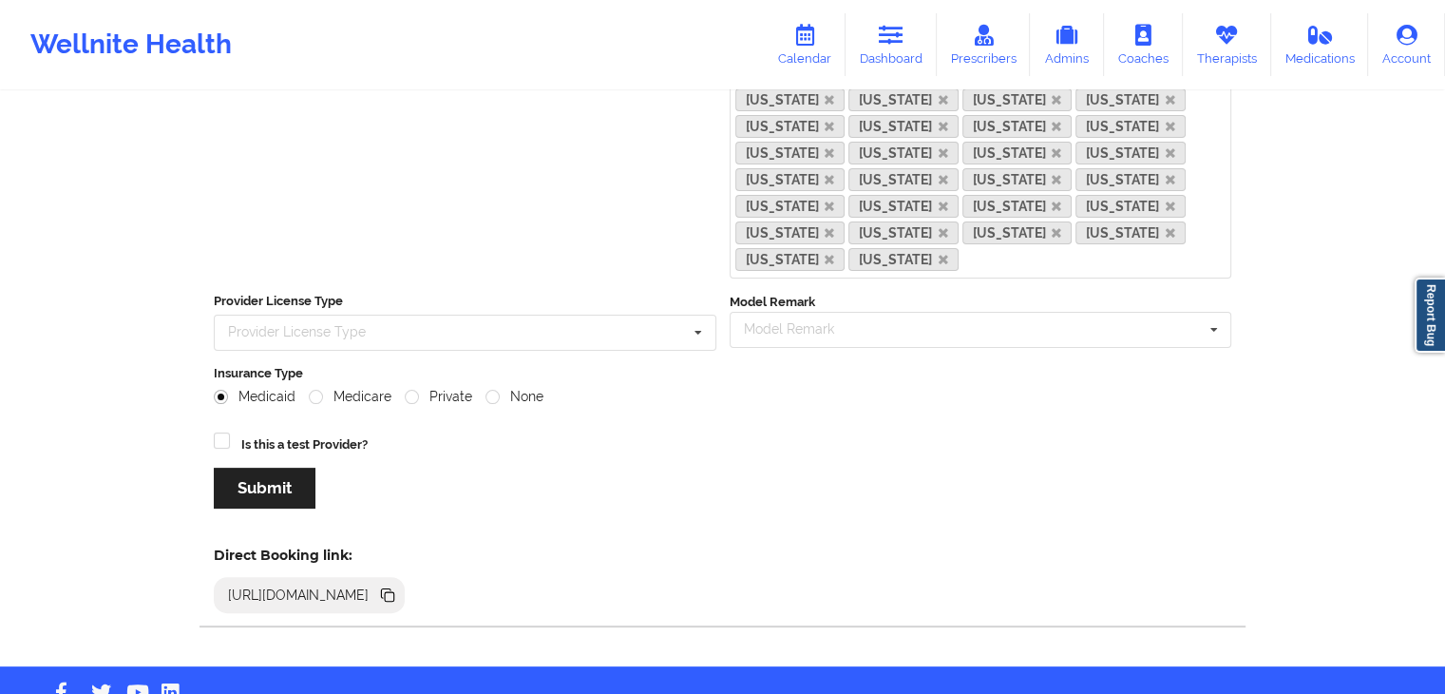
scroll to position [452, 0]
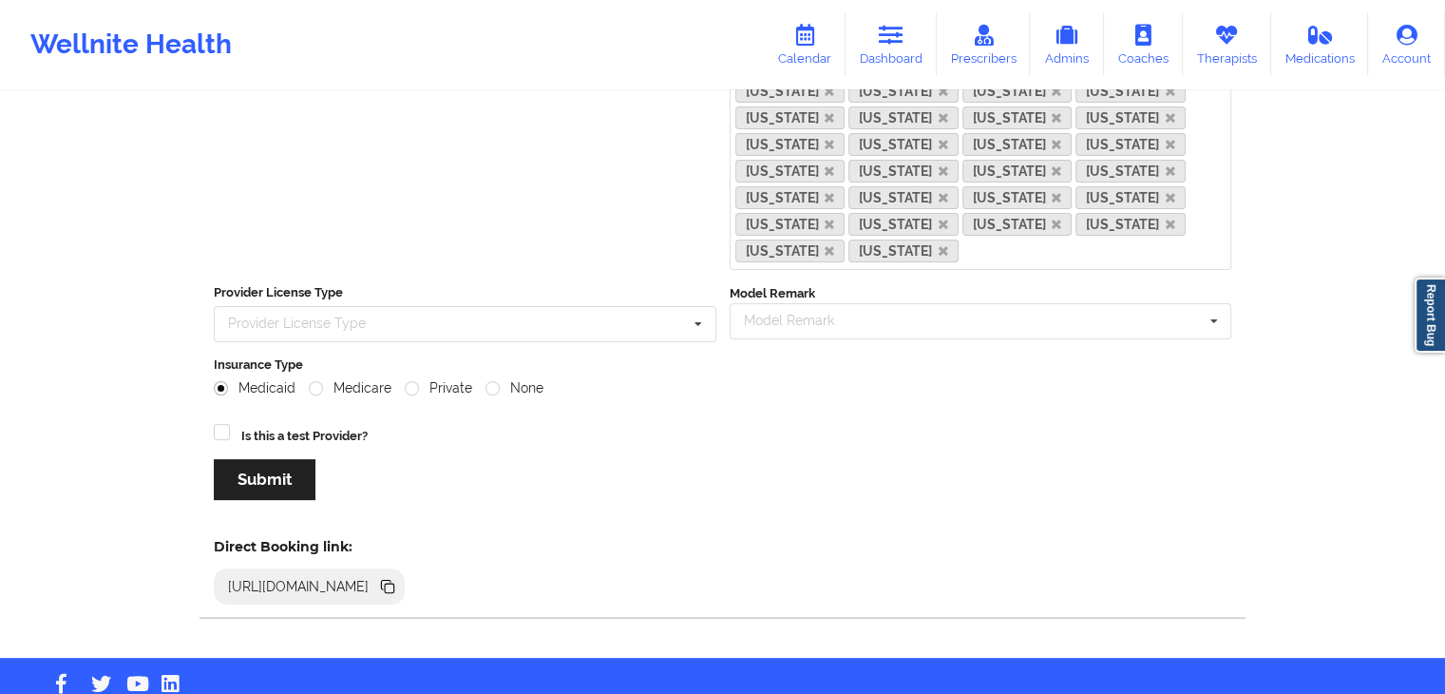
click at [390, 580] on icon at bounding box center [386, 585] width 10 height 10
click at [937, 29] on link "Dashboard" at bounding box center [891, 44] width 91 height 63
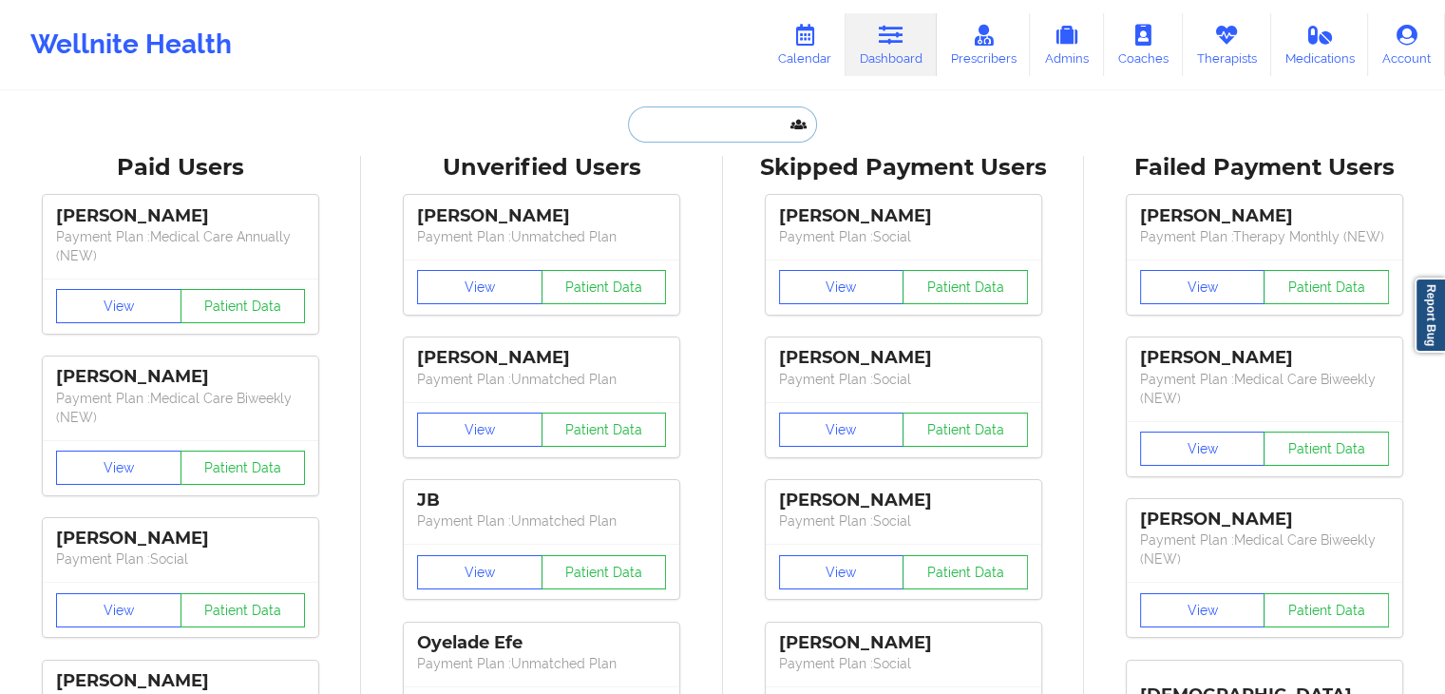
click at [758, 140] on input "text" at bounding box center [722, 124] width 188 height 36
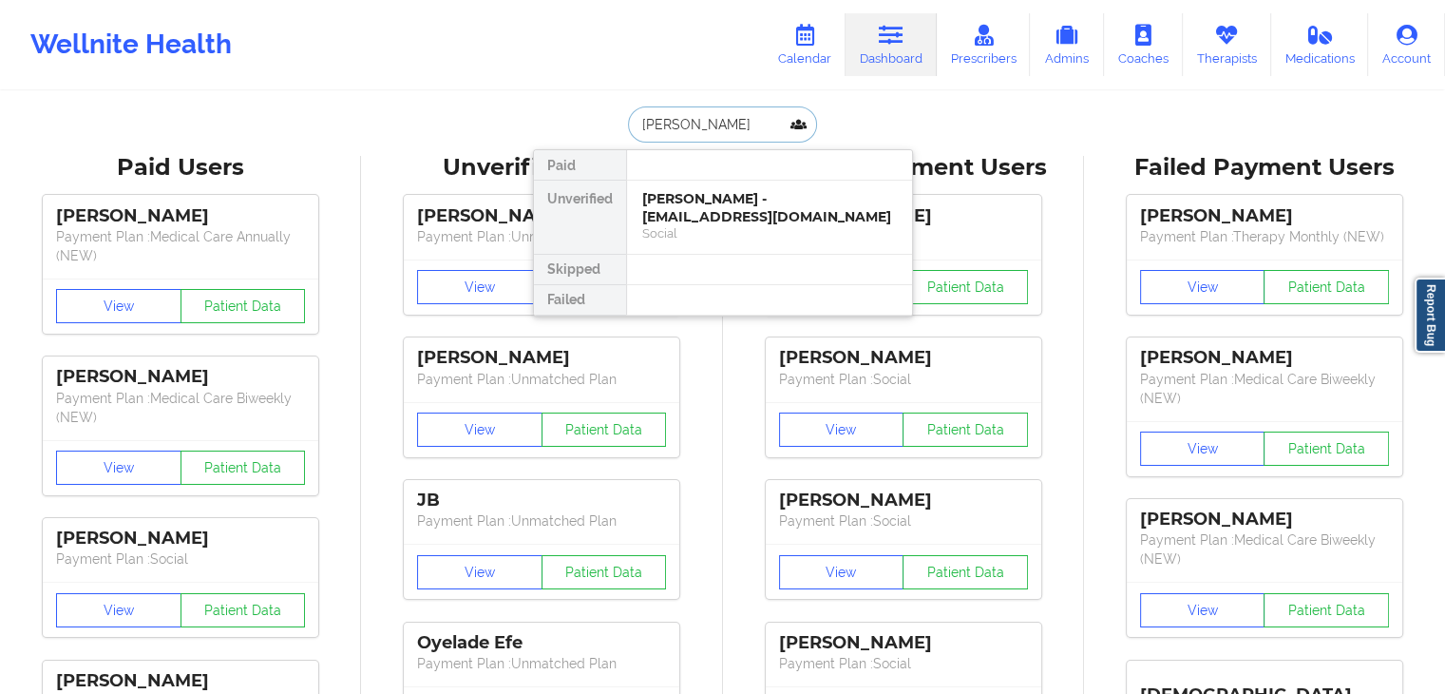
type input "tamia"
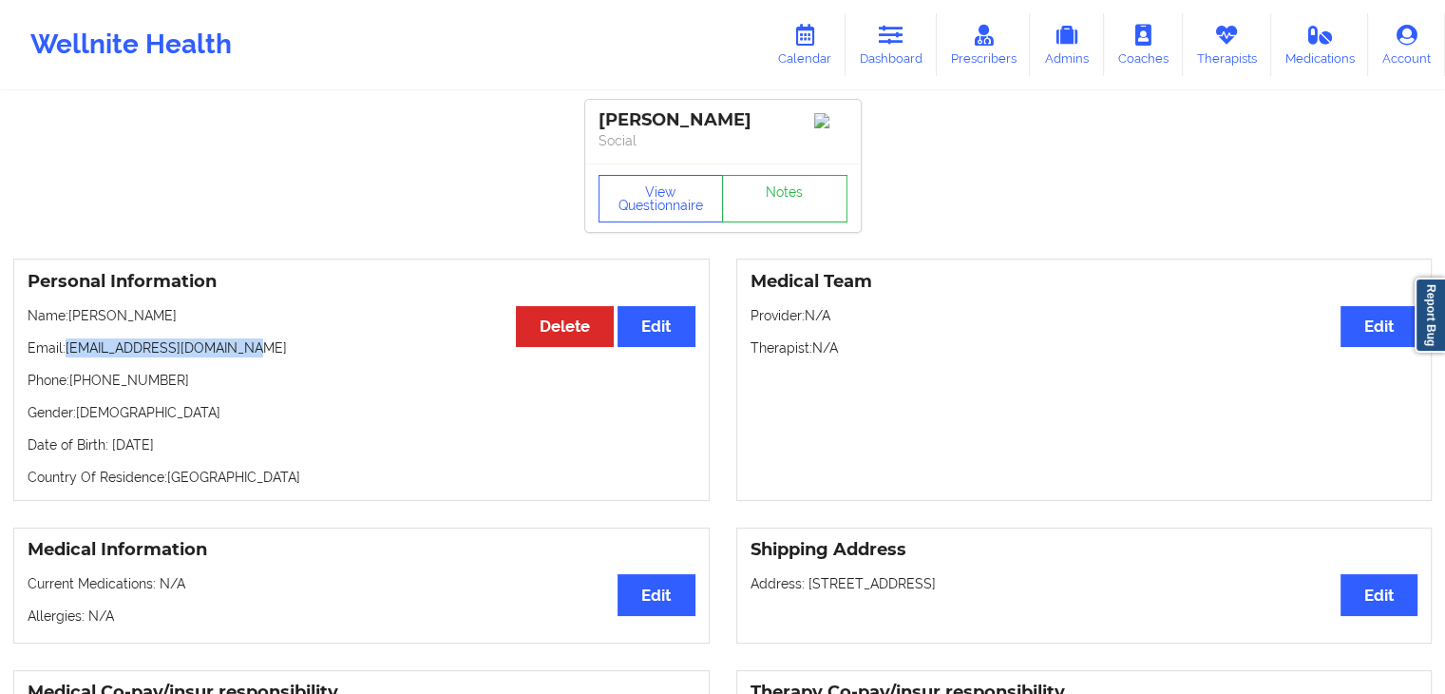
drag, startPoint x: 264, startPoint y: 342, endPoint x: 70, endPoint y: 342, distance: 193.8
click at [70, 342] on div "Personal Information Edit Delete Name: [PERSON_NAME] Email: [EMAIL_ADDRESS][DOM…" at bounding box center [361, 379] width 696 height 242
copy p "[EMAIL_ADDRESS][DOMAIN_NAME]"
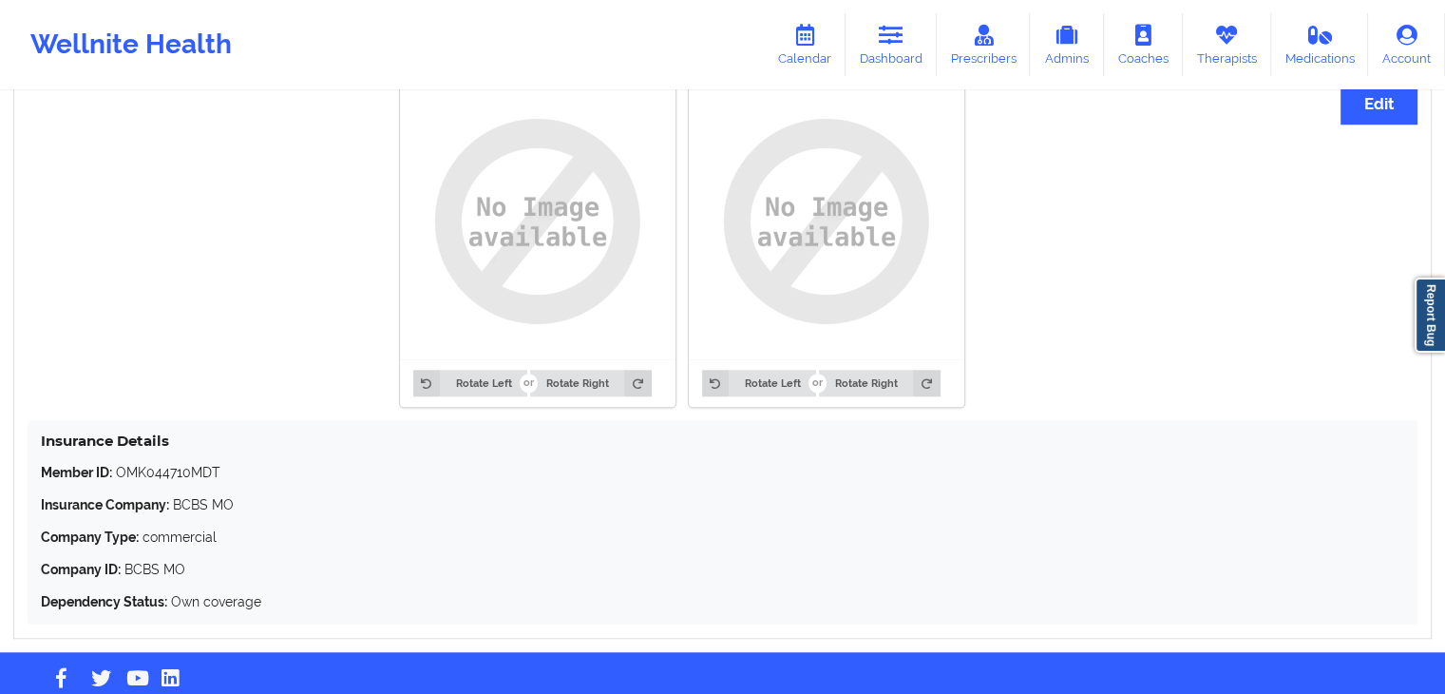
scroll to position [1077, 0]
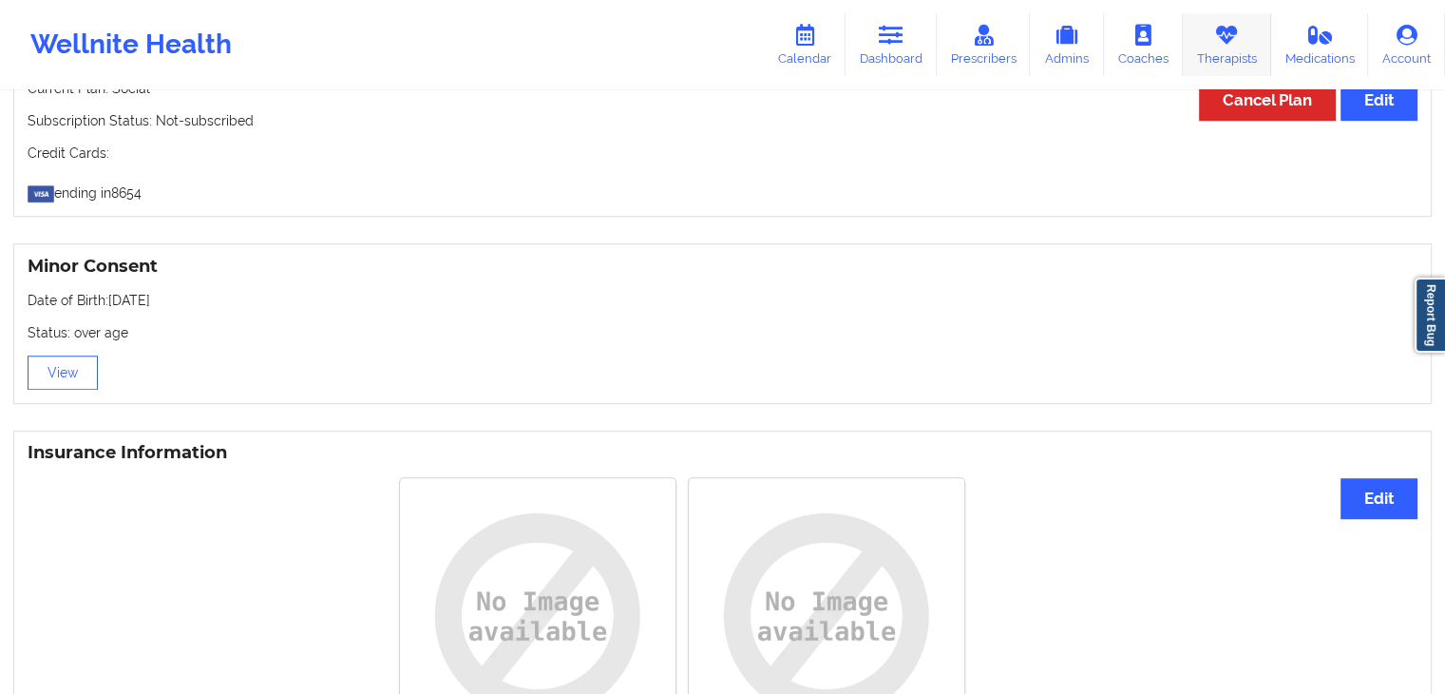
click at [1239, 43] on icon at bounding box center [1226, 35] width 25 height 21
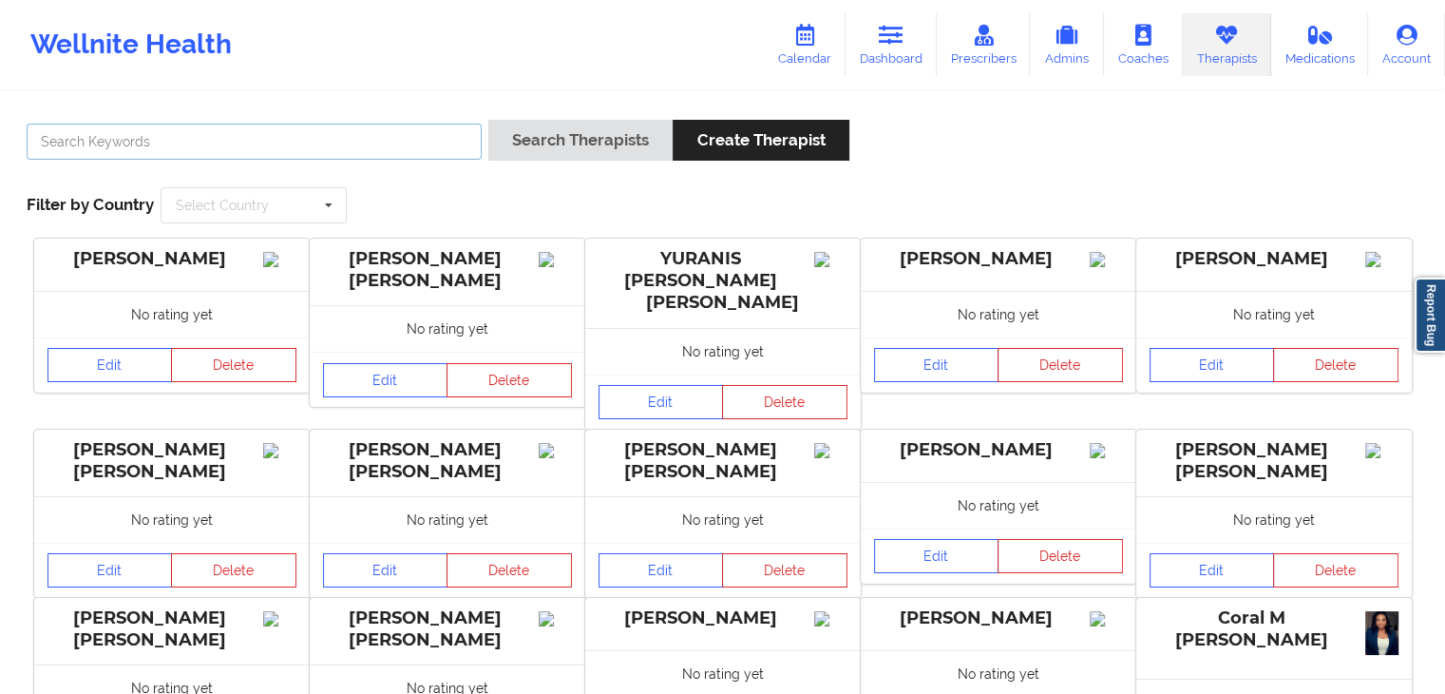
click at [270, 131] on input "text" at bounding box center [254, 142] width 455 height 36
type input "k"
type input "carneisha"
click at [488, 120] on button "Search Therapists" at bounding box center [580, 140] width 184 height 41
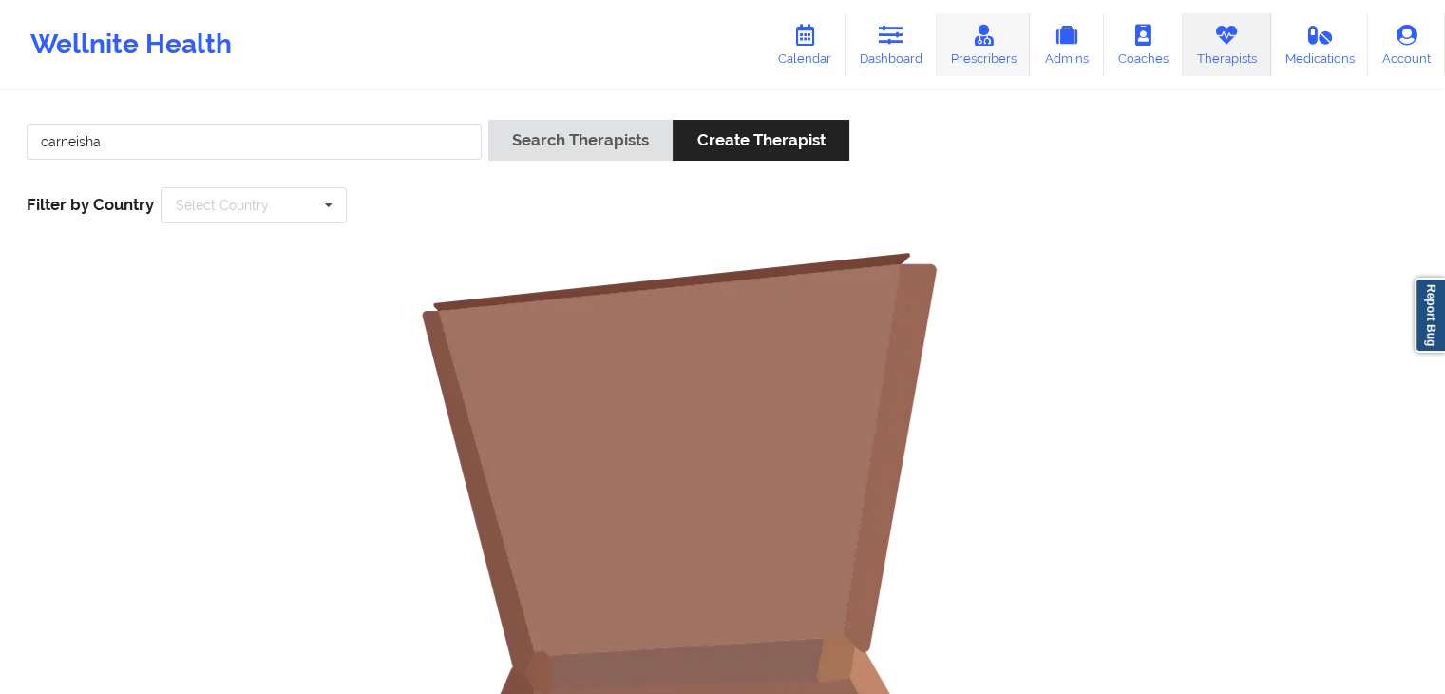
click at [959, 42] on link "Prescribers" at bounding box center [984, 44] width 94 height 63
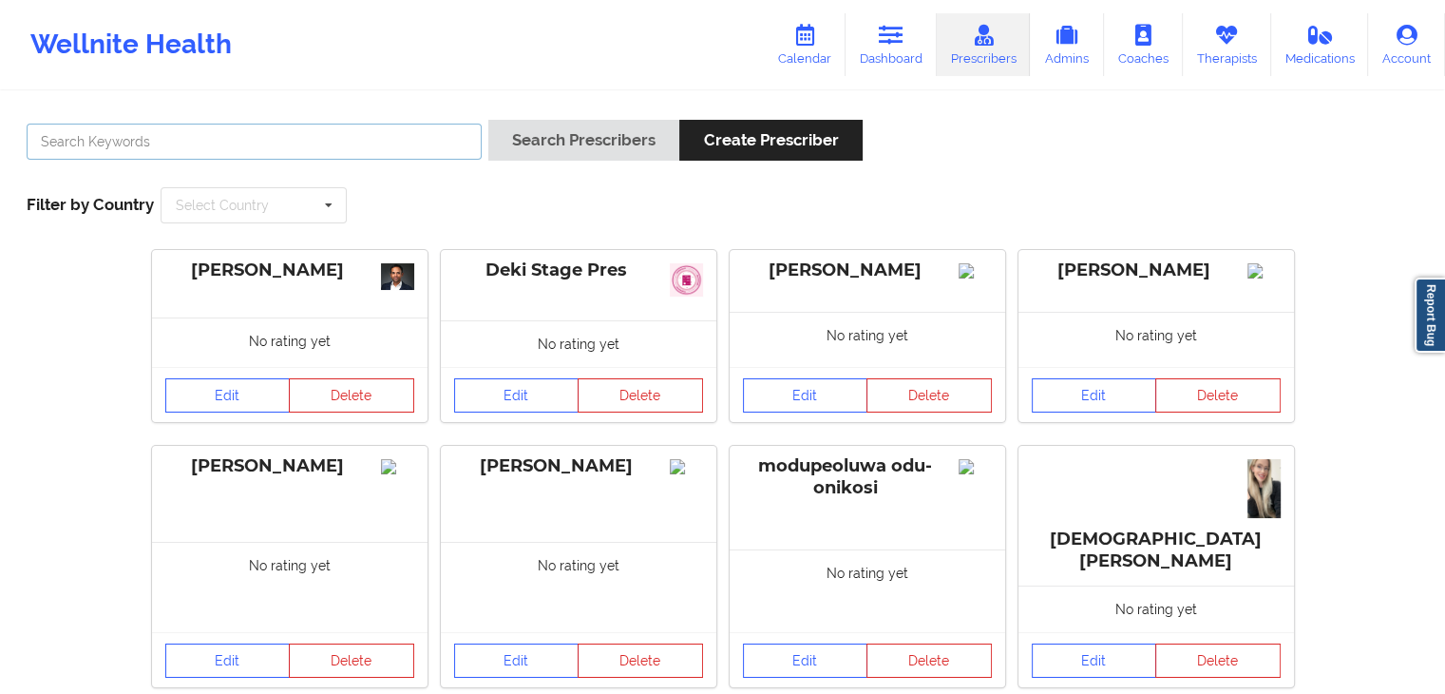
click at [348, 152] on input "text" at bounding box center [254, 142] width 455 height 36
type input "carneisha"
click at [488, 120] on button "Search Prescribers" at bounding box center [583, 140] width 191 height 41
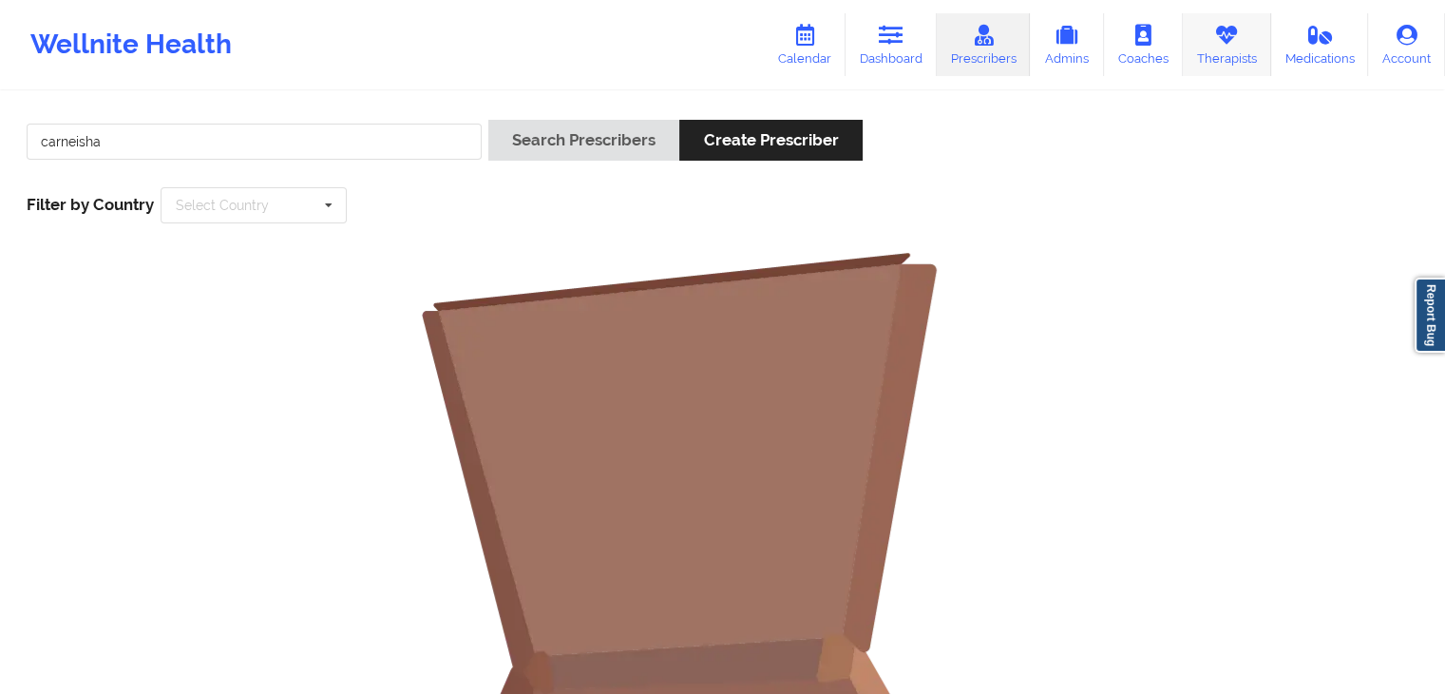
click at [1231, 27] on icon at bounding box center [1226, 35] width 25 height 21
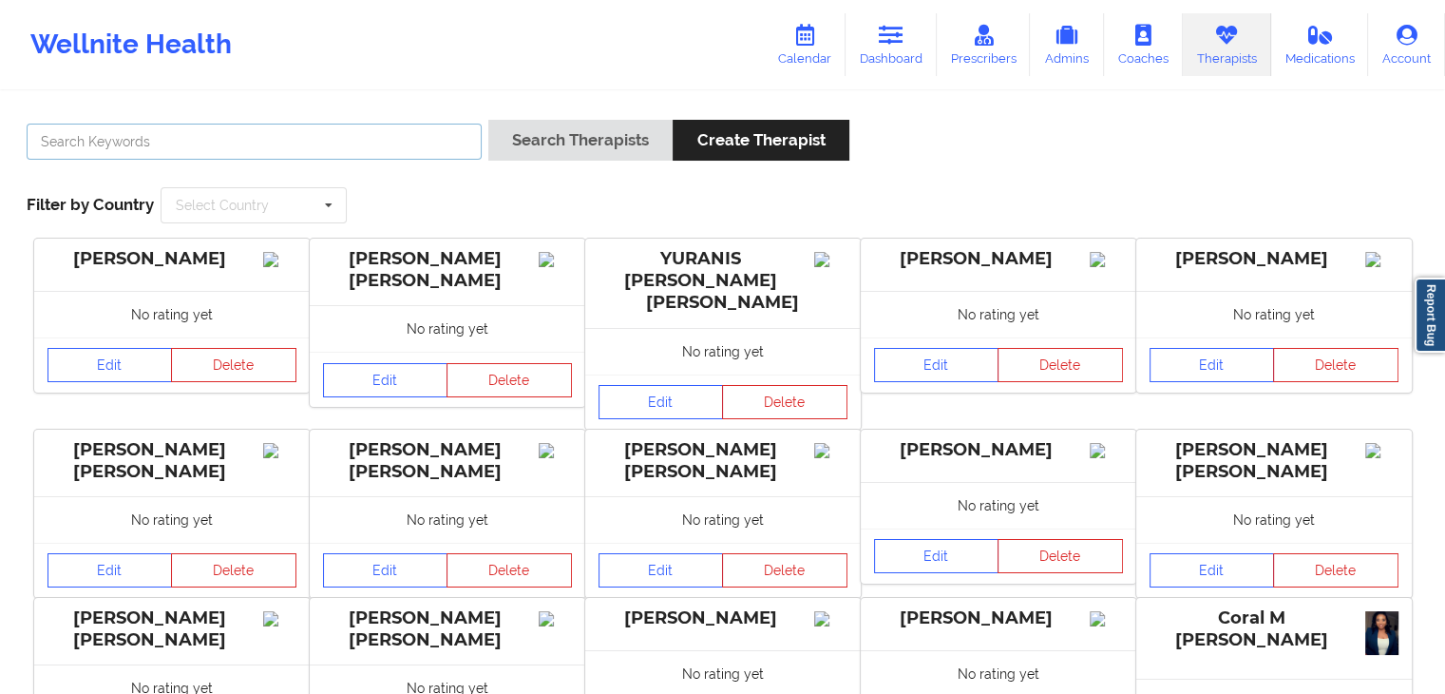
click at [277, 147] on input "text" at bounding box center [254, 142] width 455 height 36
click at [488, 120] on button "Search Therapists" at bounding box center [580, 140] width 184 height 41
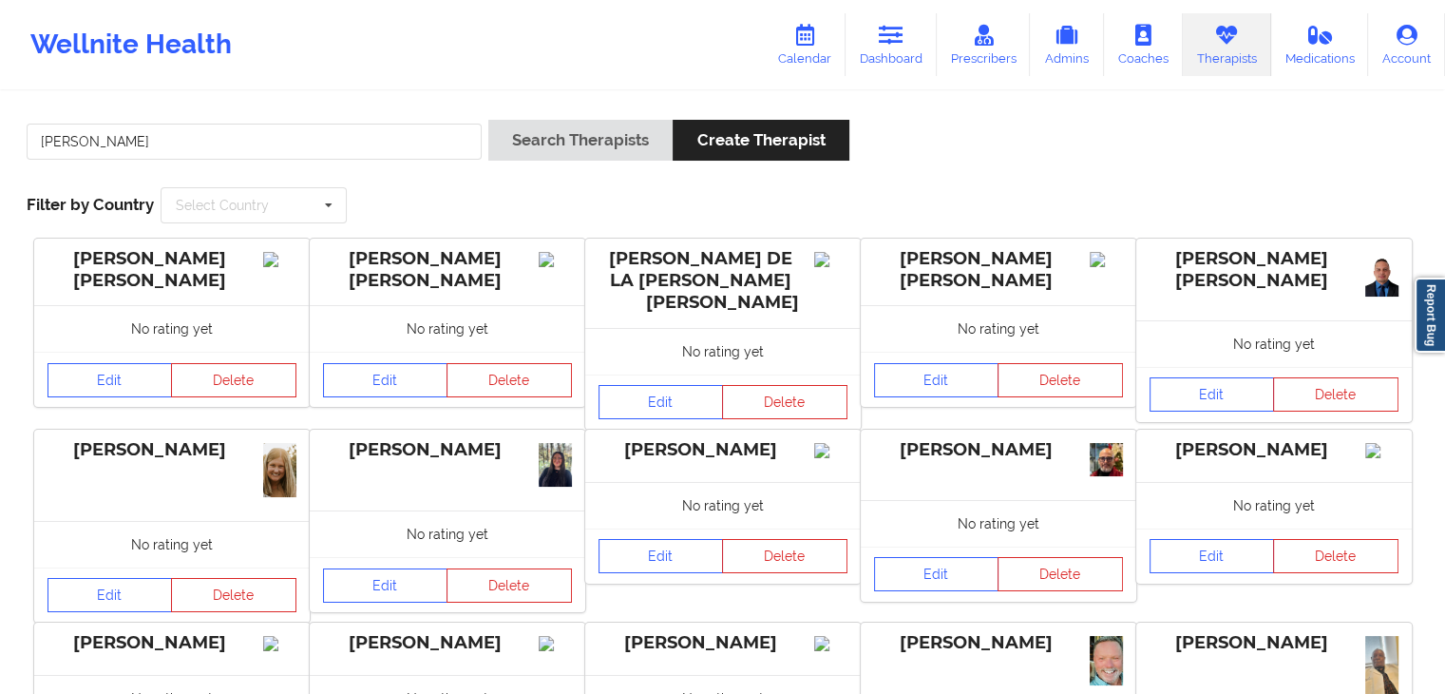
click at [327, 123] on div "[PERSON_NAME]" at bounding box center [254, 147] width 468 height 54
click at [330, 134] on input "[PERSON_NAME]" at bounding box center [254, 142] width 455 height 36
type input "h"
type input "[PERSON_NAME]"
click at [488, 120] on button "Search Therapists" at bounding box center [580, 140] width 184 height 41
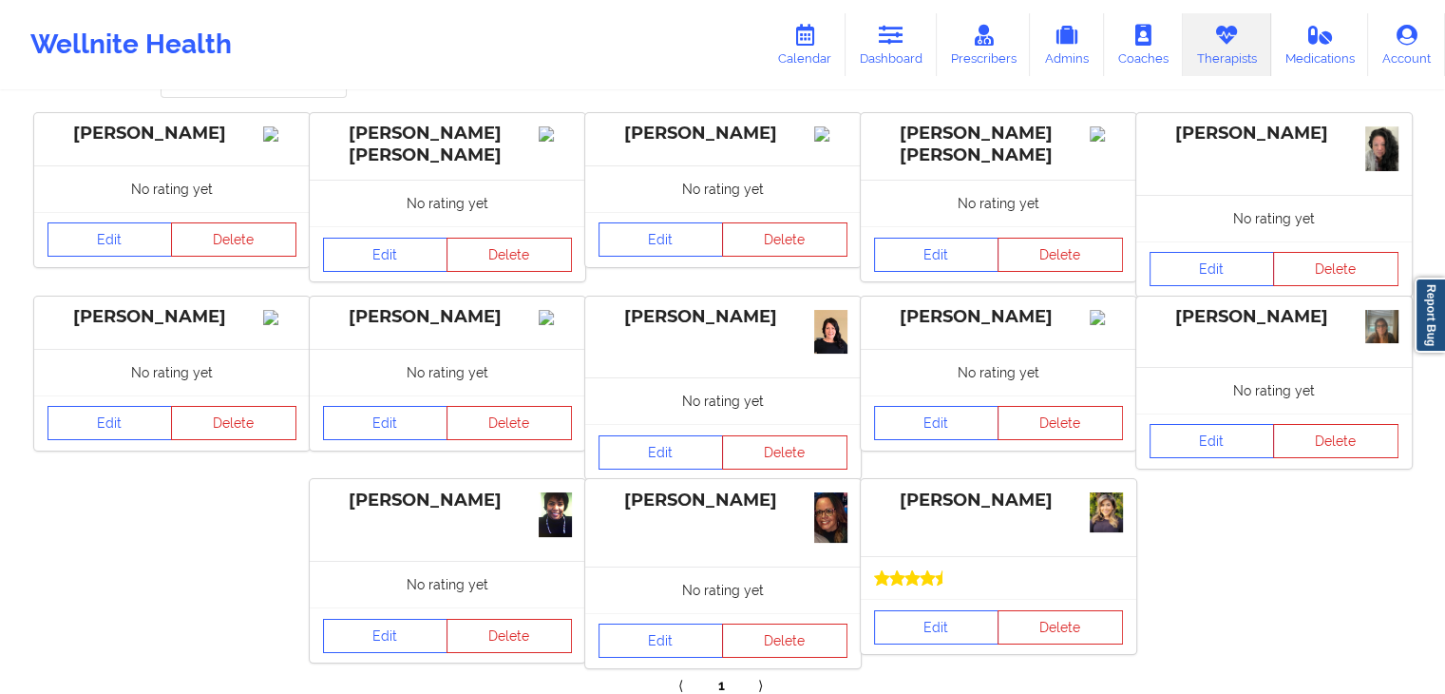
scroll to position [226, 0]
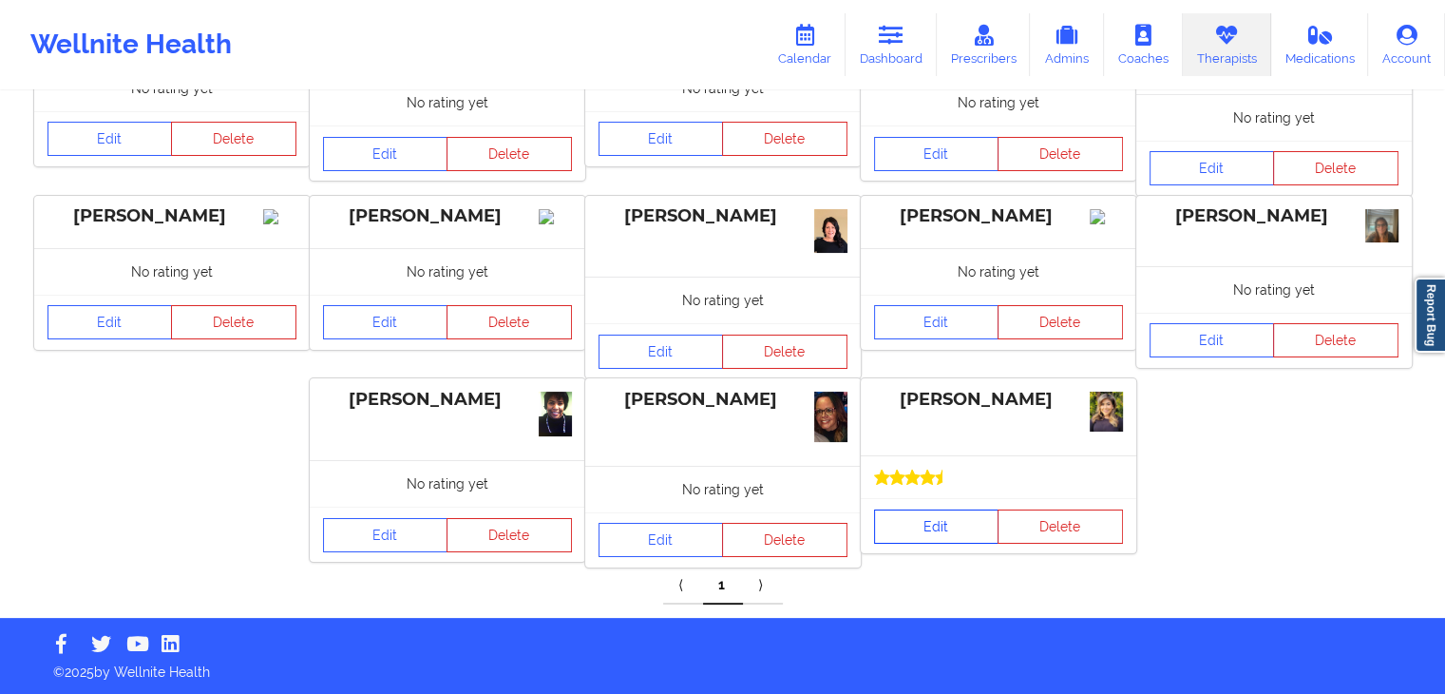
click at [936, 515] on link "Edit" at bounding box center [936, 526] width 125 height 34
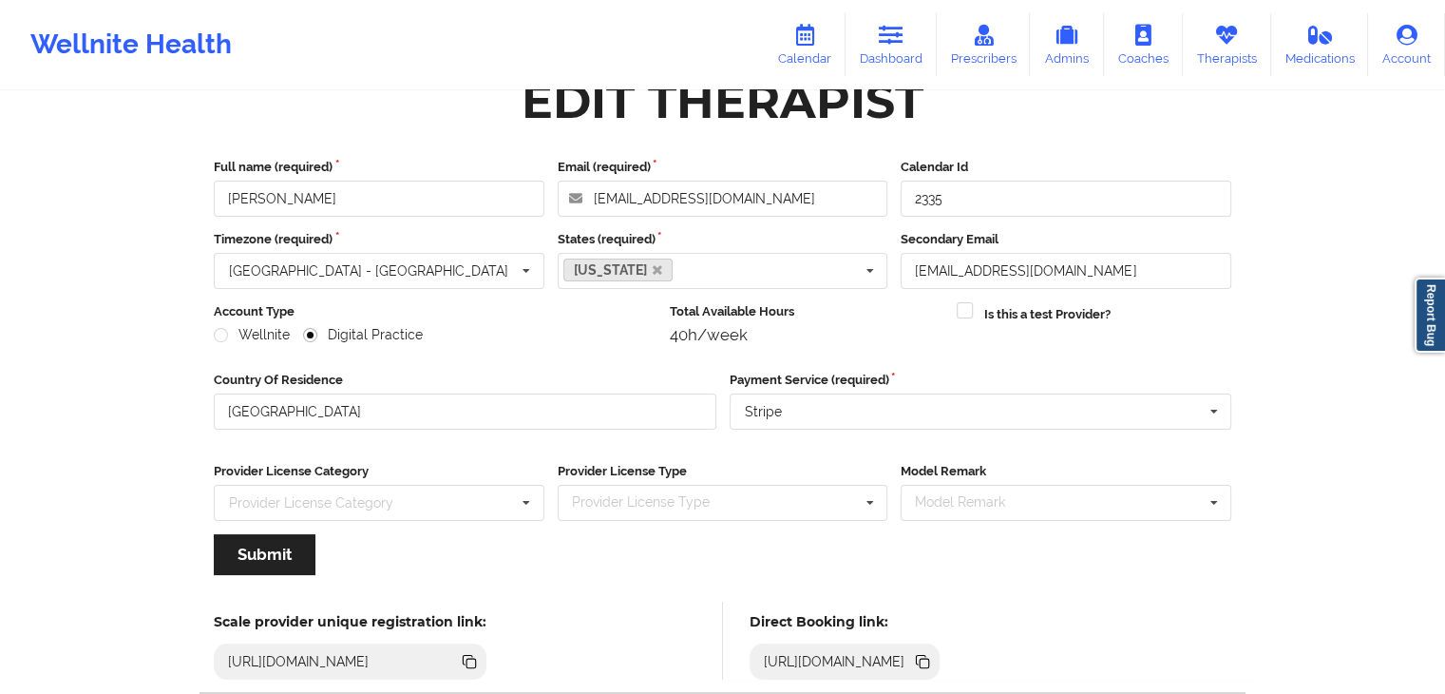
scroll to position [42, 0]
click at [1209, 66] on link "Therapists" at bounding box center [1227, 44] width 88 height 63
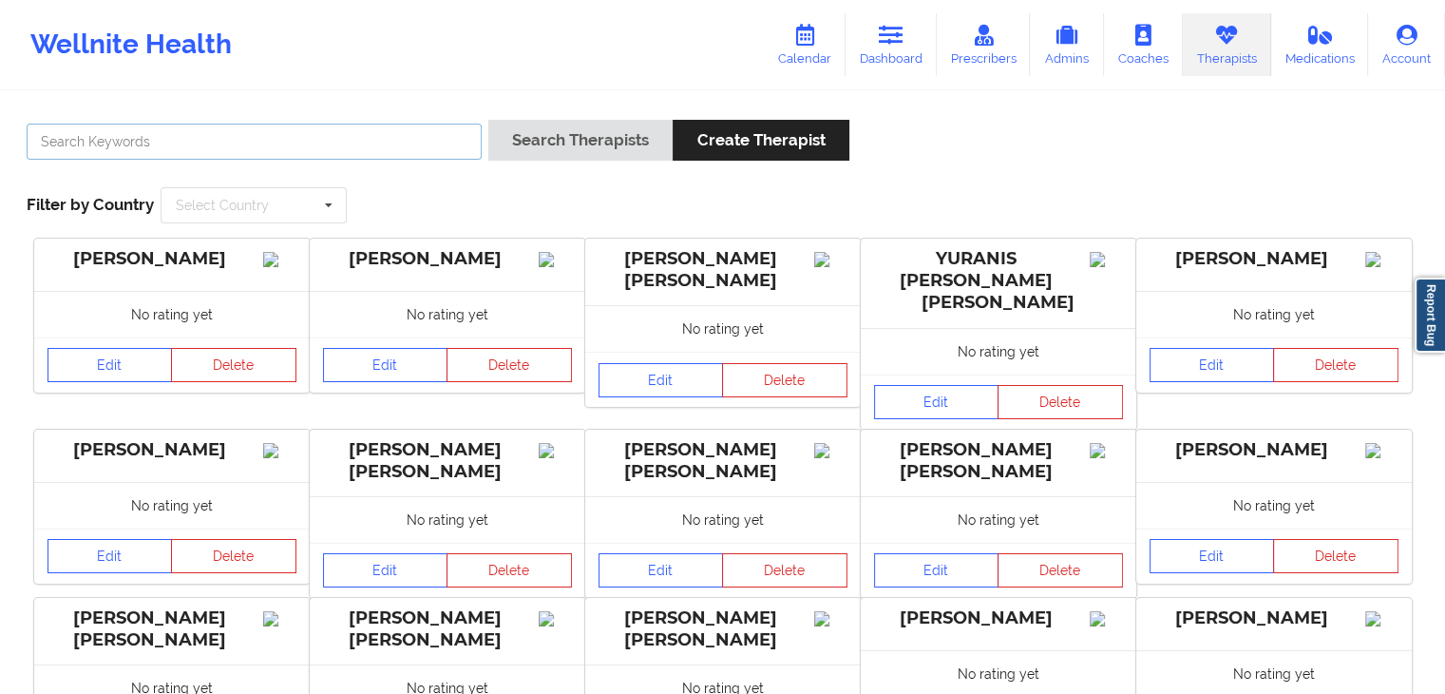
click at [290, 125] on input "text" at bounding box center [254, 142] width 455 height 36
click at [488, 120] on button "Search Therapists" at bounding box center [580, 140] width 184 height 41
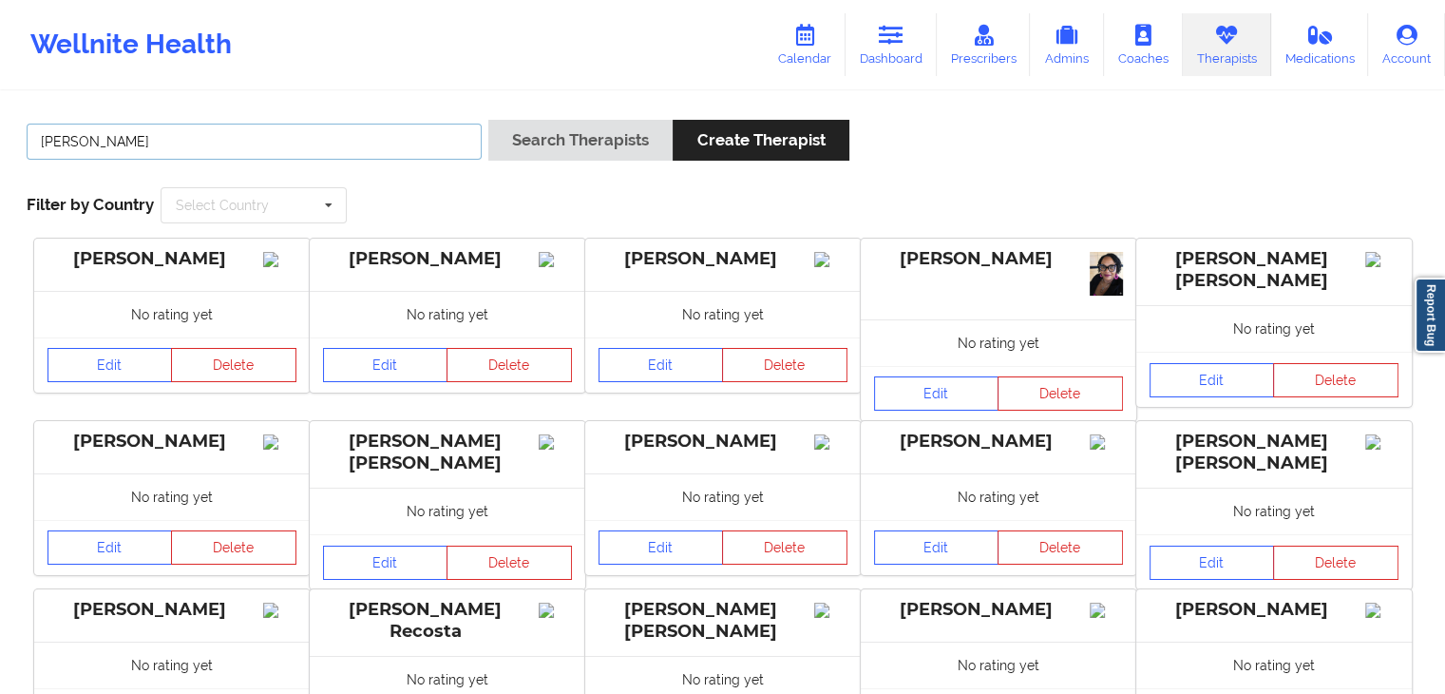
click at [488, 120] on button "Search Therapists" at bounding box center [580, 140] width 184 height 41
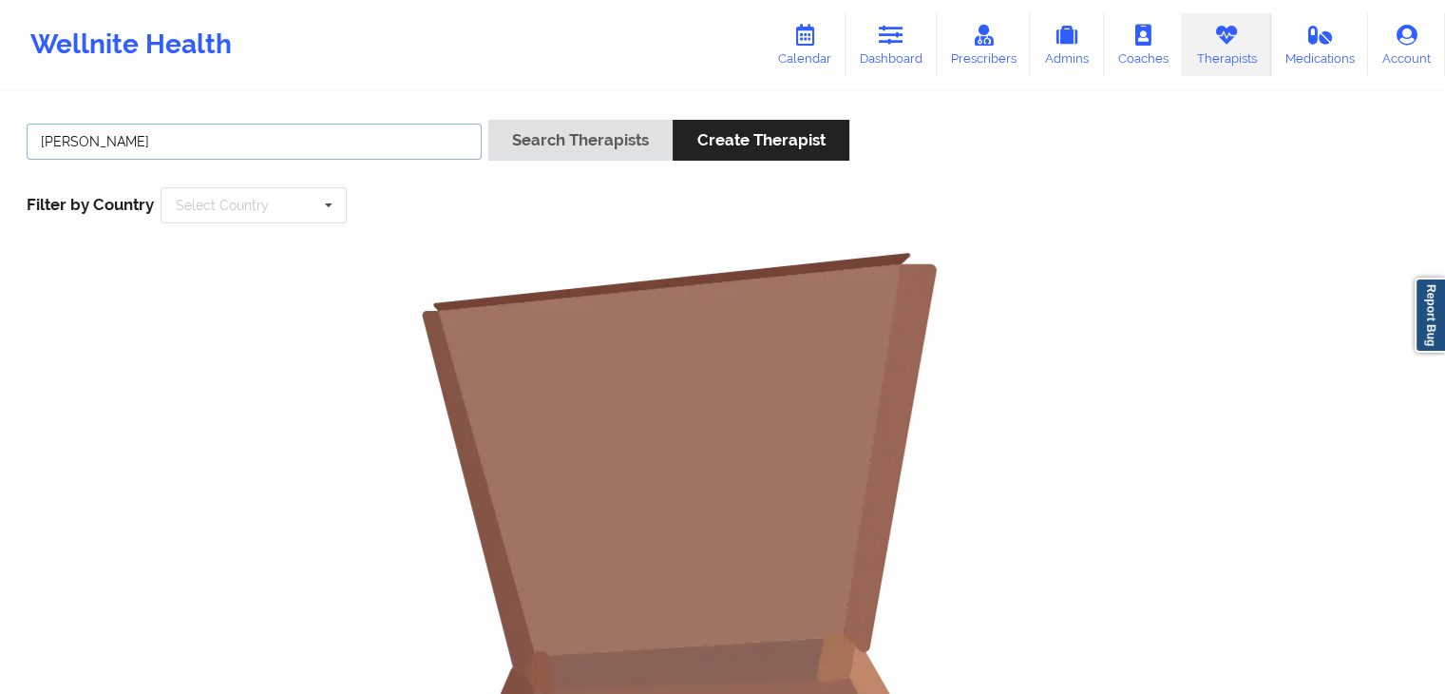
drag, startPoint x: 224, startPoint y: 149, endPoint x: 12, endPoint y: 149, distance: 211.9
click at [13, 149] on div "[PERSON_NAME] Search Therapists Create Therapist Filter by Country Select Count…" at bounding box center [722, 171] width 1418 height 130
type input "[PERSON_NAME]"
click at [488, 120] on button "Search Therapists" at bounding box center [580, 140] width 184 height 41
click at [895, 27] on icon at bounding box center [891, 35] width 25 height 21
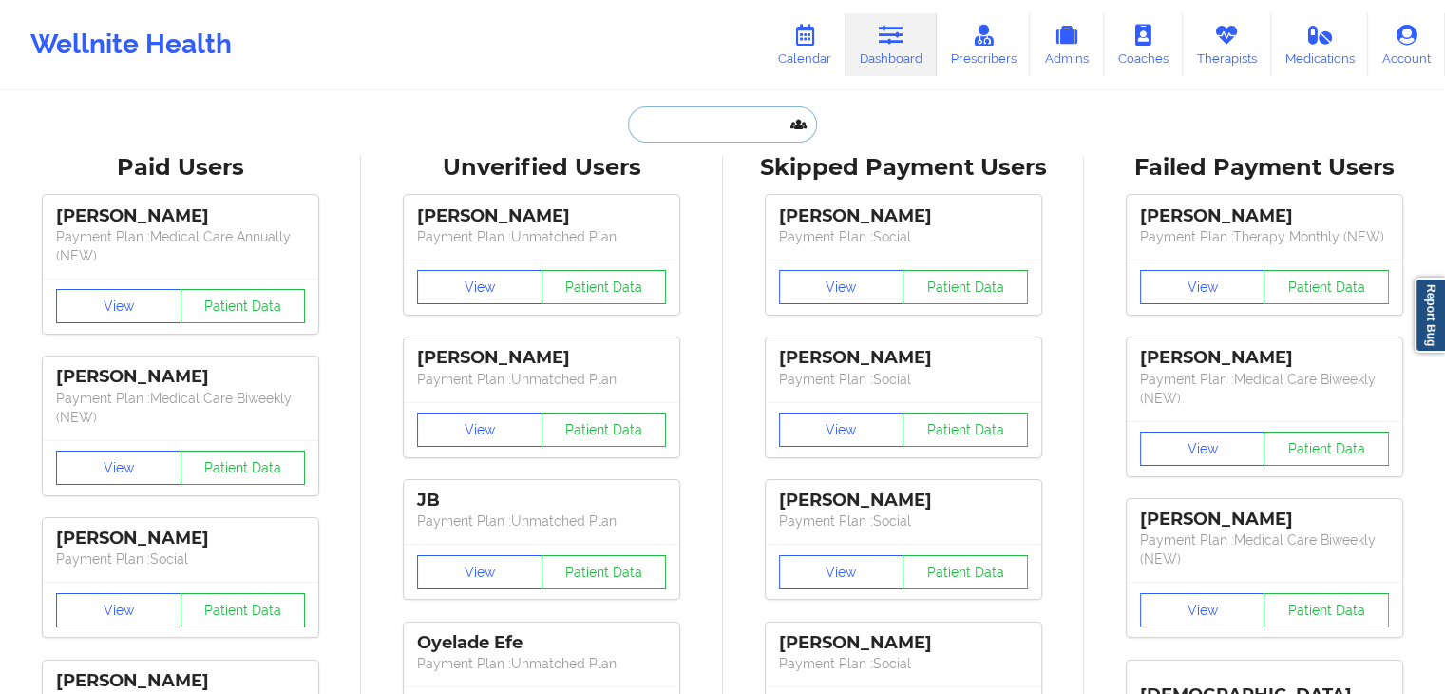
click at [668, 118] on input "text" at bounding box center [722, 124] width 188 height 36
paste input "[EMAIL_ADDRESS][DOMAIN_NAME]"
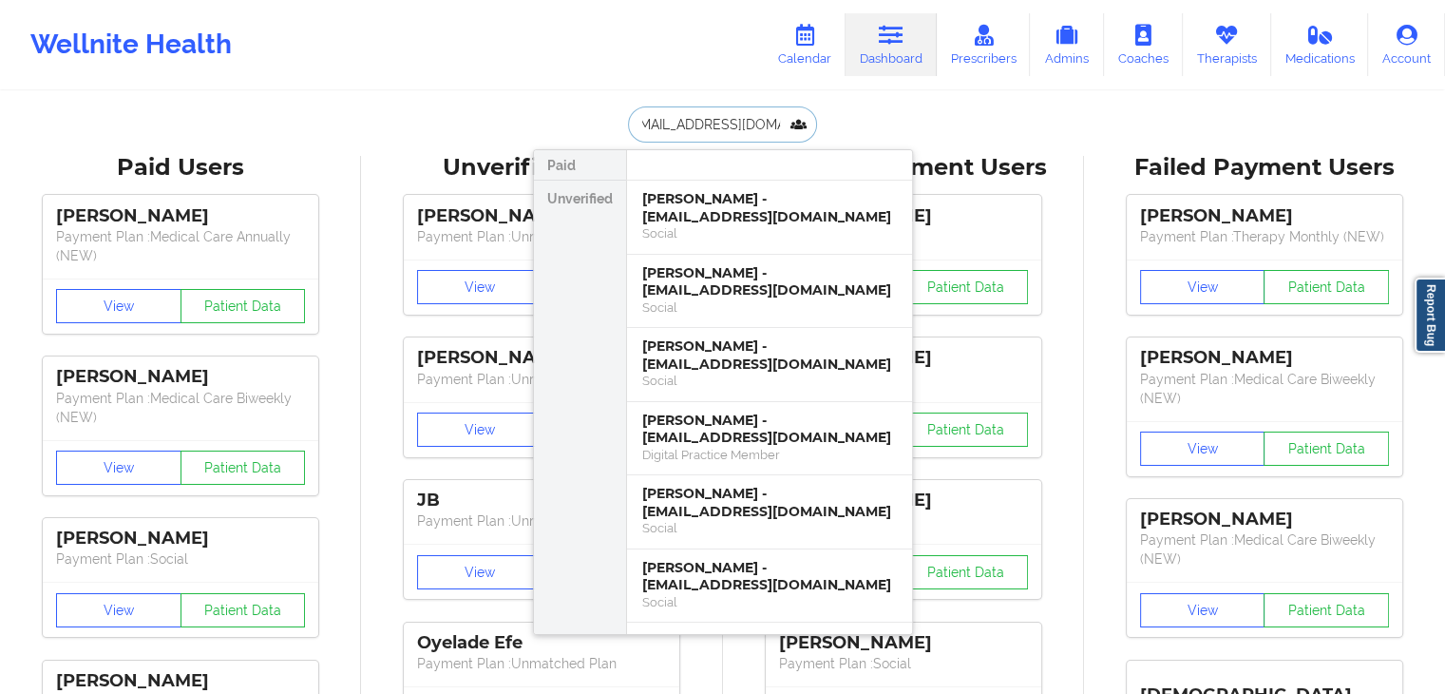
type input "[EMAIL_ADDRESS][DOMAIN_NAME]"
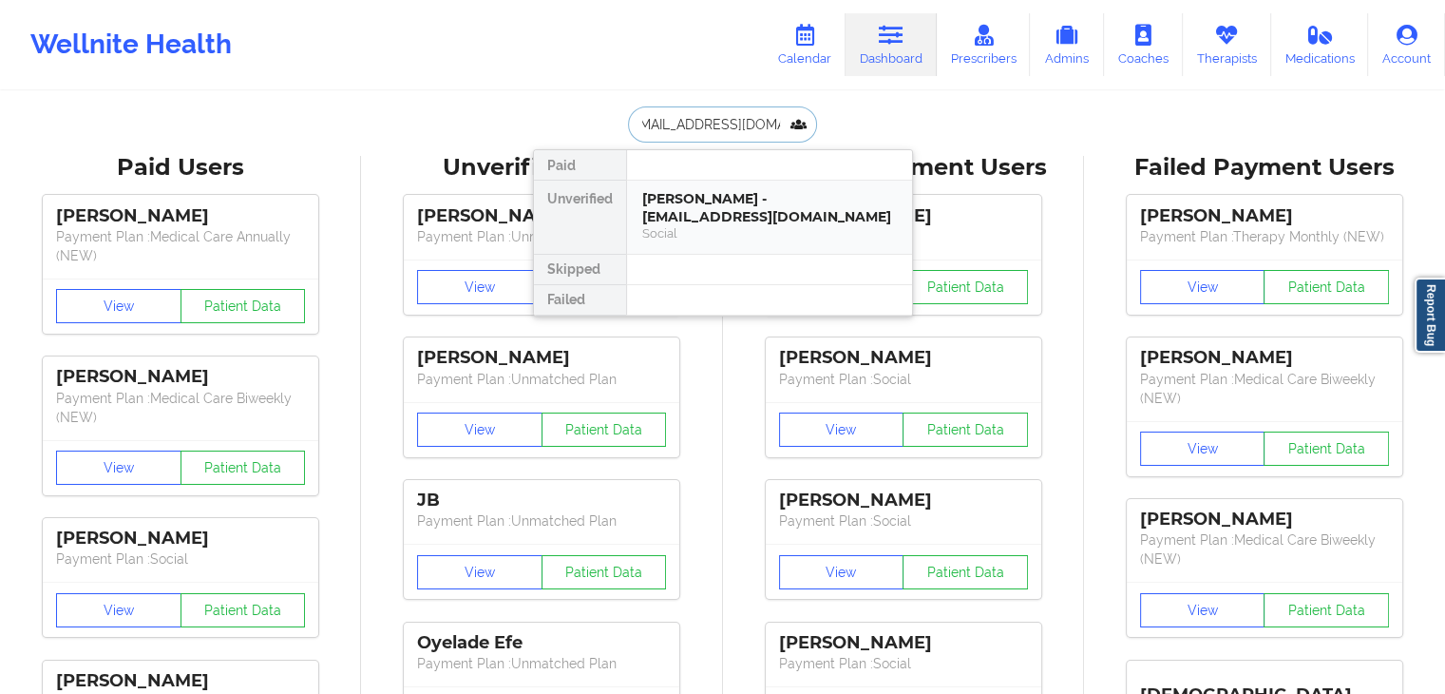
click at [679, 204] on div "[PERSON_NAME] - [EMAIL_ADDRESS][DOMAIN_NAME]" at bounding box center [769, 207] width 255 height 35
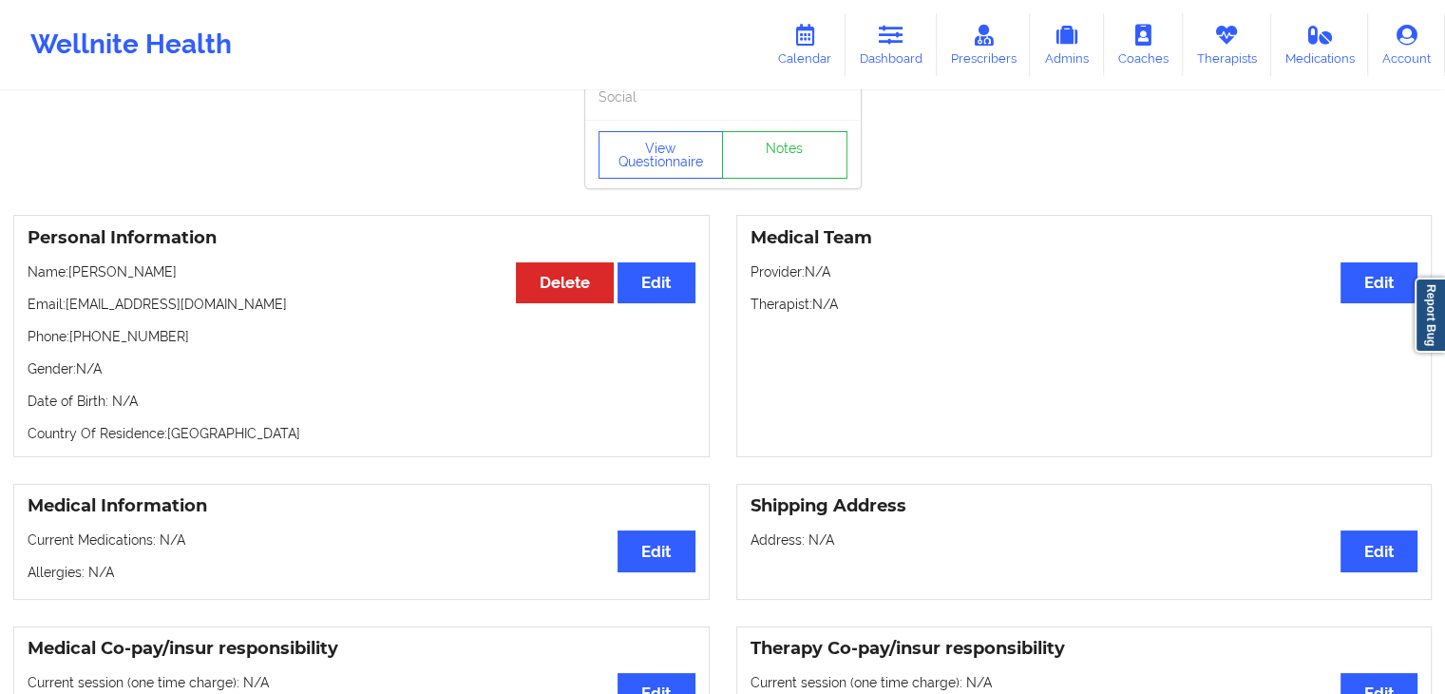
scroll to position [29, 0]
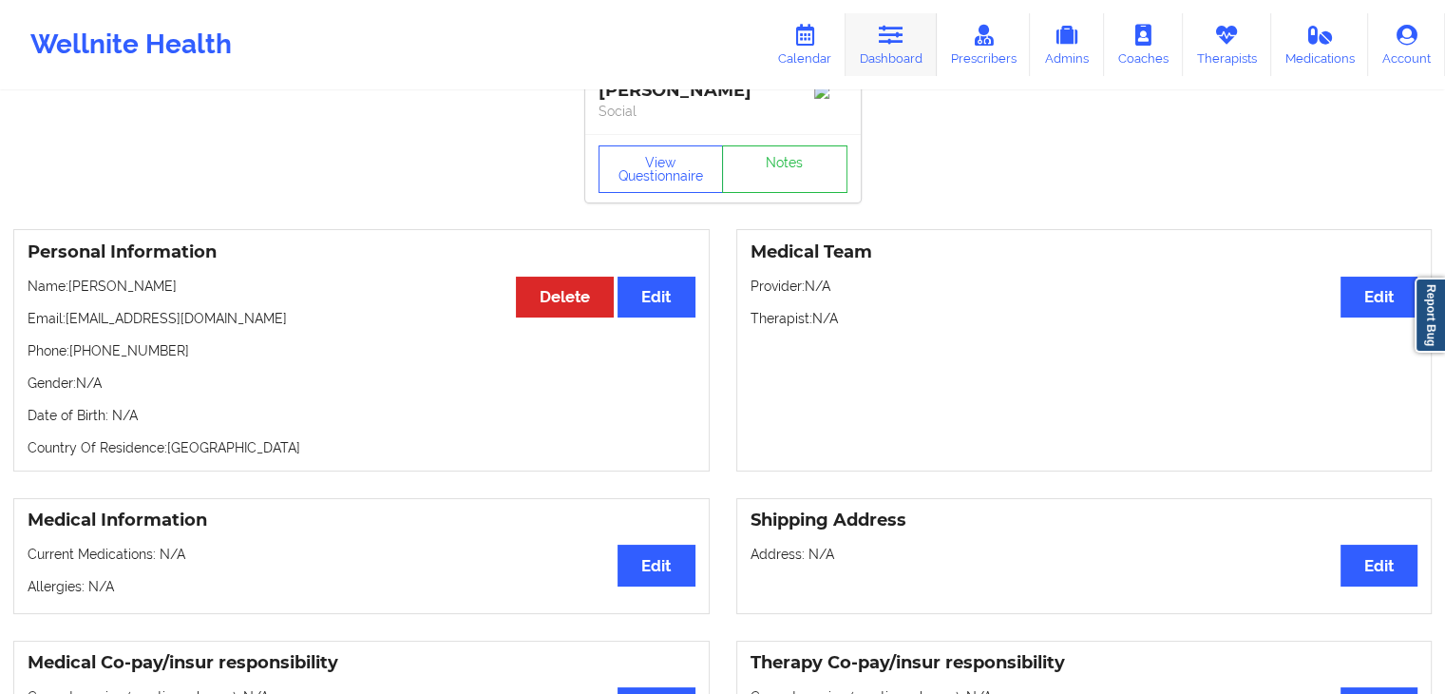
click at [873, 34] on link "Dashboard" at bounding box center [891, 44] width 91 height 63
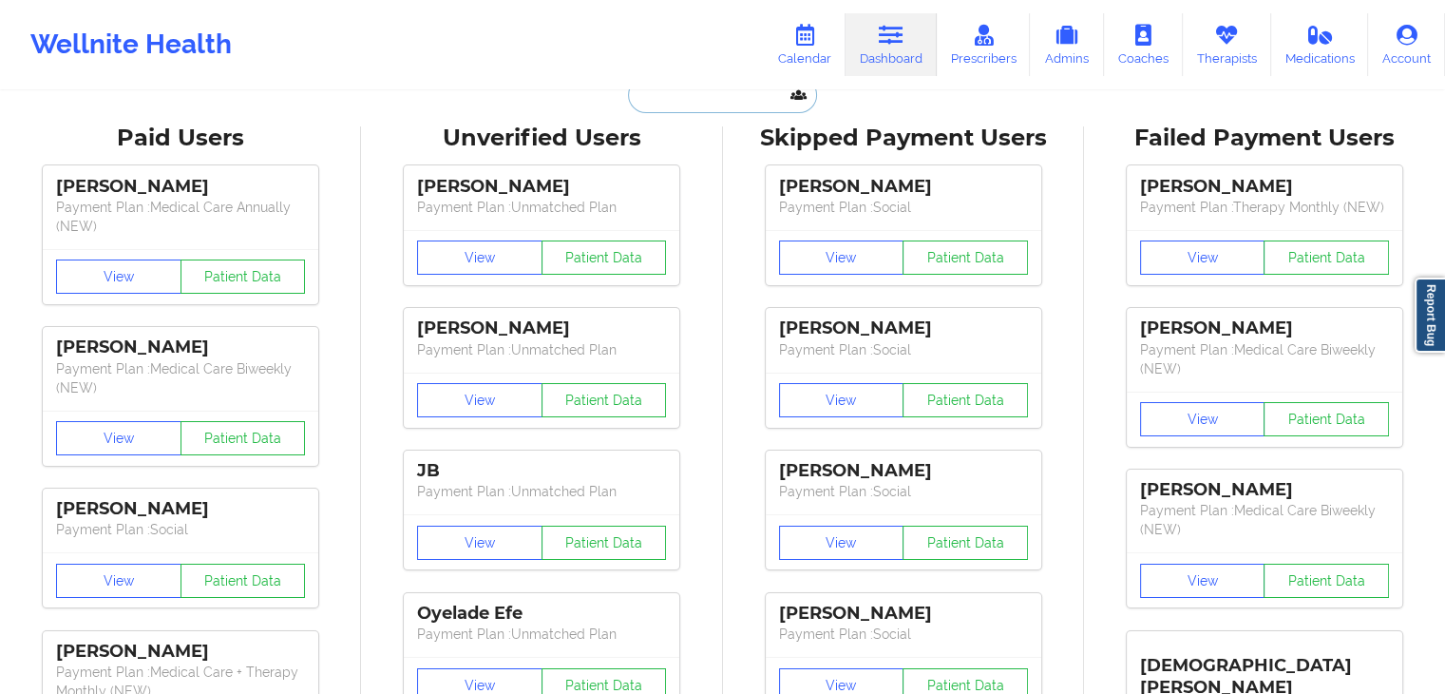
click at [718, 96] on input "text" at bounding box center [722, 95] width 188 height 36
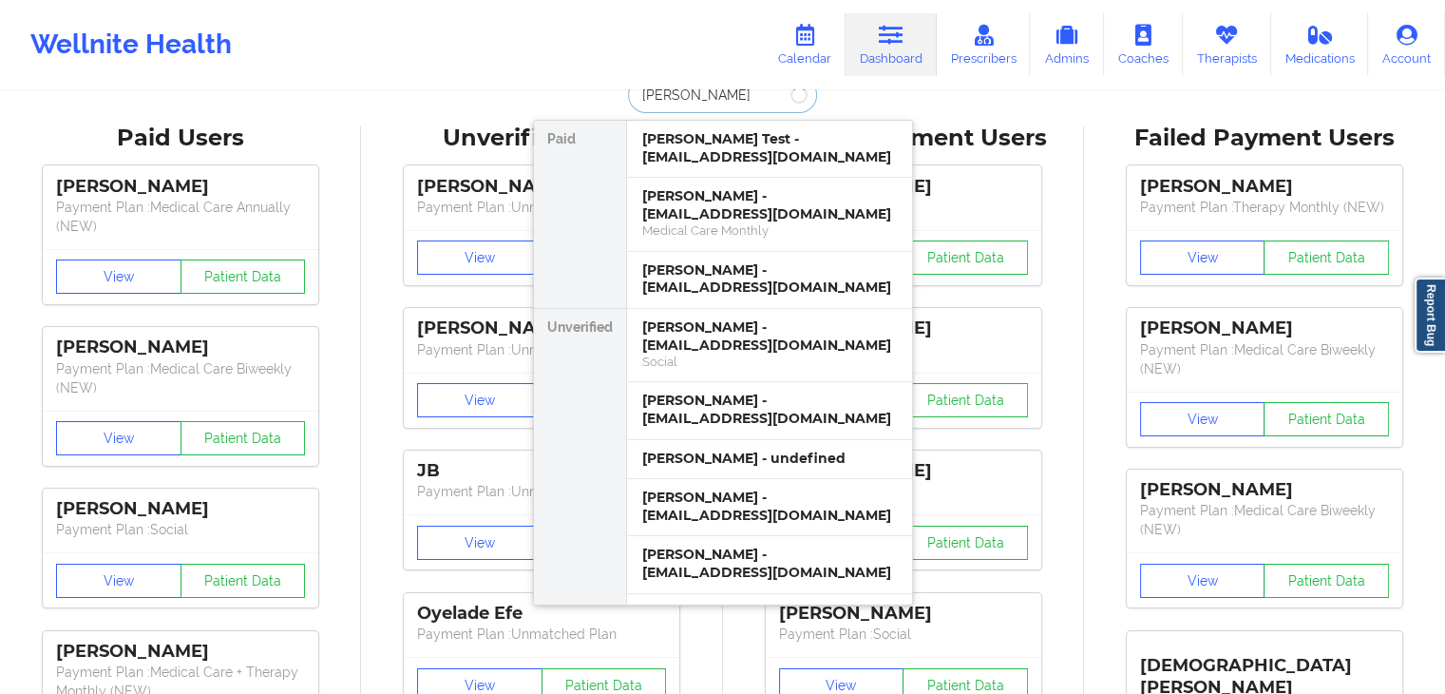
type input "[PERSON_NAME]"
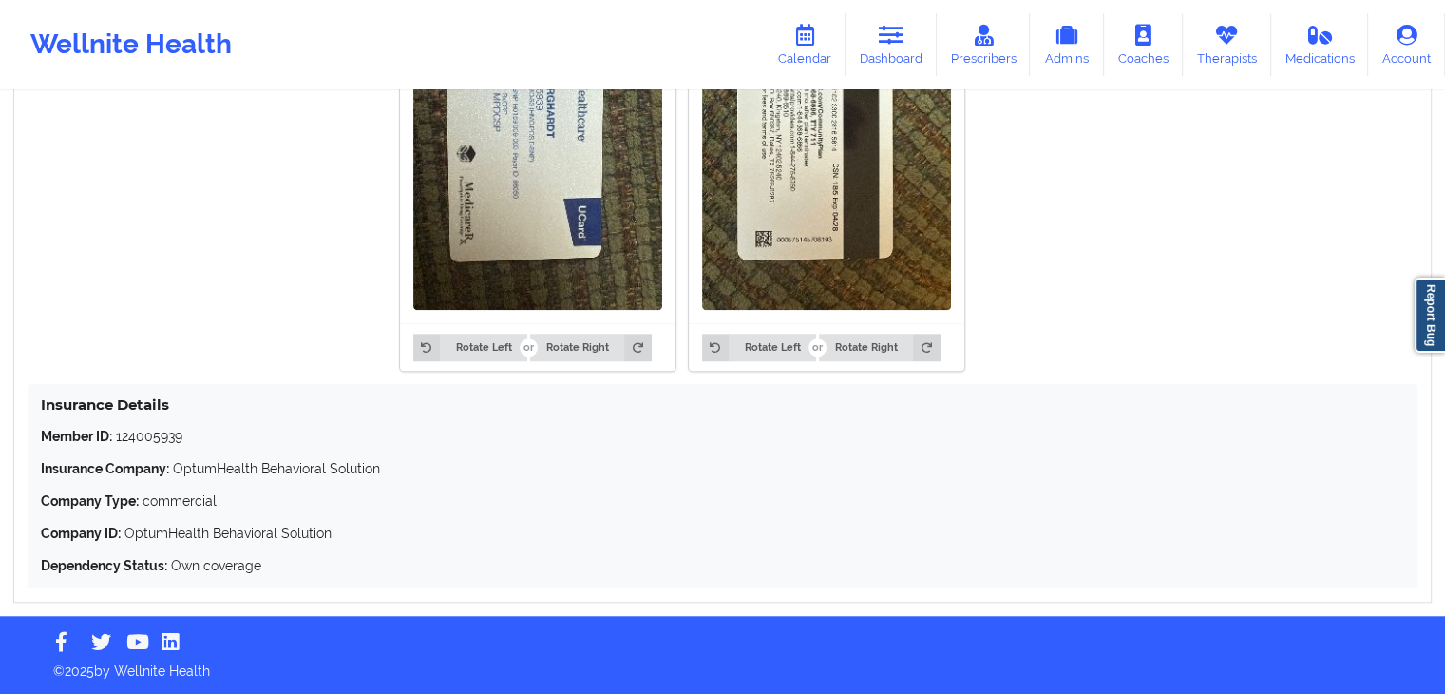
scroll to position [656, 0]
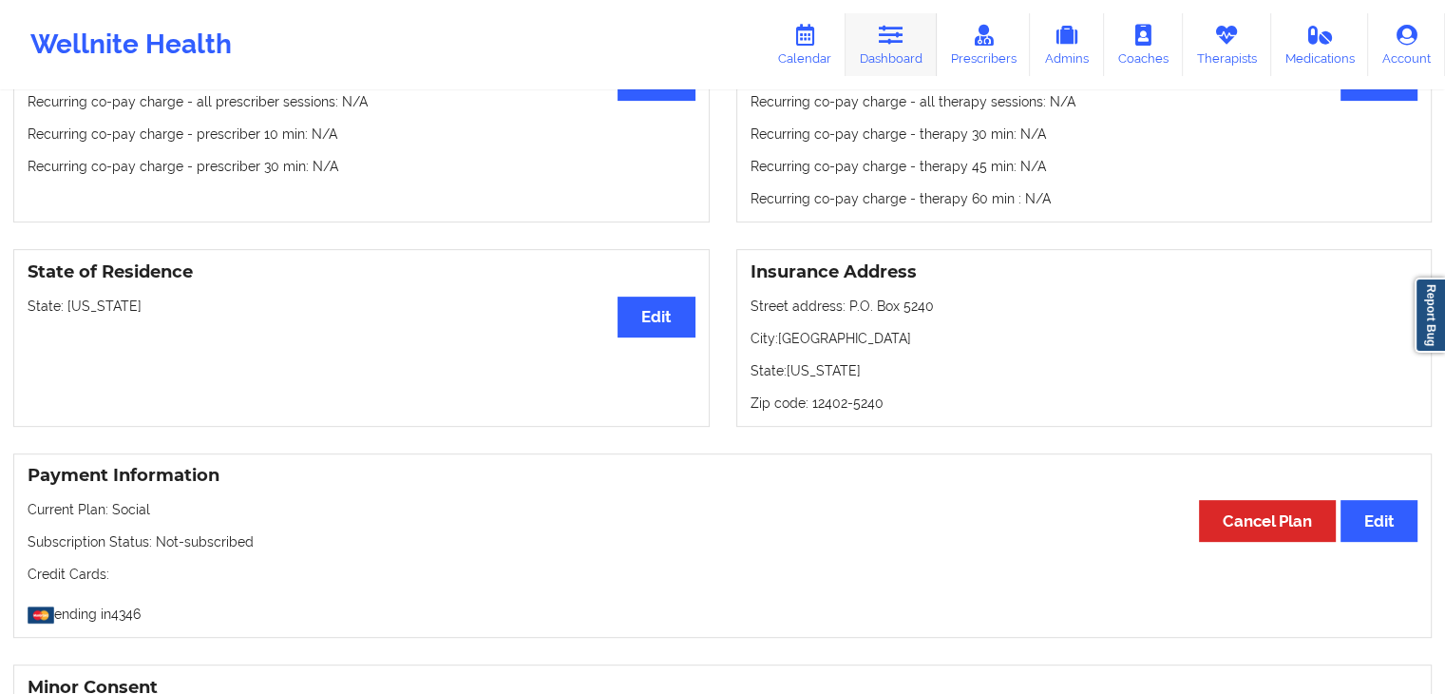
click at [867, 50] on link "Dashboard" at bounding box center [891, 44] width 91 height 63
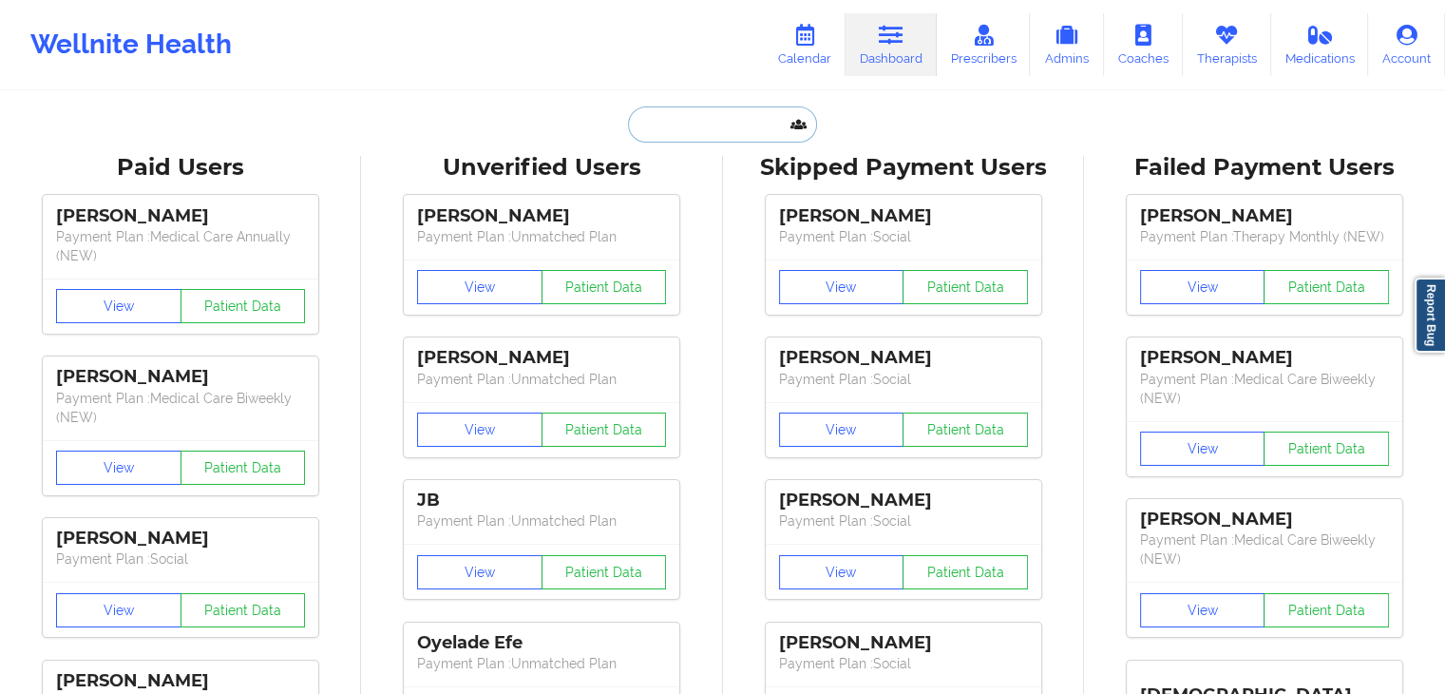
click at [737, 119] on input "text" at bounding box center [722, 124] width 188 height 36
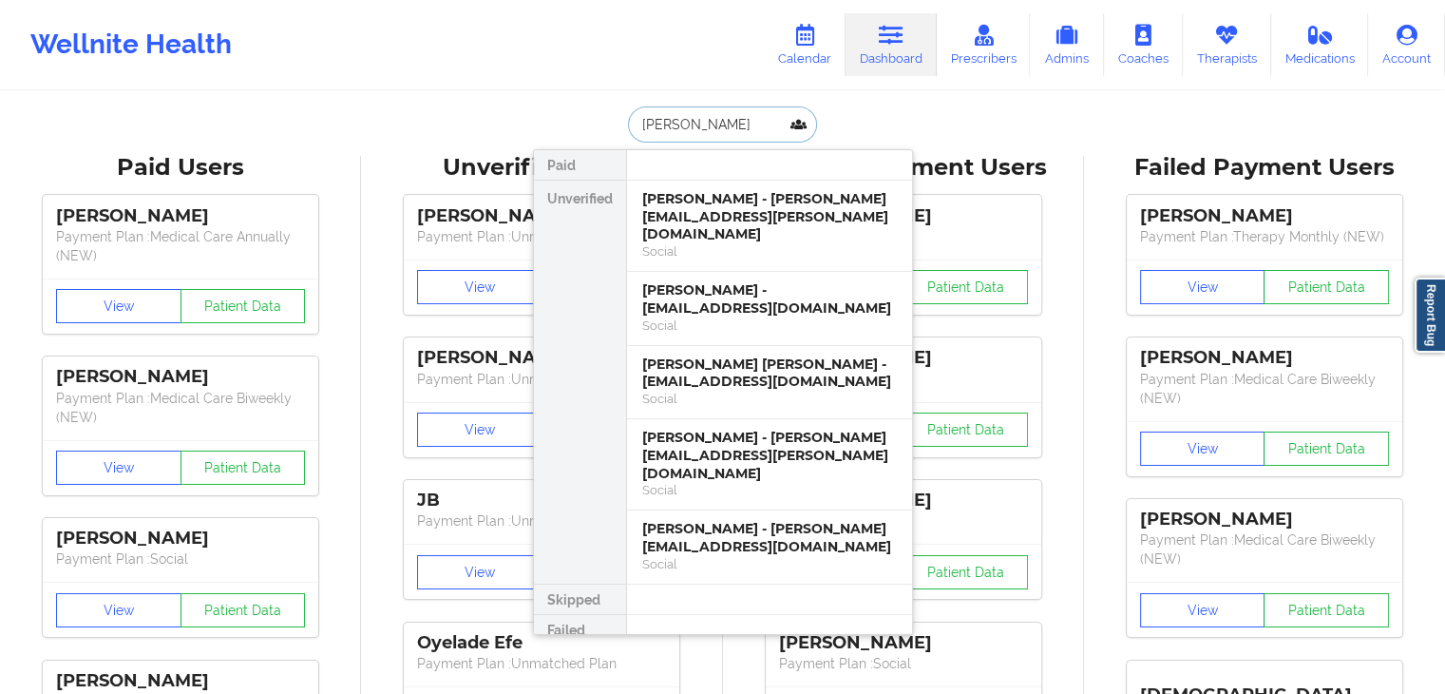
type input "[PERSON_NAME]"
click at [733, 219] on div "[PERSON_NAME] - [PERSON_NAME][EMAIL_ADDRESS][PERSON_NAME][DOMAIN_NAME]" at bounding box center [769, 216] width 255 height 53
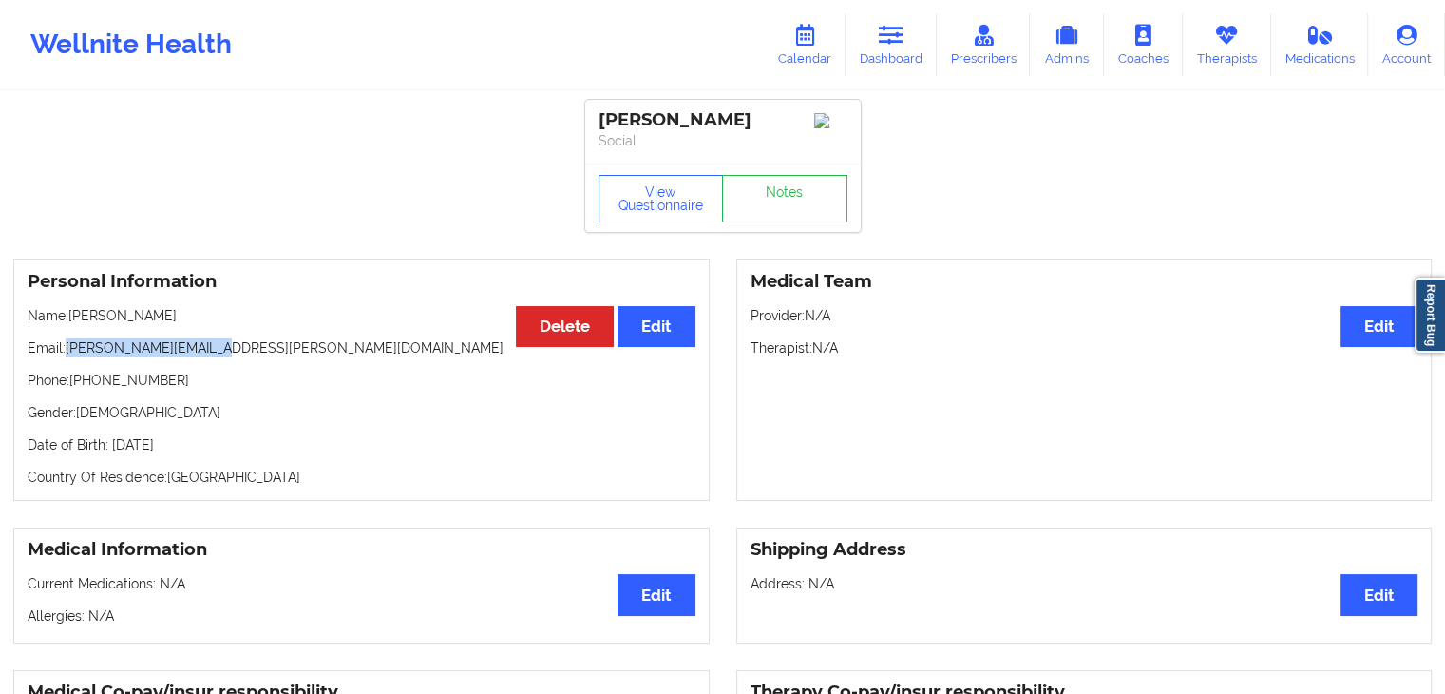
drag, startPoint x: 228, startPoint y: 355, endPoint x: 68, endPoint y: 352, distance: 159.7
click at [68, 352] on p "Email: [PERSON_NAME][EMAIL_ADDRESS][PERSON_NAME][DOMAIN_NAME]" at bounding box center [362, 347] width 668 height 19
copy p "[PERSON_NAME][EMAIL_ADDRESS][PERSON_NAME][DOMAIN_NAME]"
click at [882, 49] on link "Dashboard" at bounding box center [891, 44] width 91 height 63
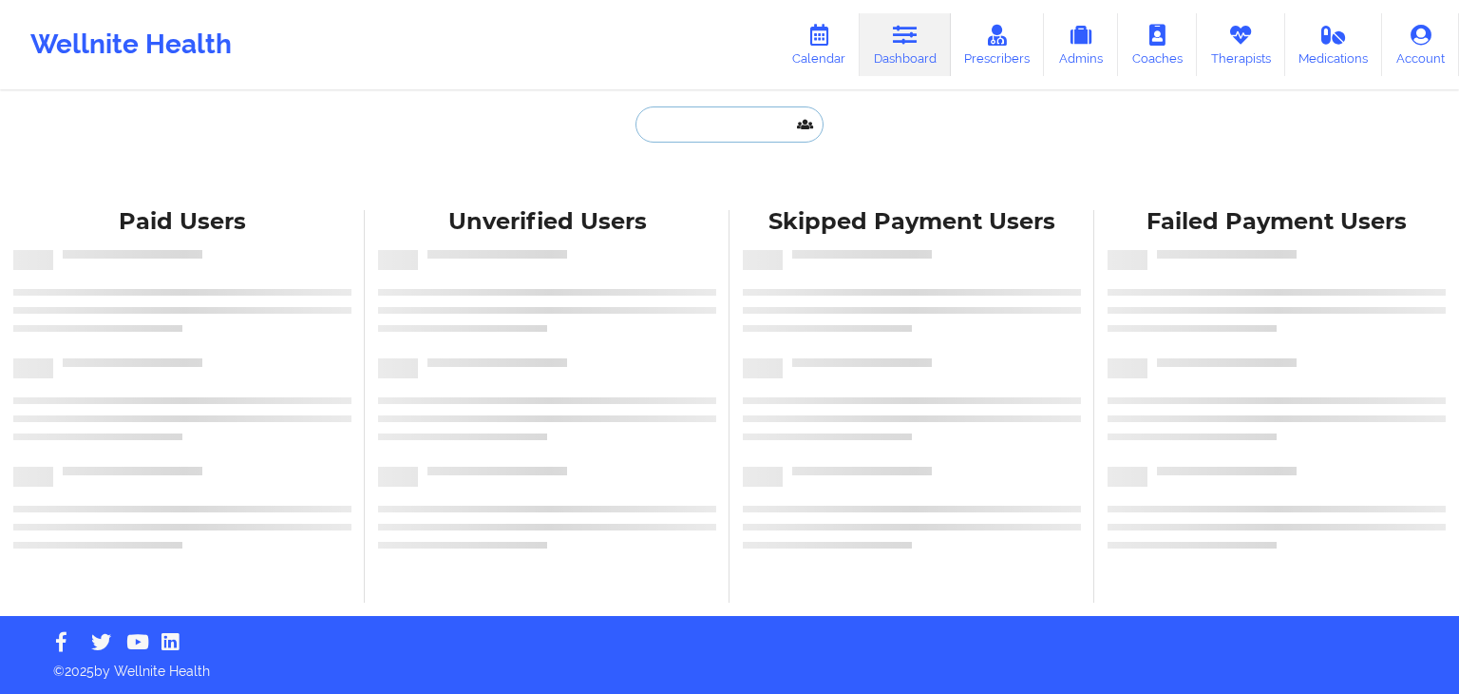
click at [699, 124] on input "text" at bounding box center [730, 124] width 188 height 36
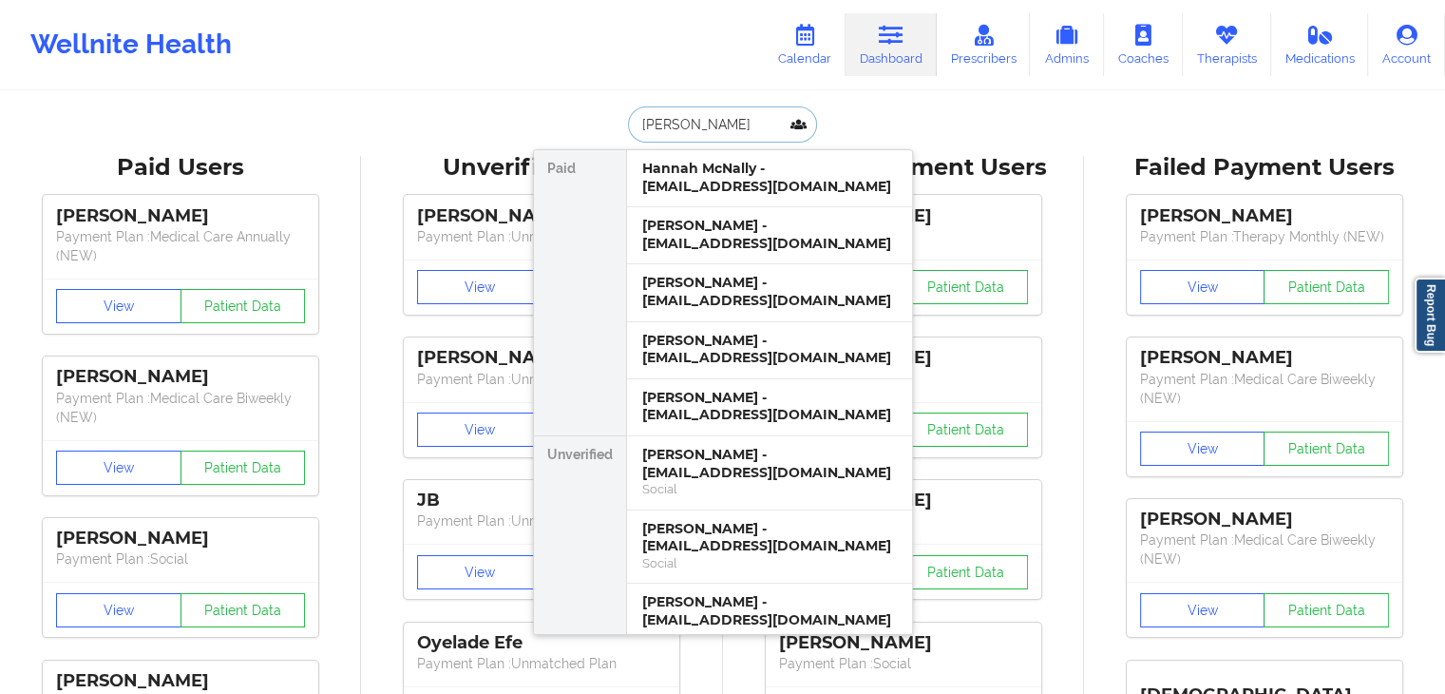
type input "hannah davis"
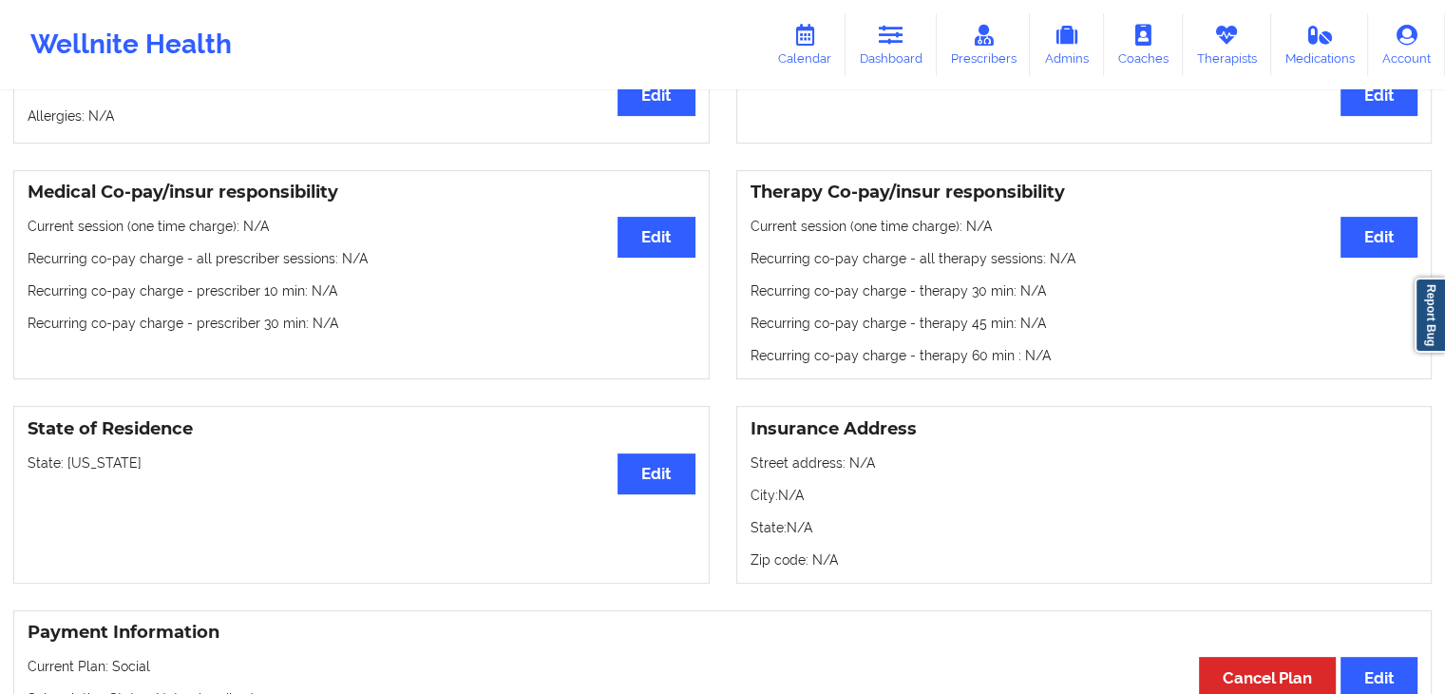
scroll to position [410, 0]
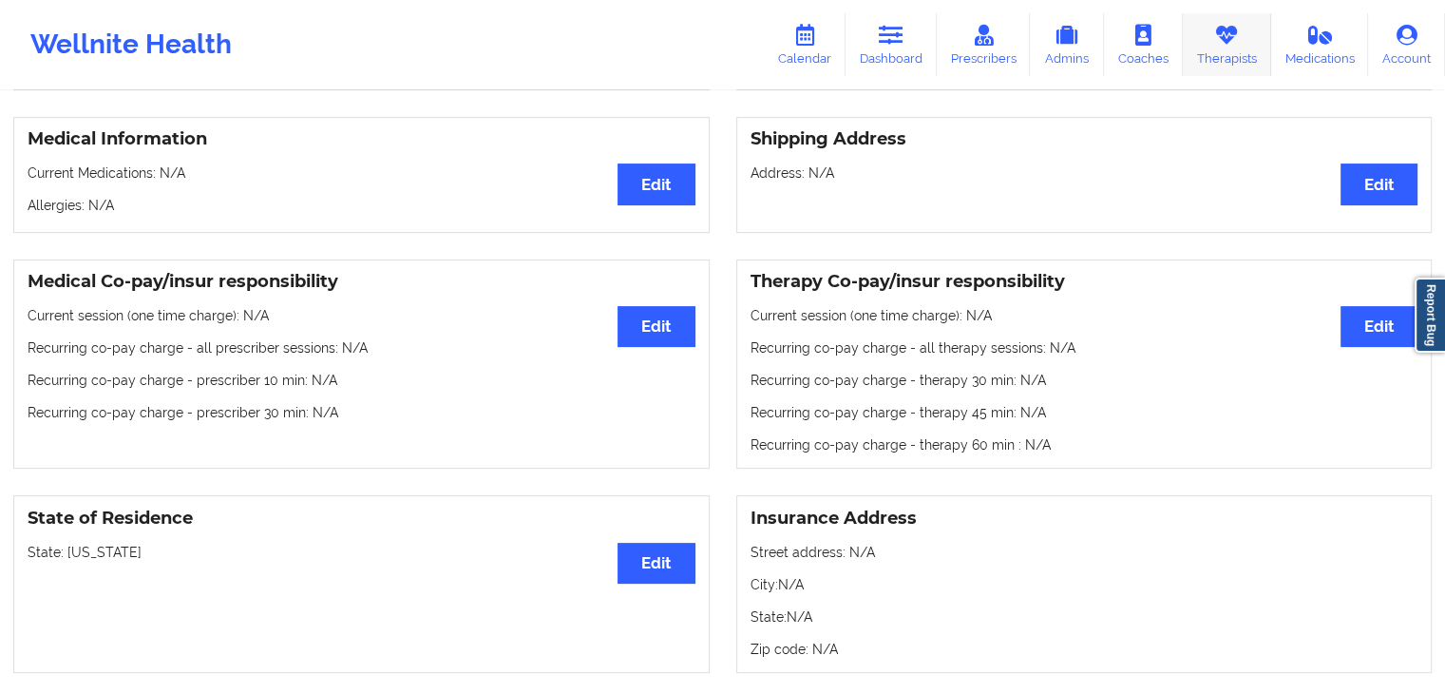
click at [1193, 40] on link "Therapists" at bounding box center [1227, 44] width 88 height 63
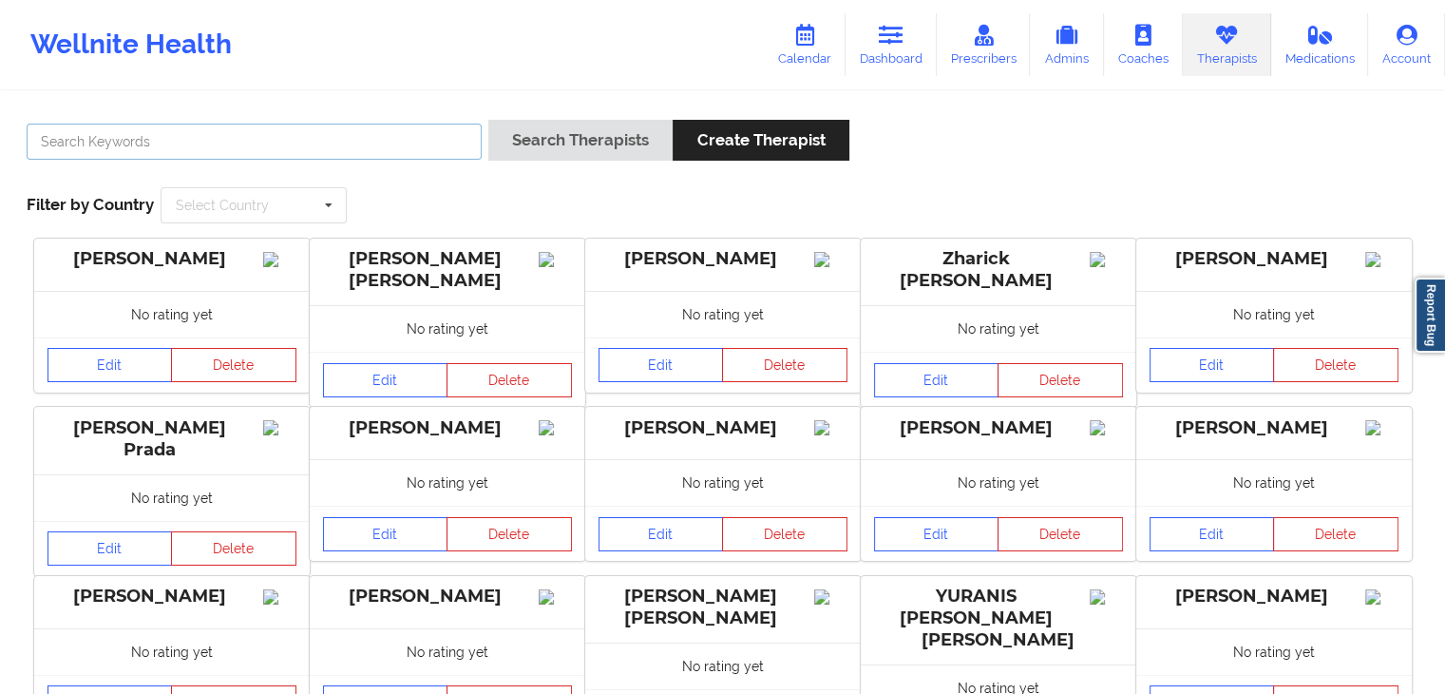
click at [403, 141] on input "text" at bounding box center [254, 142] width 455 height 36
type input "shannon syr"
click at [488, 120] on button "Search Therapists" at bounding box center [580, 140] width 184 height 41
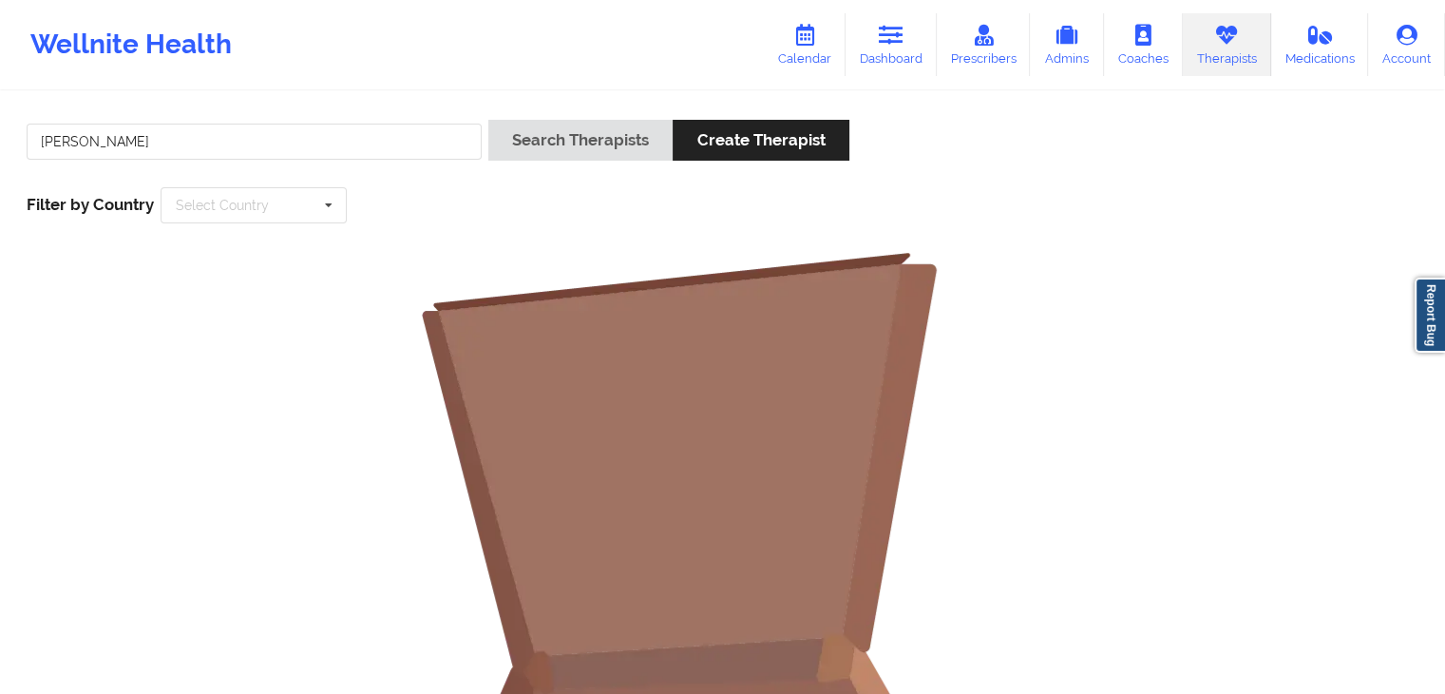
drag, startPoint x: 880, startPoint y: 47, endPoint x: 730, endPoint y: 72, distance: 152.3
click at [880, 47] on link "Dashboard" at bounding box center [891, 44] width 91 height 63
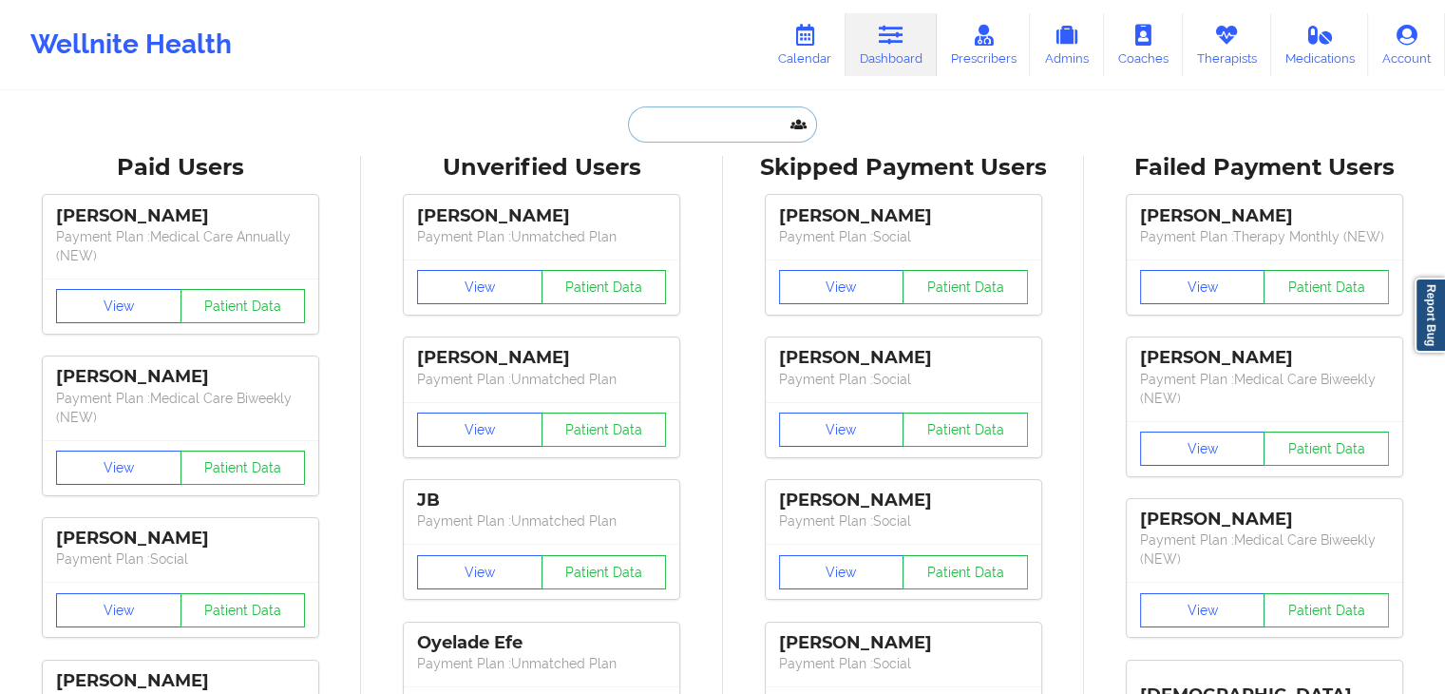
click at [677, 130] on input "text" at bounding box center [722, 124] width 188 height 36
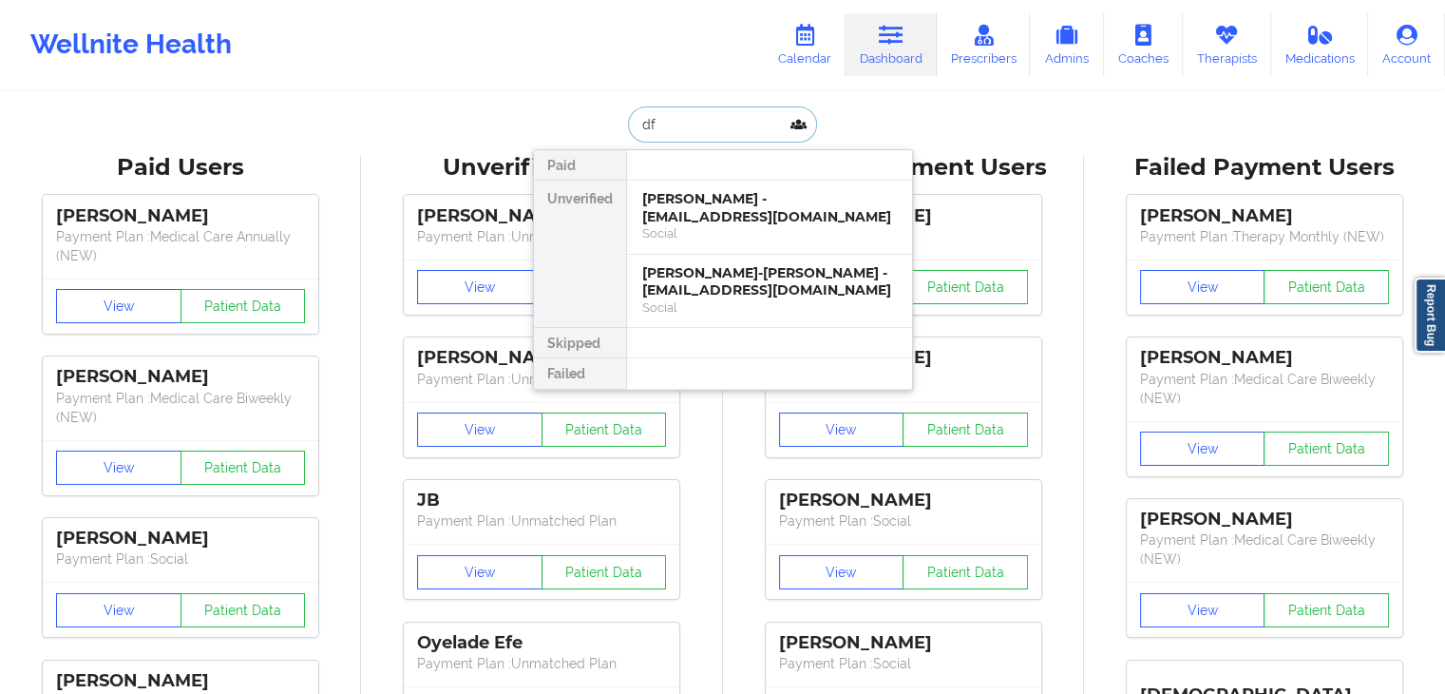
type input "d"
type input "felipe"
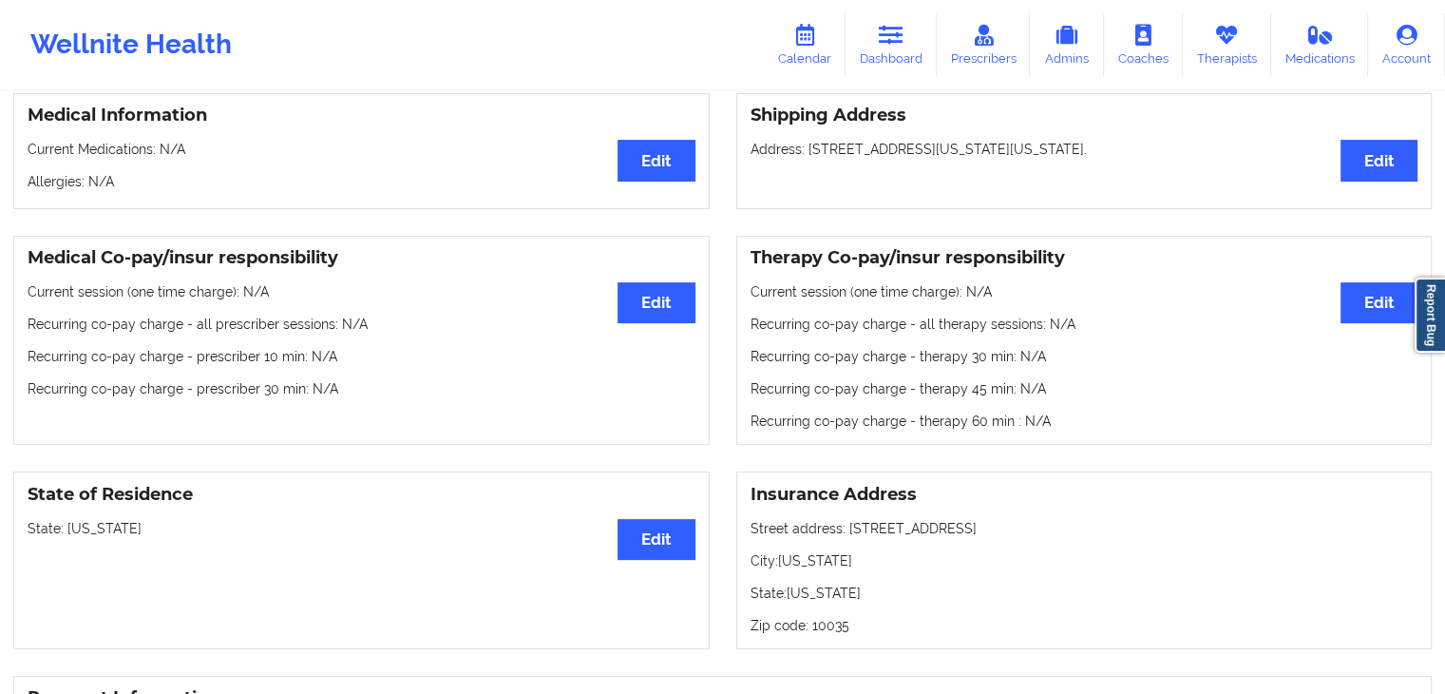
scroll to position [424, 0]
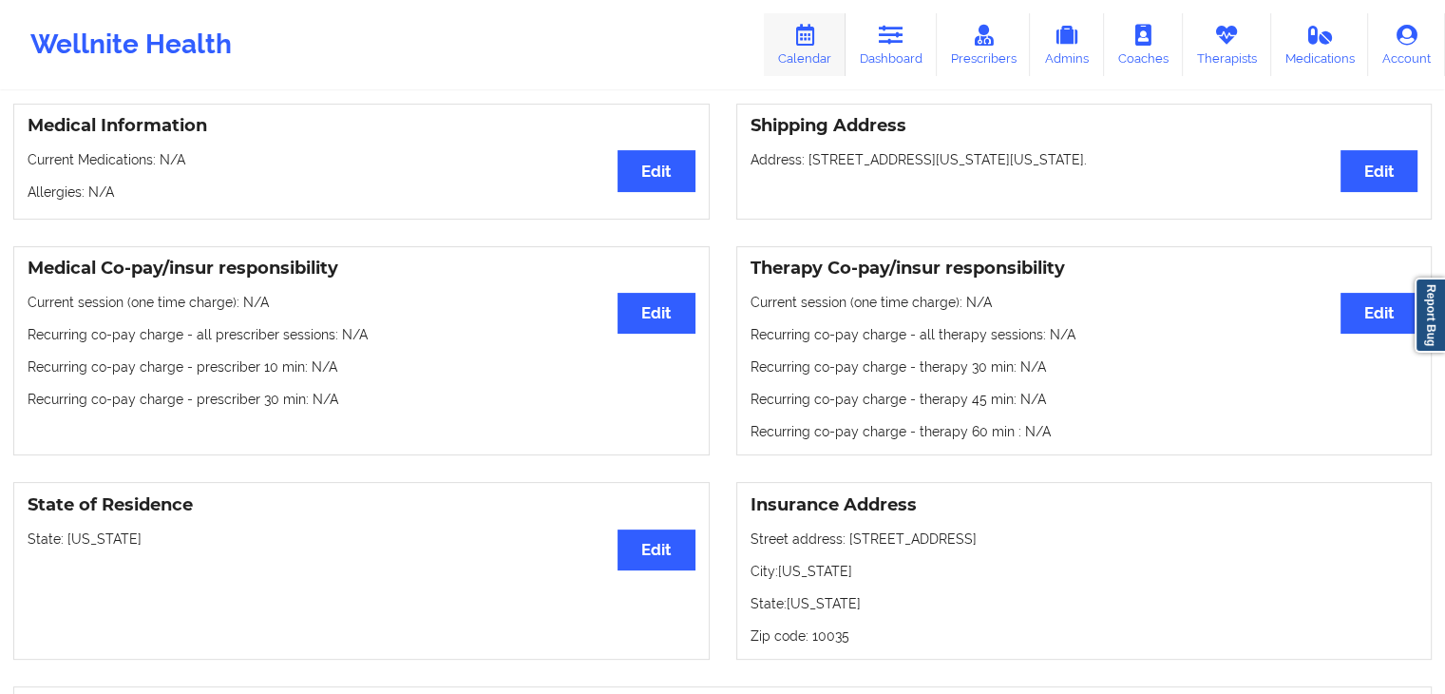
click at [815, 44] on icon at bounding box center [804, 35] width 25 height 21
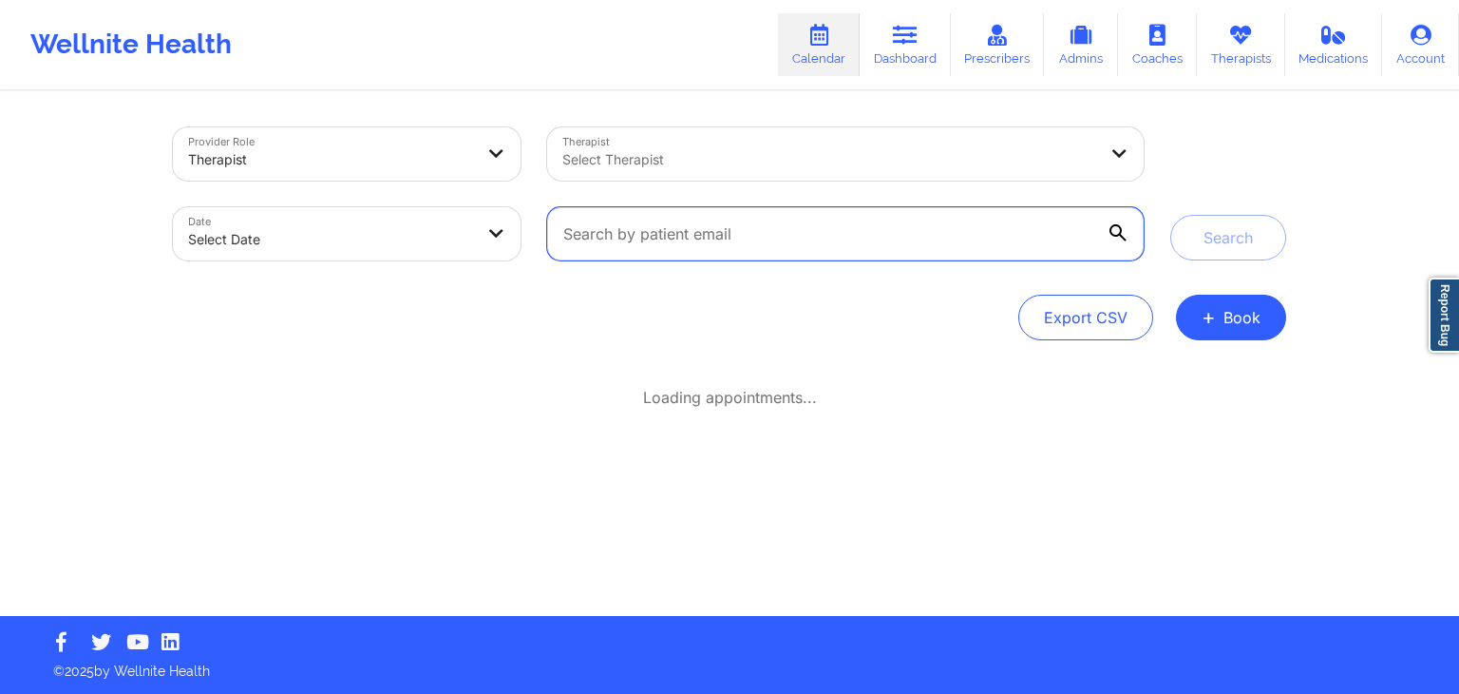
click at [637, 227] on input "text" at bounding box center [845, 233] width 597 height 53
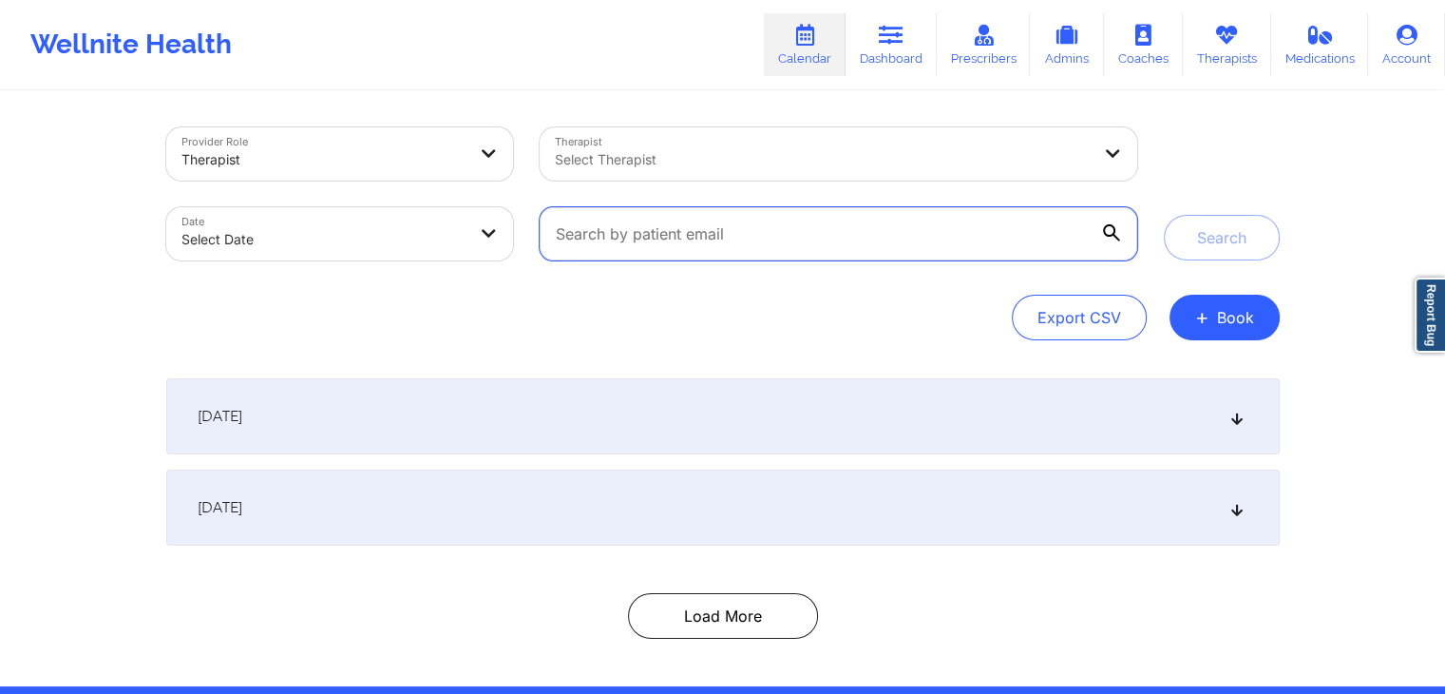
paste input "aj.py@outlook.com"
type input "aj.py@outlook.com"
click at [1164, 215] on button "Search" at bounding box center [1222, 238] width 116 height 46
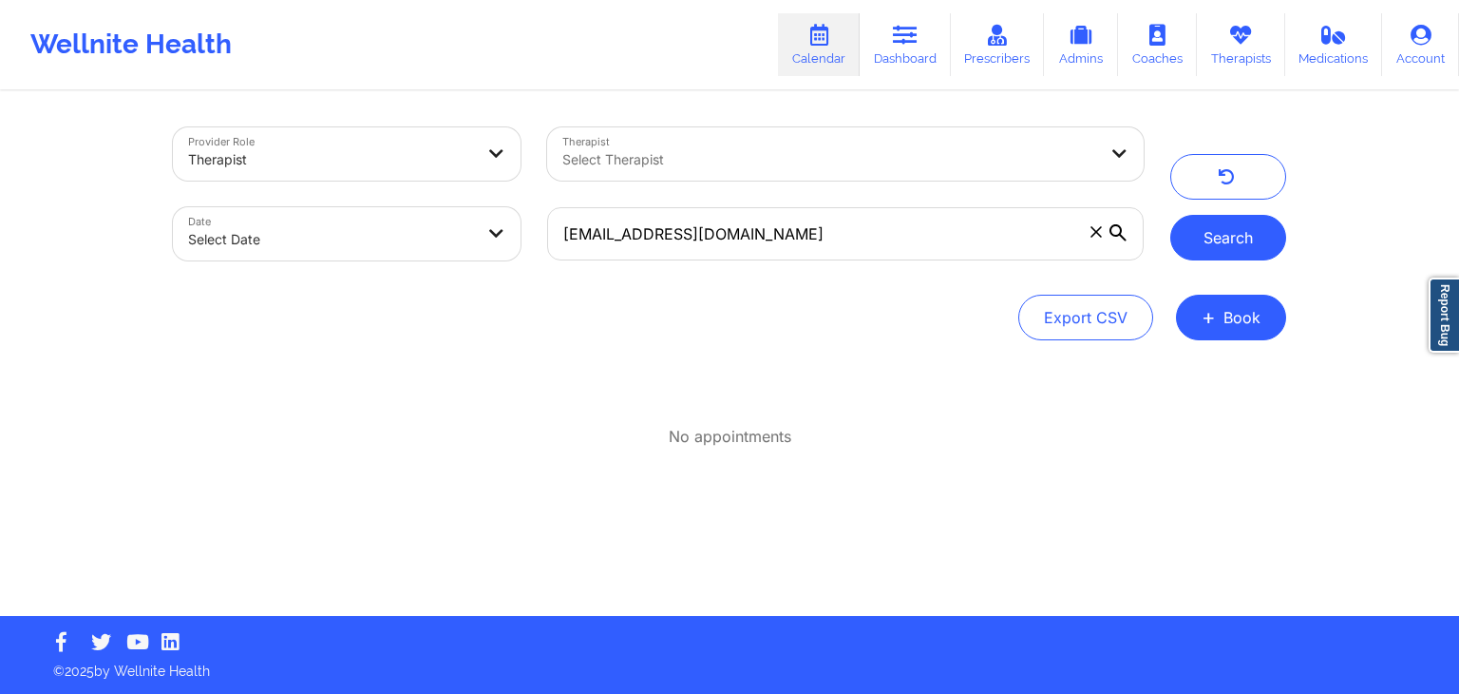
click at [1207, 221] on button "Search" at bounding box center [1228, 238] width 116 height 46
